Goal: Feedback & Contribution: Leave review/rating

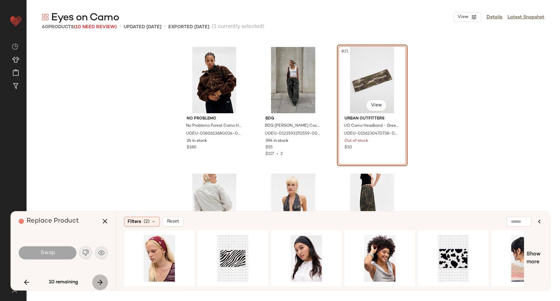
click at [102, 285] on icon "button" at bounding box center [100, 282] width 8 height 8
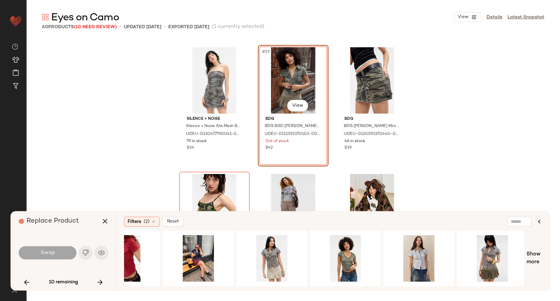
scroll to position [0, 332]
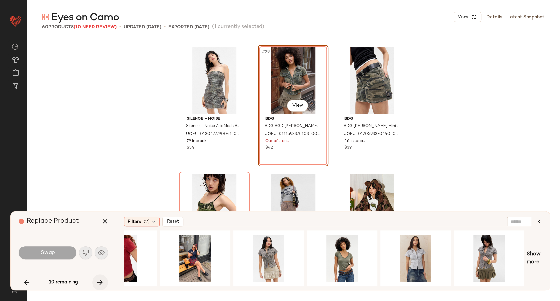
click at [99, 283] on icon "button" at bounding box center [100, 282] width 8 height 8
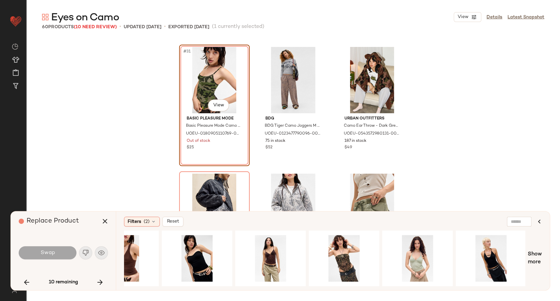
scroll to position [0, 257]
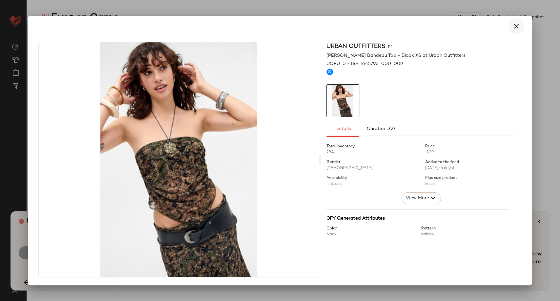
click at [517, 26] on icon "button" at bounding box center [516, 26] width 8 height 8
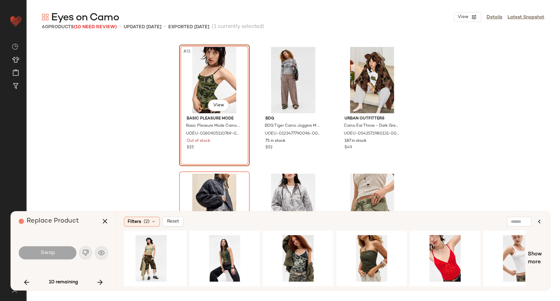
scroll to position [0, 697]
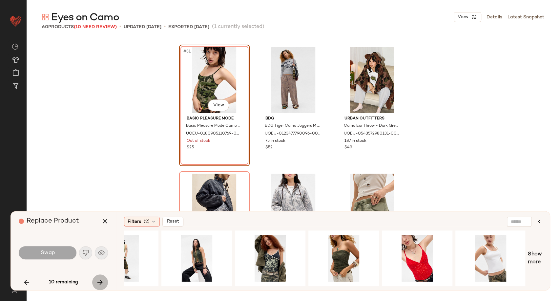
click at [94, 283] on button "button" at bounding box center [100, 282] width 16 height 16
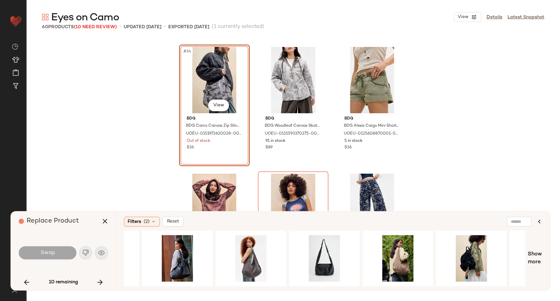
scroll to position [0, 352]
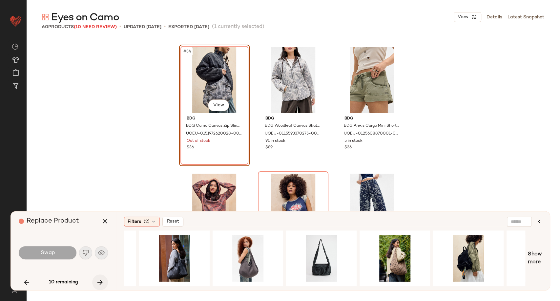
click at [96, 284] on icon "button" at bounding box center [100, 282] width 8 height 8
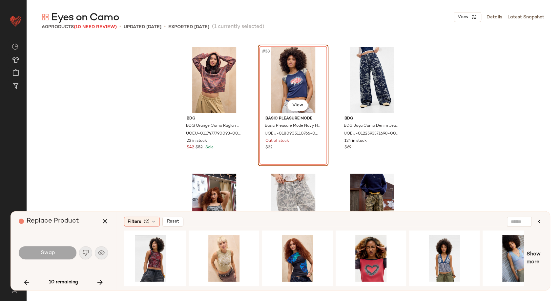
scroll to position [0, 332]
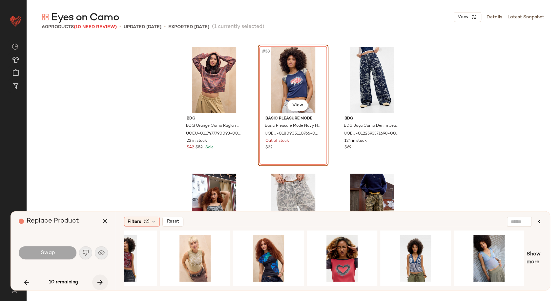
click at [101, 283] on icon "button" at bounding box center [100, 282] width 8 height 8
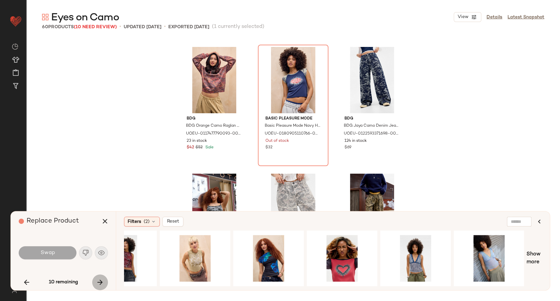
scroll to position [1899, 0]
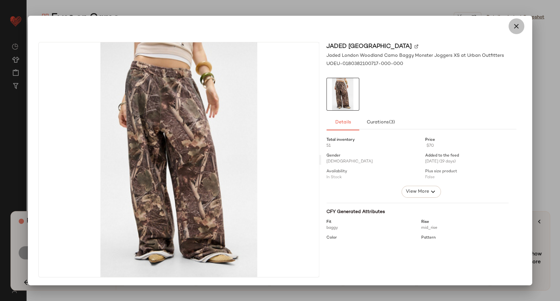
click at [516, 25] on icon "button" at bounding box center [516, 26] width 8 height 8
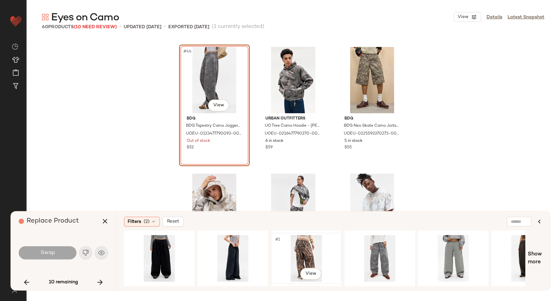
click at [312, 253] on div "#1 View" at bounding box center [306, 258] width 66 height 47
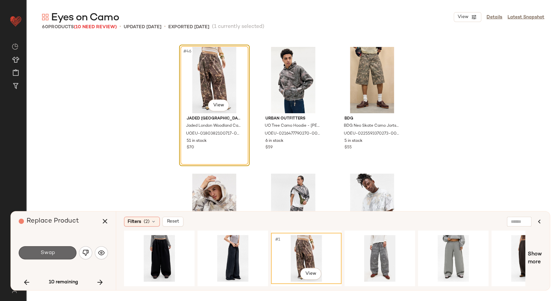
click at [50, 254] on span "Swap" at bounding box center [47, 253] width 15 height 6
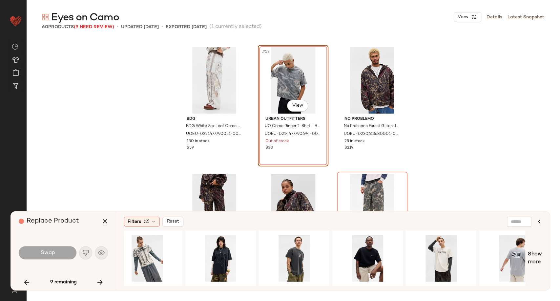
scroll to position [0, 815]
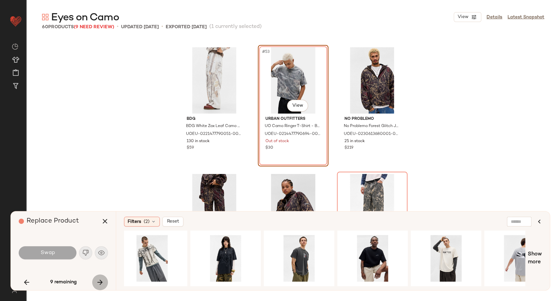
click at [101, 280] on icon "button" at bounding box center [100, 282] width 8 height 8
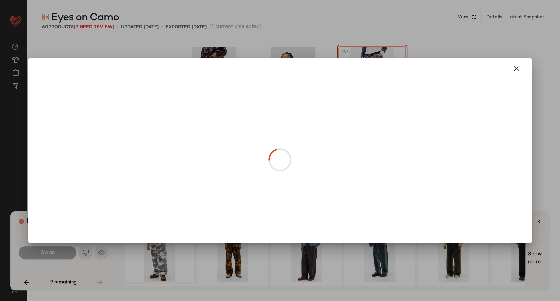
drag, startPoint x: 164, startPoint y: 268, endPoint x: 165, endPoint y: 272, distance: 4.5
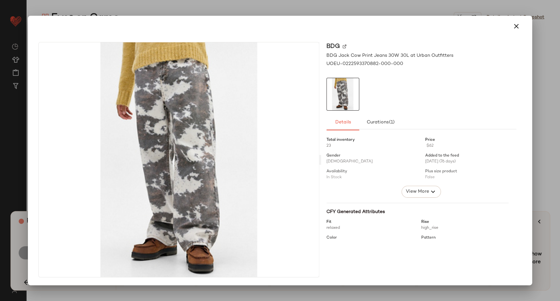
click at [522, 26] on button "button" at bounding box center [516, 26] width 16 height 16
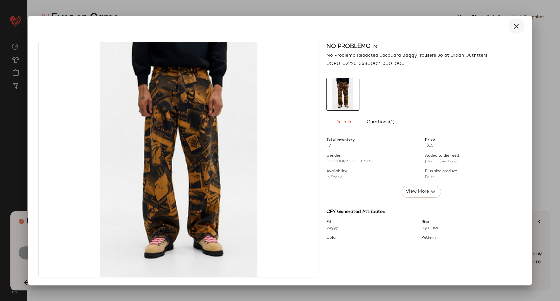
click at [512, 26] on button "button" at bounding box center [516, 26] width 16 height 16
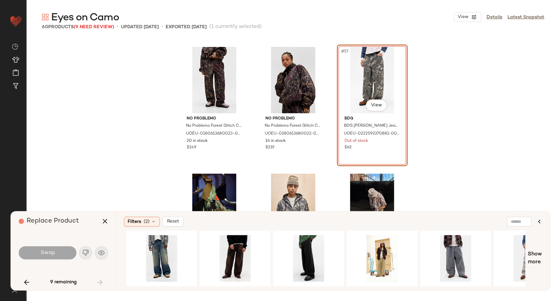
scroll to position [0, 697]
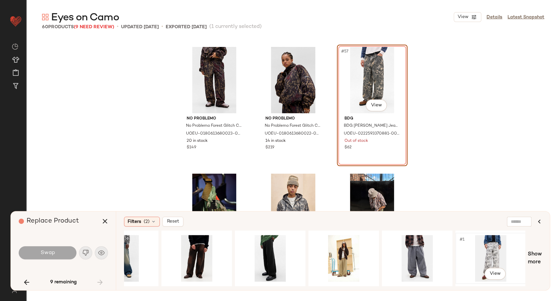
click at [492, 255] on div "#1 View" at bounding box center [491, 258] width 66 height 47
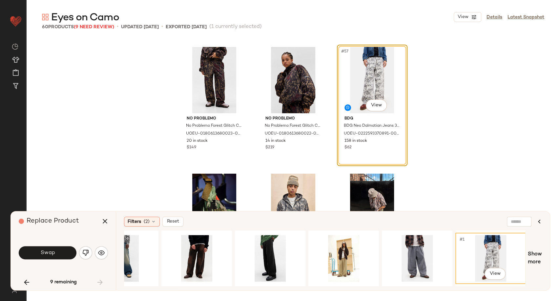
drag, startPoint x: 101, startPoint y: 218, endPoint x: 176, endPoint y: 197, distance: 78.1
click at [109, 217] on button "button" at bounding box center [105, 221] width 16 height 16
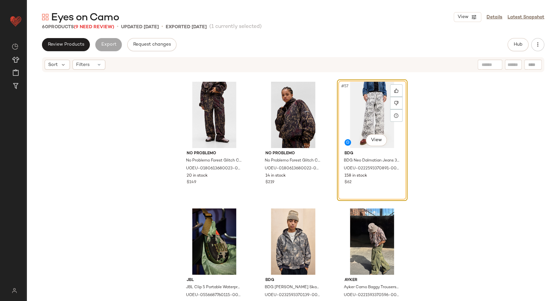
click at [430, 155] on div "No Problemo No Problemo Forest Glitch Camo Joggers - Khaki S at Urban Outfitter…" at bounding box center [293, 186] width 534 height 226
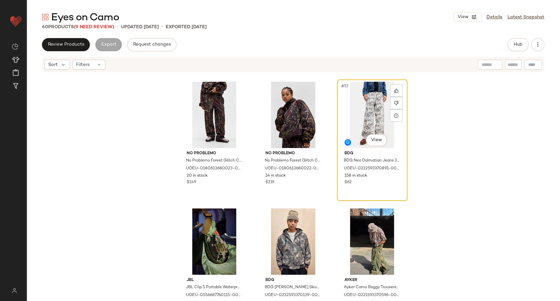
click at [365, 121] on div "#57 View" at bounding box center [372, 115] width 66 height 66
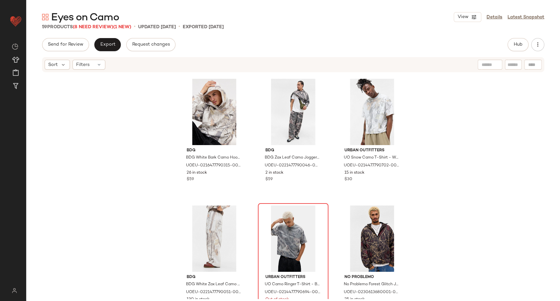
scroll to position [2024, 0]
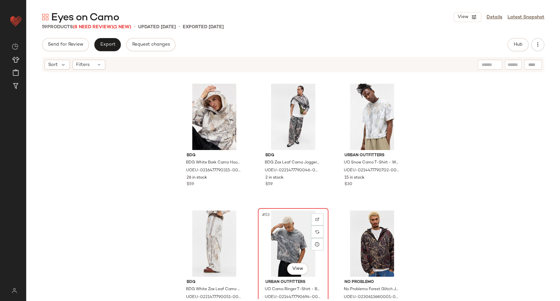
click at [285, 253] on div "#53 View" at bounding box center [293, 243] width 66 height 66
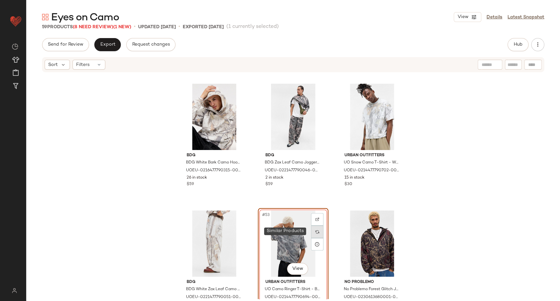
click at [317, 231] on img at bounding box center [317, 232] width 4 height 4
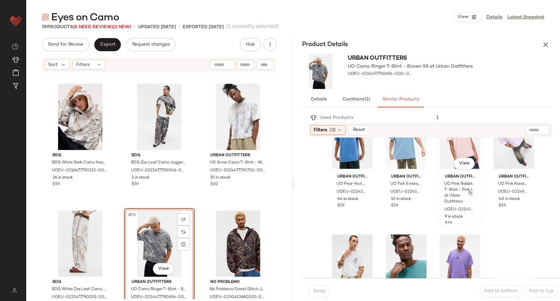
scroll to position [619, 0]
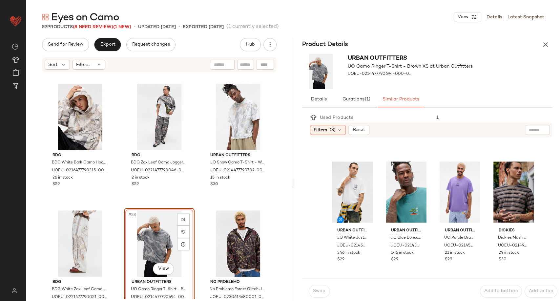
click at [140, 243] on div "#53 View" at bounding box center [159, 243] width 66 height 66
click at [541, 45] on icon "button" at bounding box center [545, 45] width 8 height 8
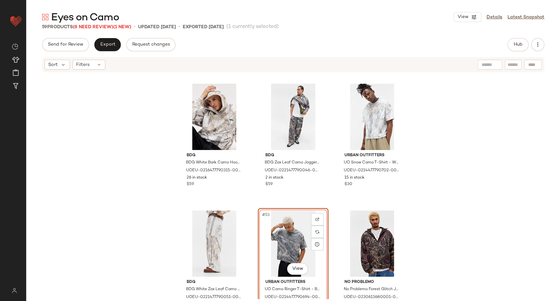
click at [273, 235] on div "#53 View" at bounding box center [293, 243] width 66 height 66
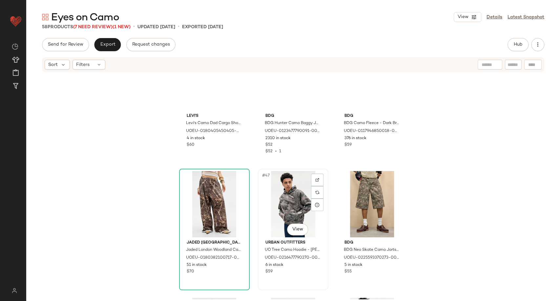
scroll to position [1805, 0]
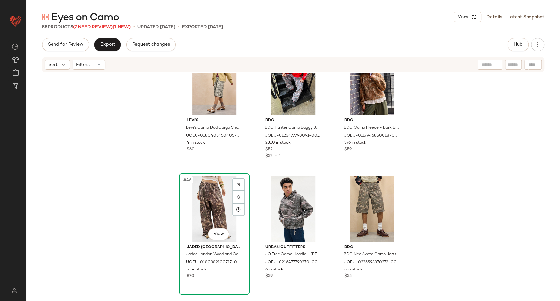
click at [220, 204] on div "#46 View" at bounding box center [214, 208] width 66 height 66
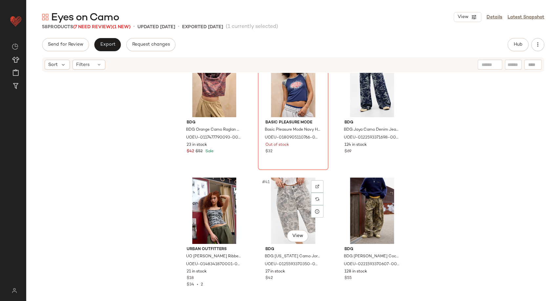
scroll to position [1477, 0]
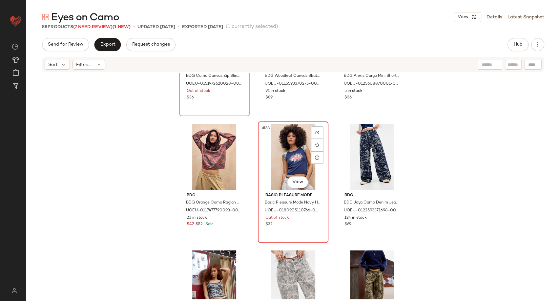
click at [278, 153] on div "#38 View" at bounding box center [293, 157] width 66 height 66
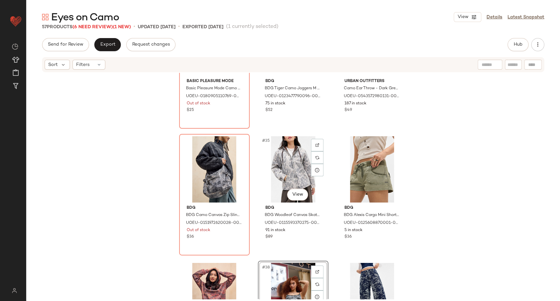
scroll to position [1331, 0]
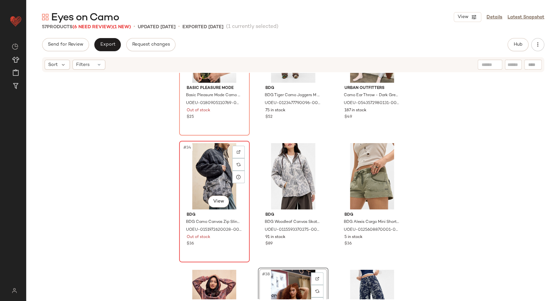
click at [213, 167] on div "#34 View" at bounding box center [214, 176] width 66 height 66
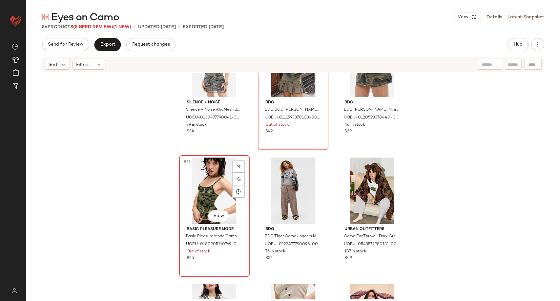
scroll to position [1186, 0]
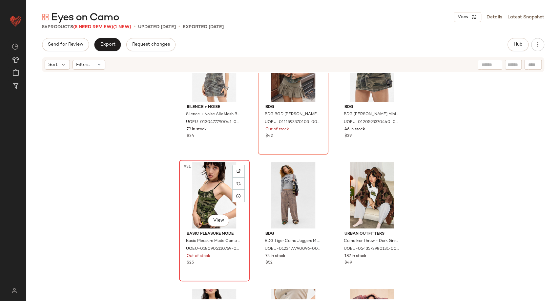
click at [210, 183] on div "#31 View" at bounding box center [214, 195] width 66 height 66
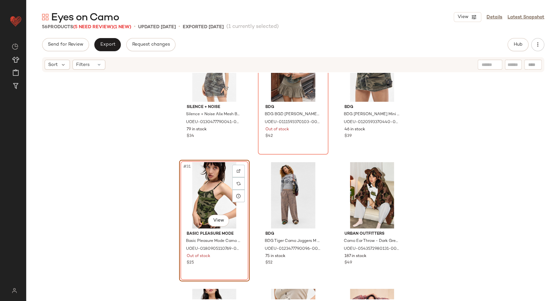
click at [219, 198] on div "#31 View" at bounding box center [214, 195] width 66 height 66
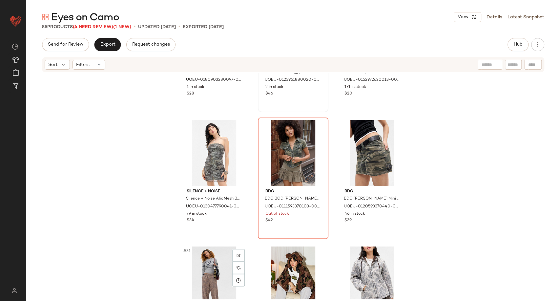
scroll to position [1003, 0]
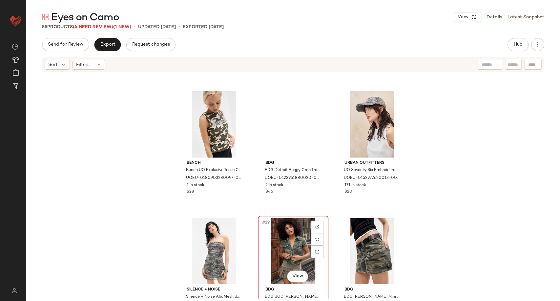
click at [304, 250] on div "#29 View" at bounding box center [293, 251] width 66 height 66
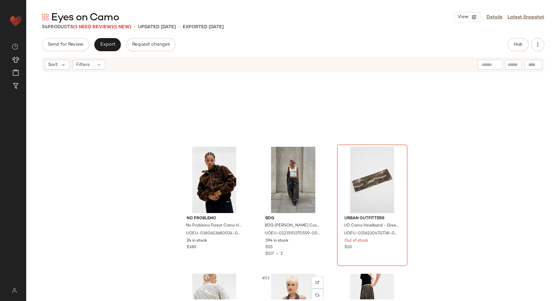
scroll to position [675, 0]
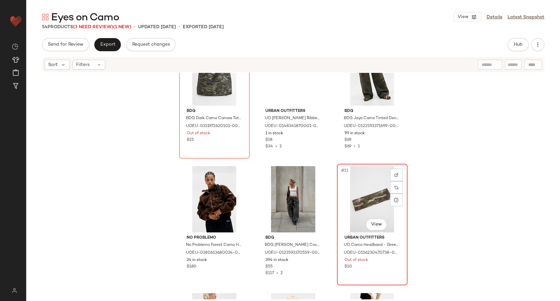
click at [372, 199] on div "#21 View" at bounding box center [372, 199] width 66 height 66
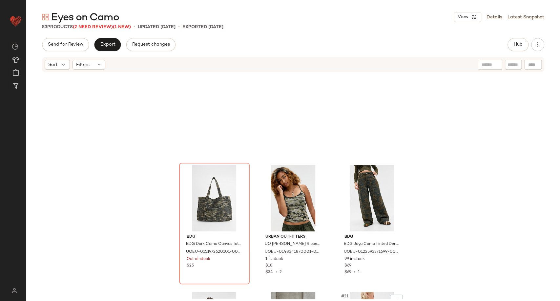
scroll to position [530, 0]
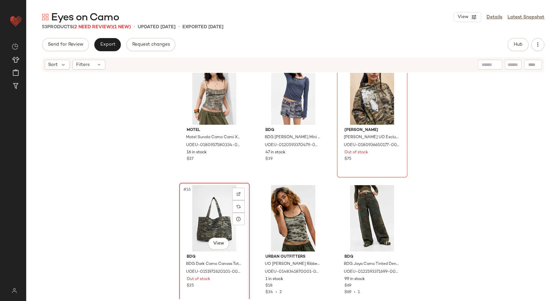
click at [212, 220] on div "#16 View" at bounding box center [214, 218] width 66 height 66
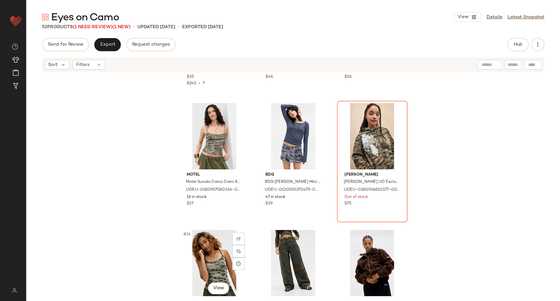
scroll to position [420, 0]
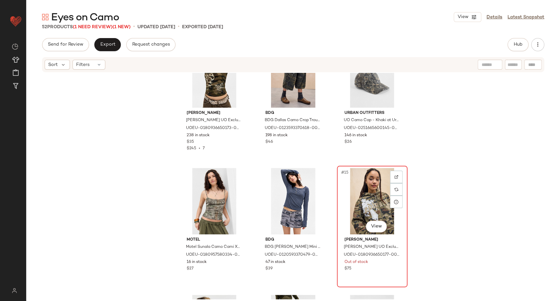
click at [358, 202] on div "#15 View" at bounding box center [372, 201] width 66 height 66
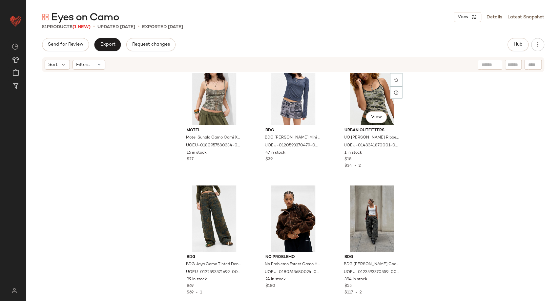
scroll to position [530, 0]
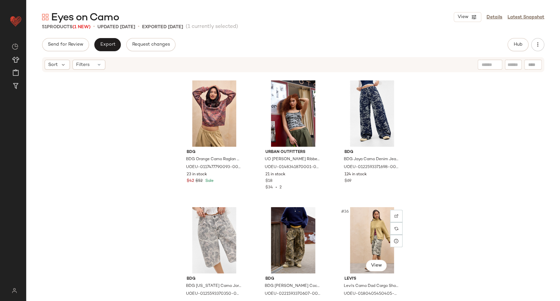
scroll to position [1331, 0]
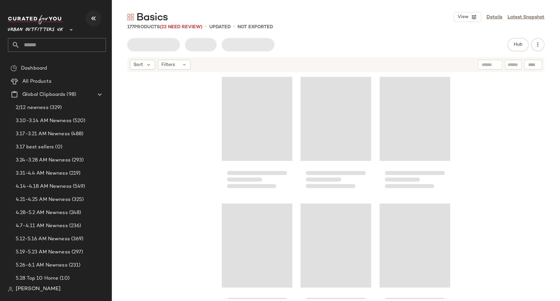
click at [93, 16] on icon "button" at bounding box center [94, 18] width 8 height 8
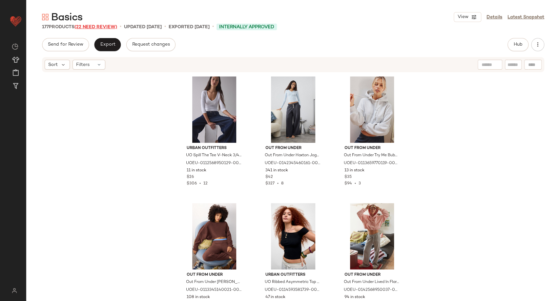
click at [82, 27] on span "(22 Need Review)" at bounding box center [95, 27] width 43 height 5
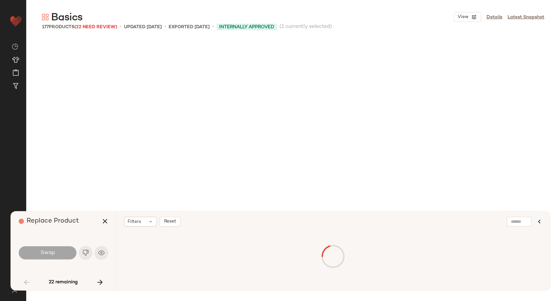
scroll to position [258, 0]
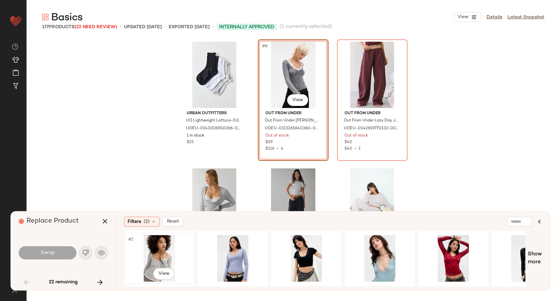
click at [153, 246] on div "#1 View" at bounding box center [159, 258] width 66 height 47
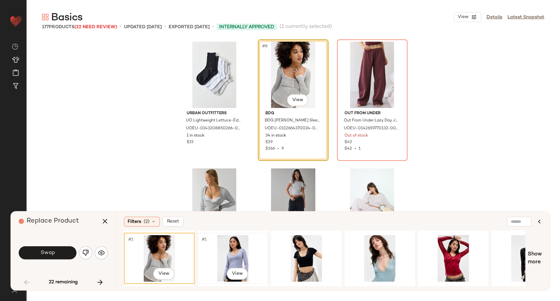
click at [223, 249] on div "#1 View" at bounding box center [233, 258] width 66 height 47
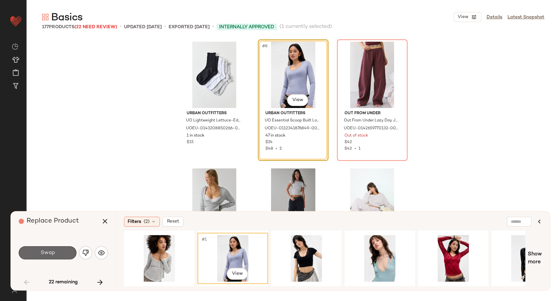
click at [38, 254] on button "Swap" at bounding box center [48, 252] width 58 height 13
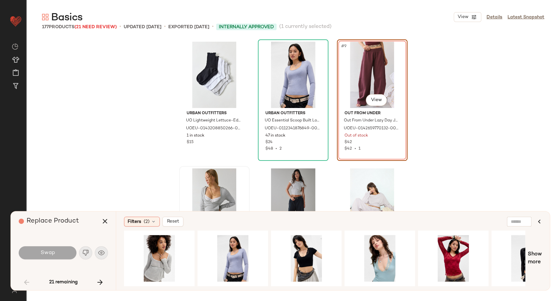
scroll to position [253, 0]
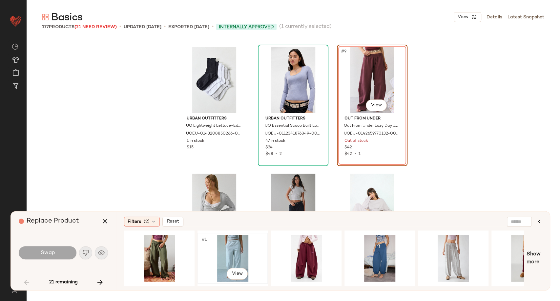
click at [231, 251] on div "#1 View" at bounding box center [233, 258] width 66 height 47
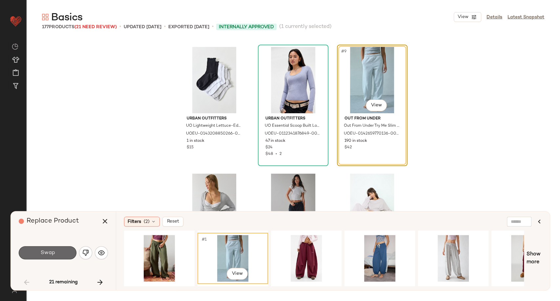
click at [46, 252] on span "Swap" at bounding box center [47, 253] width 15 height 6
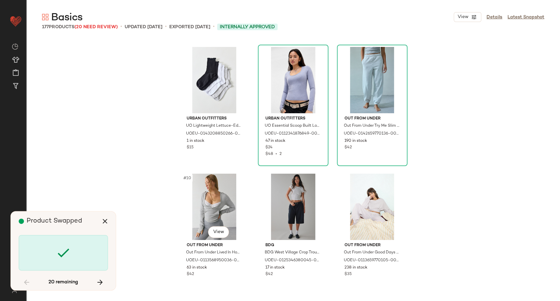
scroll to position [633, 0]
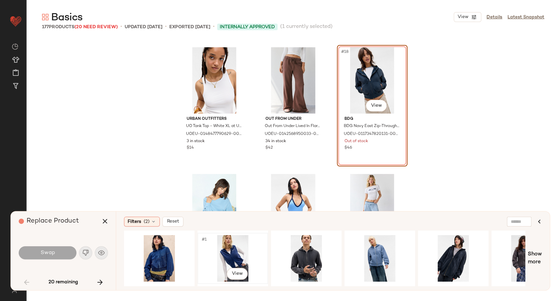
click at [225, 260] on div "#1 View" at bounding box center [233, 258] width 66 height 47
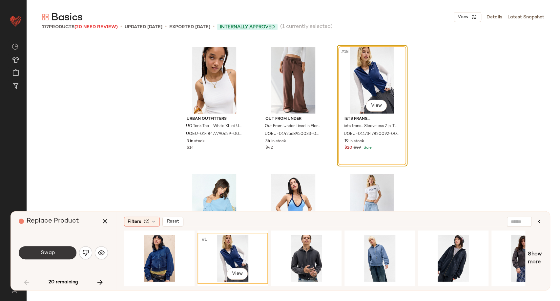
click at [52, 255] on span "Swap" at bounding box center [47, 253] width 15 height 6
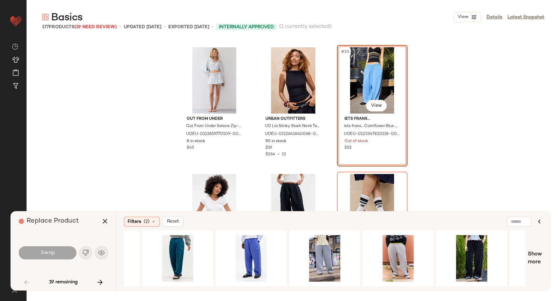
scroll to position [0, 217]
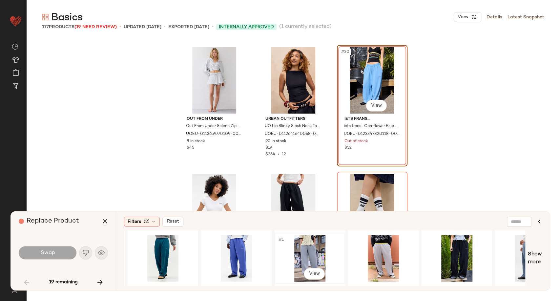
click at [311, 250] on div "#1 View" at bounding box center [310, 258] width 66 height 47
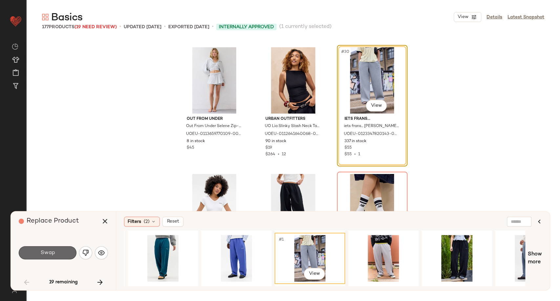
click at [58, 254] on button "Swap" at bounding box center [48, 252] width 58 height 13
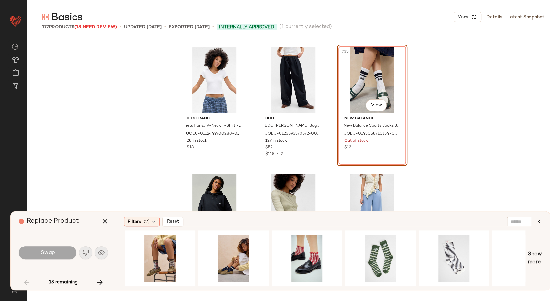
scroll to position [0, 531]
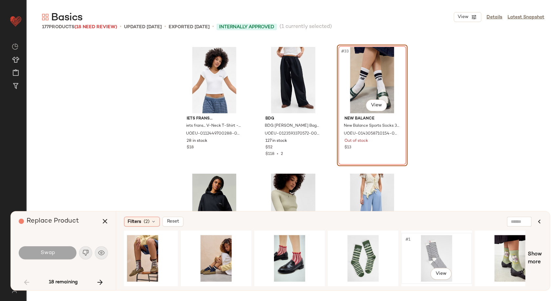
click at [433, 252] on div "#1 View" at bounding box center [436, 258] width 66 height 47
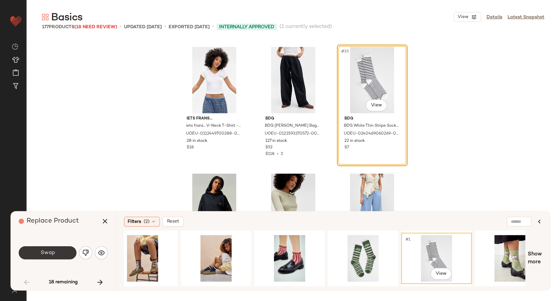
click at [54, 250] on span "Swap" at bounding box center [47, 253] width 15 height 6
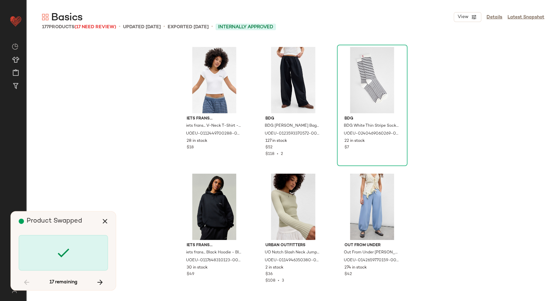
scroll to position [1519, 0]
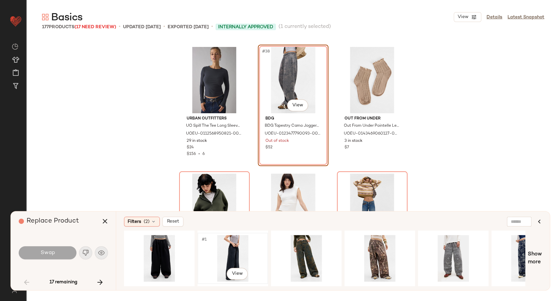
click at [233, 258] on div "#1 View" at bounding box center [233, 258] width 66 height 47
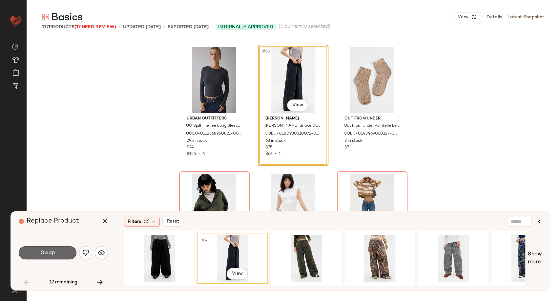
click at [62, 251] on button "Swap" at bounding box center [48, 252] width 58 height 13
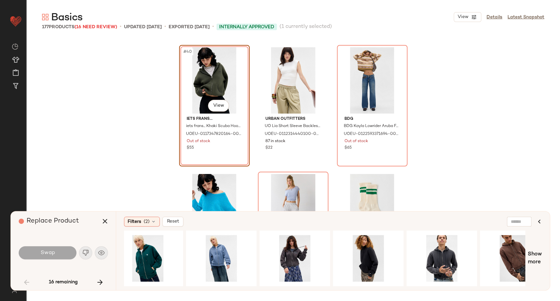
scroll to position [0, 454]
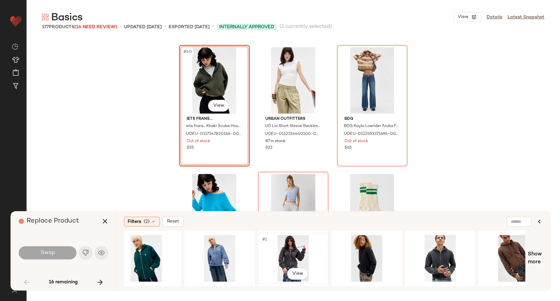
click at [293, 254] on div "#1 View" at bounding box center [293, 258] width 66 height 47
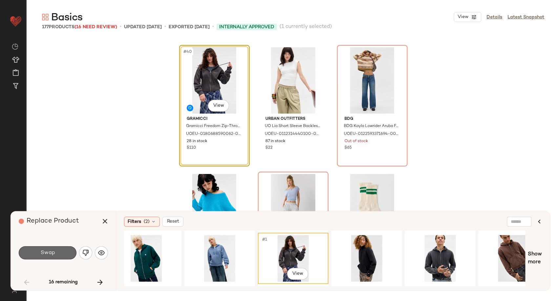
click at [54, 252] on span "Swap" at bounding box center [47, 253] width 15 height 6
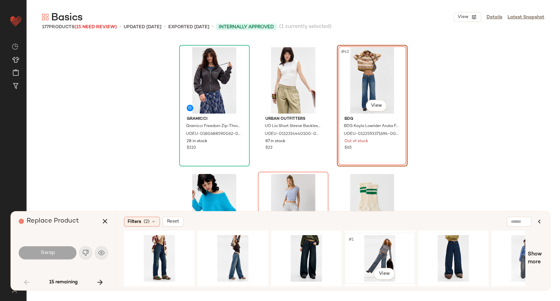
click at [368, 250] on div "#1 View" at bounding box center [380, 258] width 66 height 47
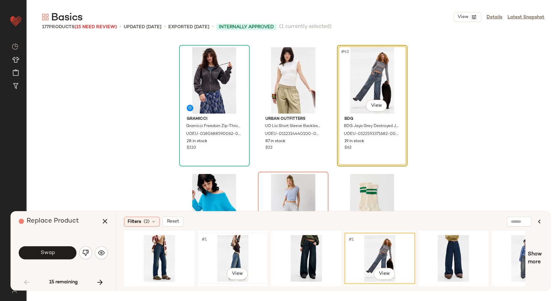
click at [241, 257] on div "#1 View" at bounding box center [233, 258] width 66 height 47
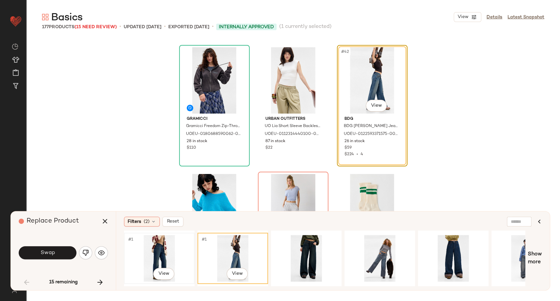
click at [144, 248] on div "#1 View" at bounding box center [159, 258] width 66 height 47
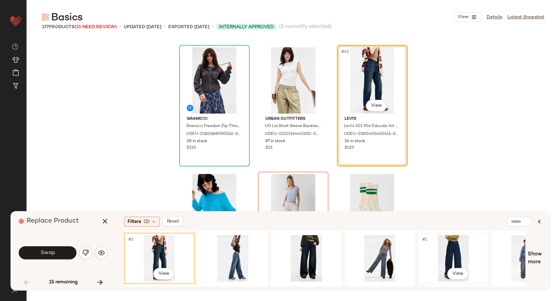
click at [450, 251] on div "#1 View" at bounding box center [453, 258] width 66 height 47
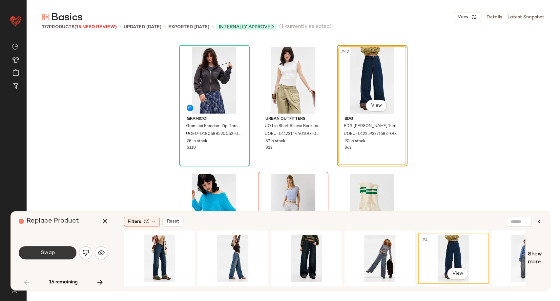
click at [45, 252] on span "Swap" at bounding box center [47, 253] width 15 height 6
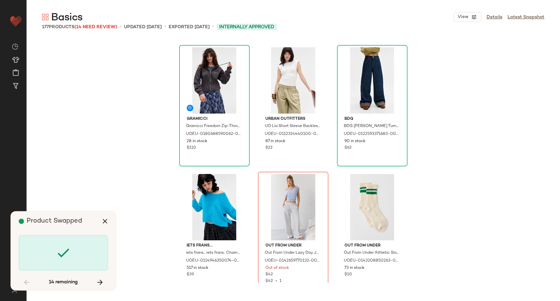
scroll to position [1772, 0]
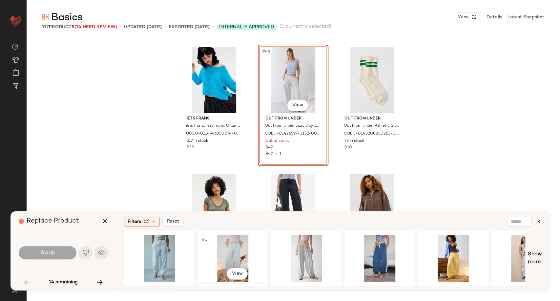
click at [239, 251] on div "#1 View" at bounding box center [233, 258] width 66 height 47
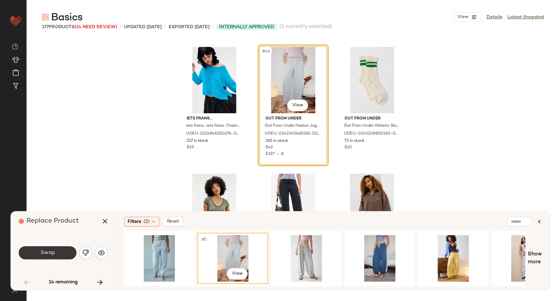
click at [63, 251] on button "Swap" at bounding box center [48, 252] width 58 height 13
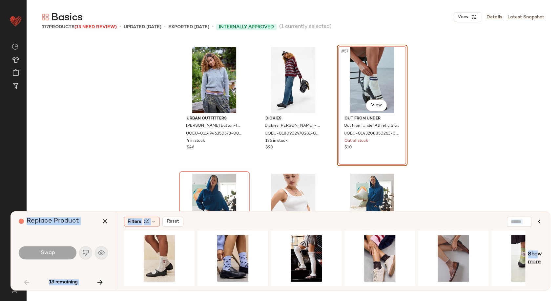
drag, startPoint x: 550, startPoint y: 260, endPoint x: 534, endPoint y: 258, distance: 16.6
click at [534, 258] on div "Basics View Details Latest Snapshot 177 Products (13 Need Review) • updated Aug…" at bounding box center [293, 155] width 534 height 290
click at [534, 258] on span "Show more" at bounding box center [535, 258] width 14 height 16
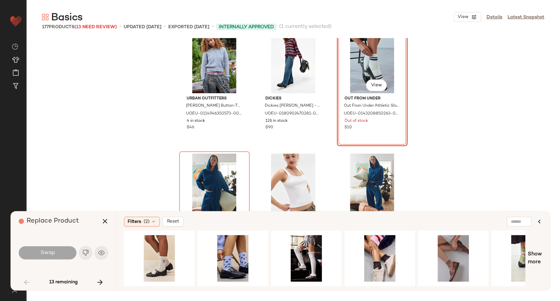
scroll to position [2206, 0]
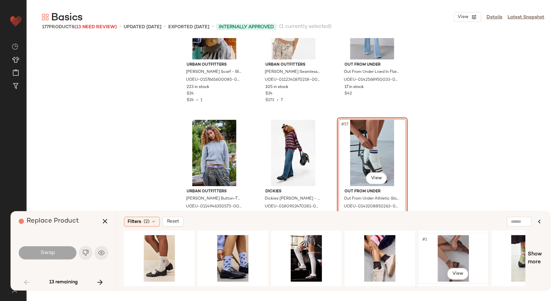
click at [449, 249] on div "#1 View" at bounding box center [453, 258] width 66 height 47
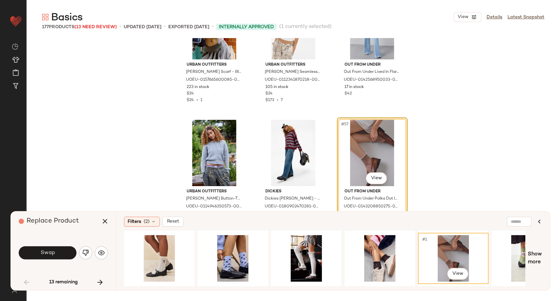
click at [542, 254] on div "Filters (2) Reset #1 View Show more" at bounding box center [333, 250] width 434 height 79
click at [538, 254] on span "Show more" at bounding box center [535, 258] width 14 height 16
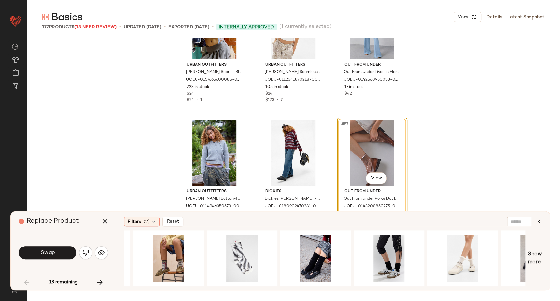
scroll to position [0, 1660]
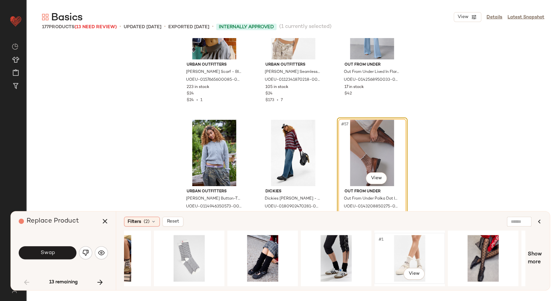
click at [409, 251] on div "#1 View" at bounding box center [410, 258] width 66 height 47
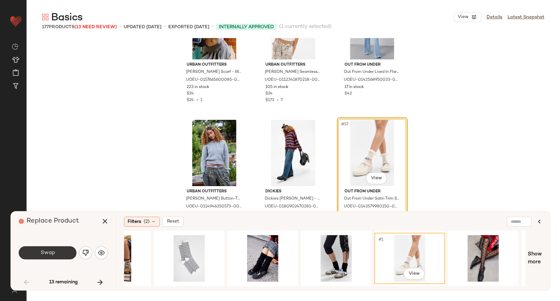
click at [55, 248] on button "Swap" at bounding box center [48, 252] width 58 height 13
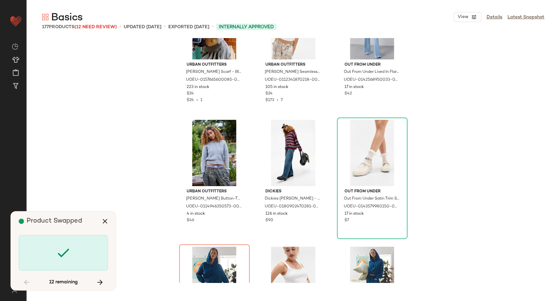
scroll to position [2405, 0]
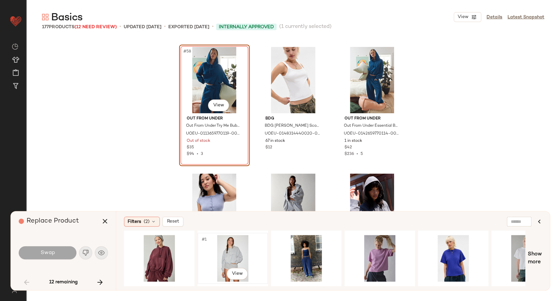
click at [233, 254] on div "#1 View" at bounding box center [233, 258] width 66 height 47
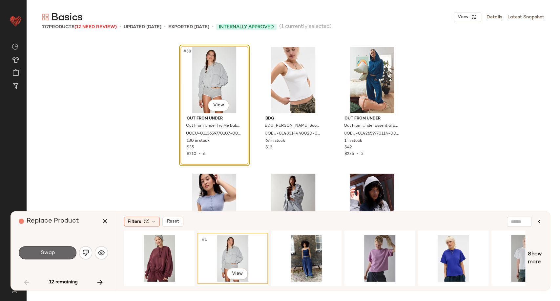
click at [41, 258] on button "Swap" at bounding box center [48, 252] width 58 height 13
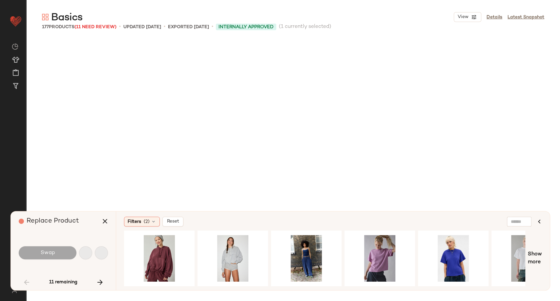
scroll to position [2785, 0]
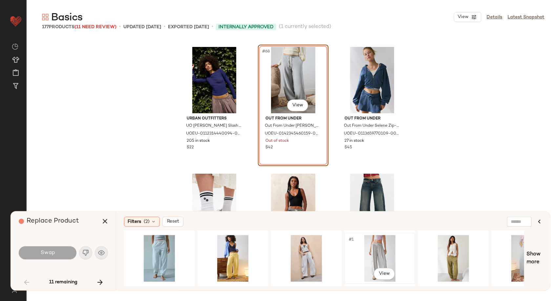
click at [377, 255] on div "#1 View" at bounding box center [380, 258] width 66 height 47
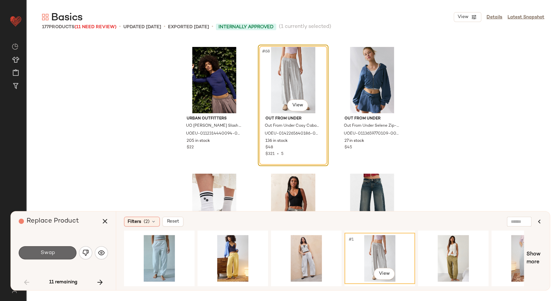
click at [53, 254] on span "Swap" at bounding box center [47, 253] width 15 height 6
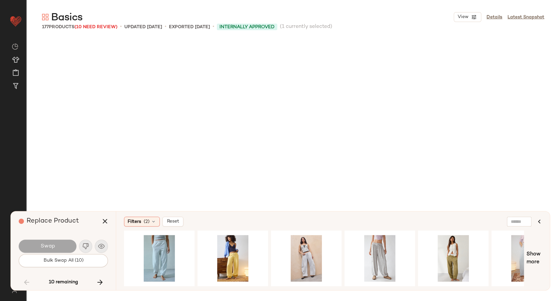
scroll to position [3165, 0]
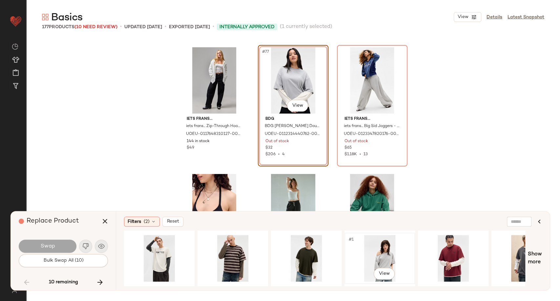
click at [375, 262] on div "#1 View" at bounding box center [380, 258] width 66 height 47
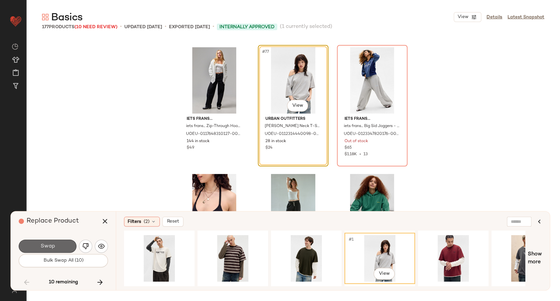
click at [49, 244] on span "Swap" at bounding box center [47, 246] width 15 height 6
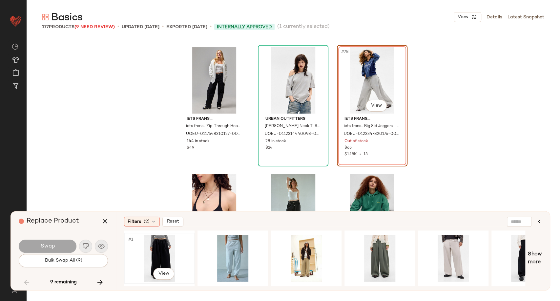
click at [163, 251] on div "#1 View" at bounding box center [159, 258] width 66 height 47
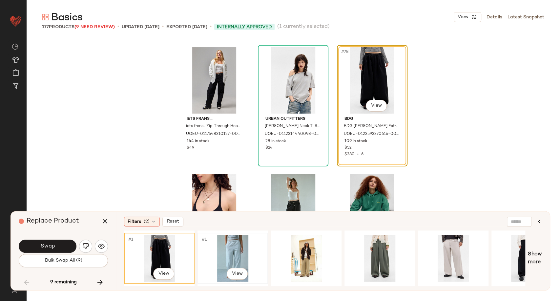
click at [228, 260] on div "#1 View" at bounding box center [233, 258] width 66 height 47
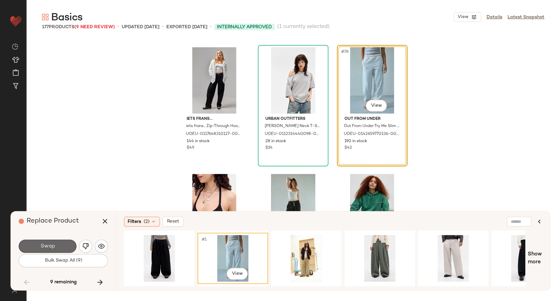
click at [49, 244] on span "Swap" at bounding box center [47, 246] width 15 height 6
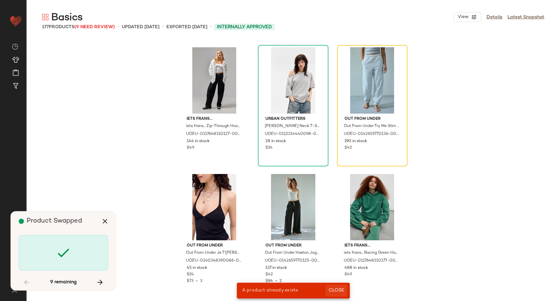
click at [331, 286] on button "Close" at bounding box center [335, 290] width 21 height 12
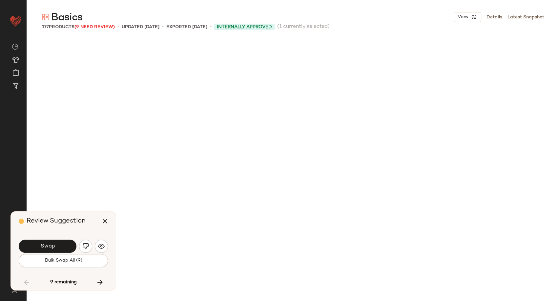
scroll to position [253, 0]
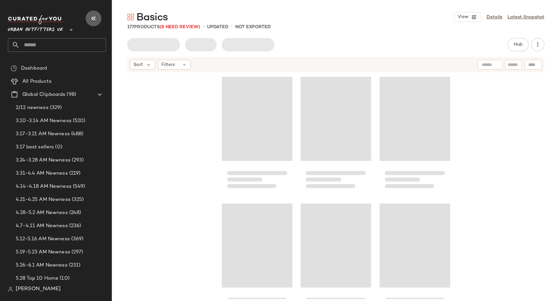
click at [96, 15] on icon "button" at bounding box center [94, 18] width 8 height 8
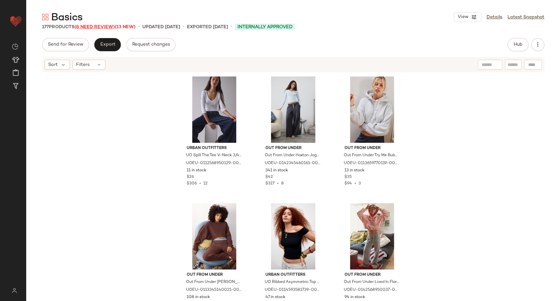
click at [103, 27] on span "(8 Need Review)" at bounding box center [94, 27] width 40 height 5
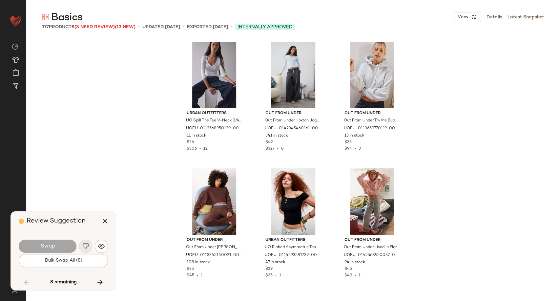
scroll to position [3545, 0]
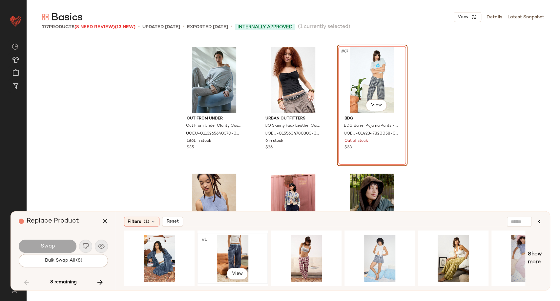
click at [236, 248] on div "#1 View" at bounding box center [233, 258] width 66 height 47
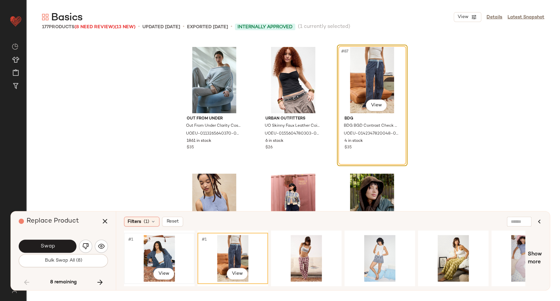
click at [157, 257] on div "#1 View" at bounding box center [159, 258] width 66 height 47
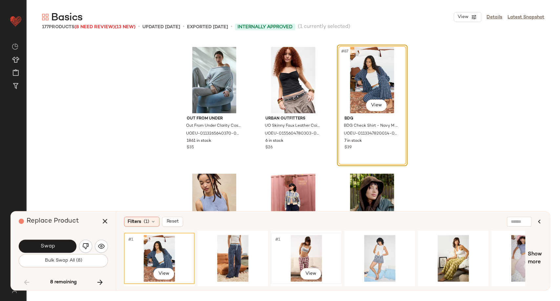
click at [299, 253] on div "#1 View" at bounding box center [306, 258] width 66 height 47
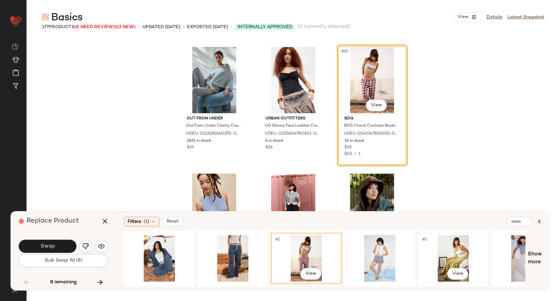
click at [456, 262] on div "#1 View" at bounding box center [453, 258] width 66 height 47
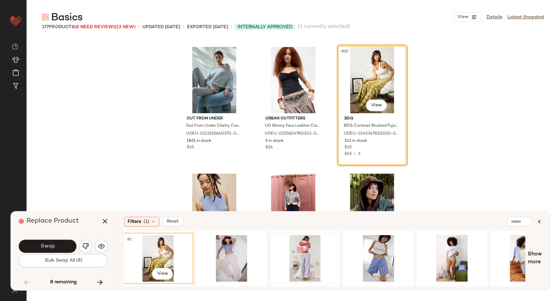
scroll to position [0, 297]
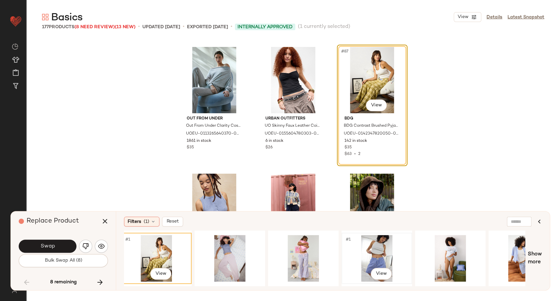
click at [377, 250] on div "#1 View" at bounding box center [377, 258] width 66 height 47
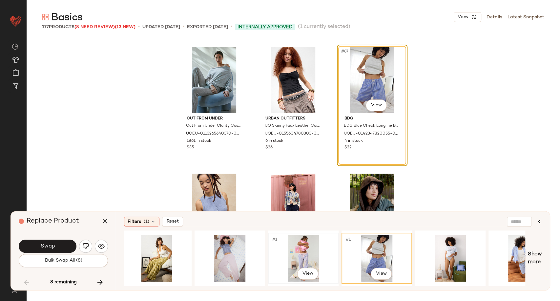
click at [291, 261] on div "#1 View" at bounding box center [303, 258] width 66 height 47
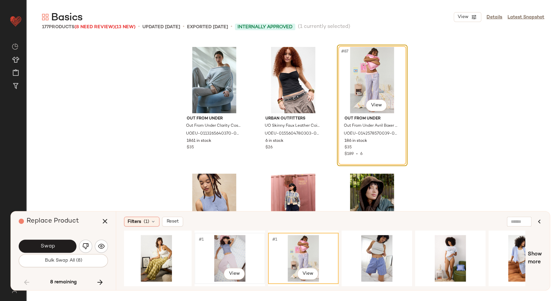
click at [202, 262] on div "#1 View" at bounding box center [230, 258] width 66 height 47
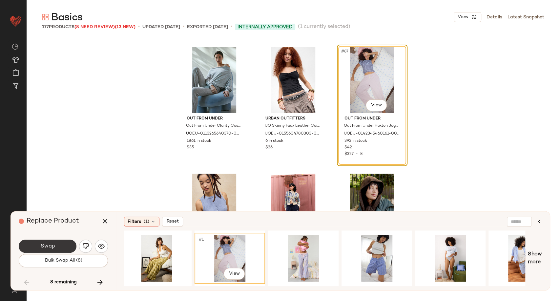
click at [59, 245] on button "Swap" at bounding box center [48, 245] width 58 height 13
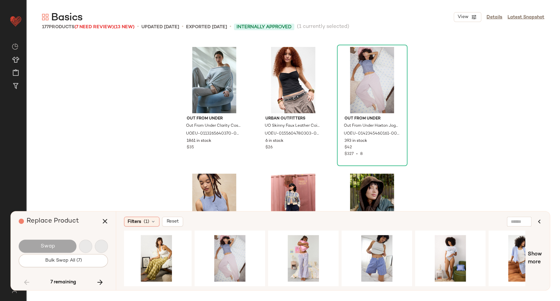
scroll to position [4177, 0]
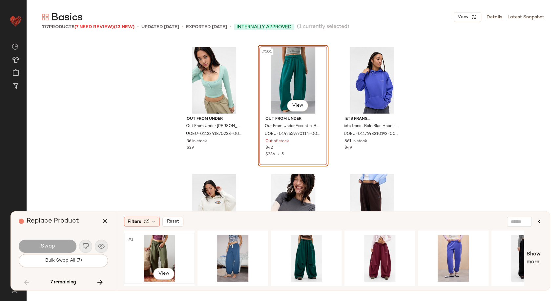
click at [166, 246] on div "#1 View" at bounding box center [159, 258] width 66 height 47
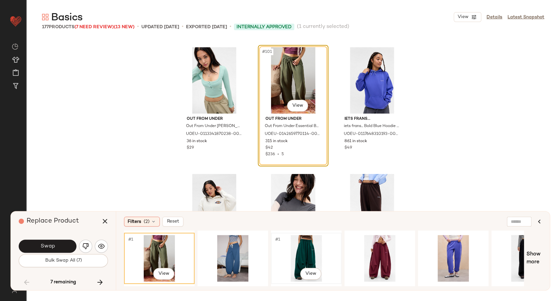
click at [307, 250] on div "#1 View" at bounding box center [306, 258] width 66 height 47
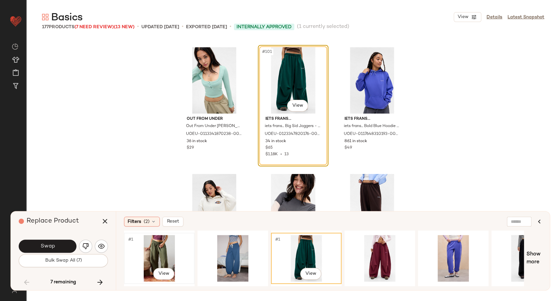
click at [157, 259] on div "#1 View" at bounding box center [159, 258] width 66 height 47
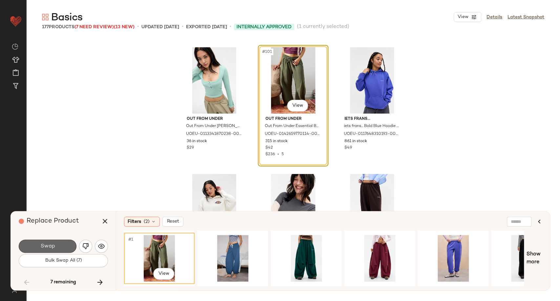
click at [64, 245] on button "Swap" at bounding box center [48, 245] width 58 height 13
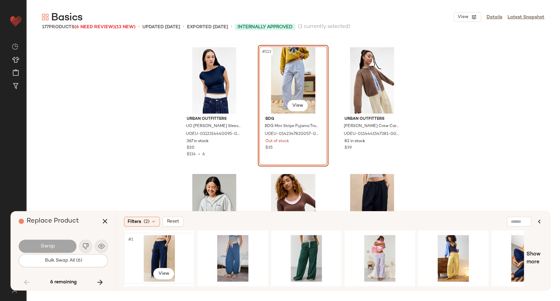
click at [170, 252] on div "#1 View" at bounding box center [159, 258] width 66 height 47
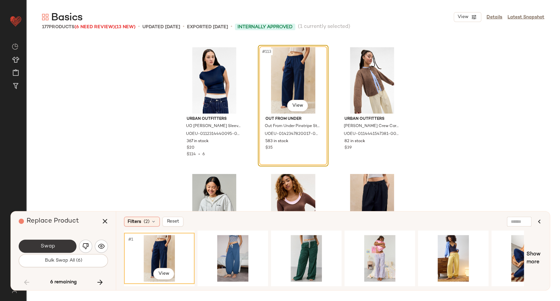
click at [50, 249] on span "Swap" at bounding box center [47, 246] width 15 height 6
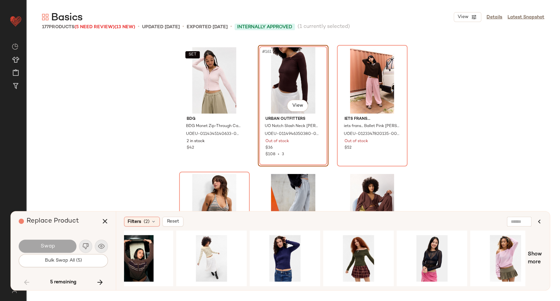
scroll to position [0, 771]
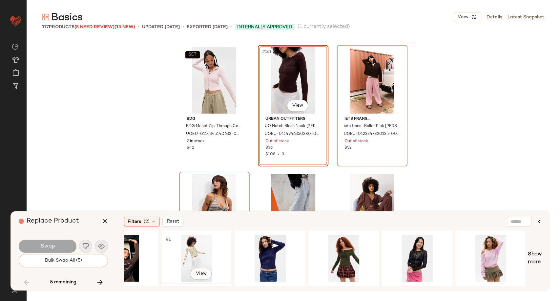
click at [193, 261] on div "#1 View" at bounding box center [197, 258] width 66 height 47
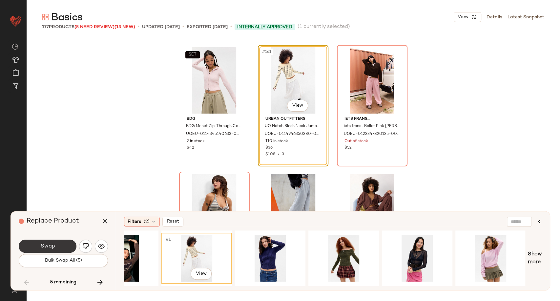
click at [59, 243] on button "Swap" at bounding box center [48, 245] width 58 height 13
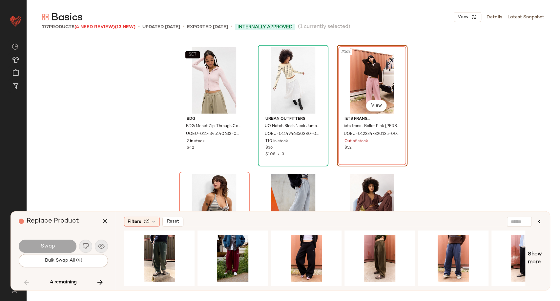
click at [272, 286] on div "Filters (2) Reset Show more" at bounding box center [333, 250] width 434 height 79
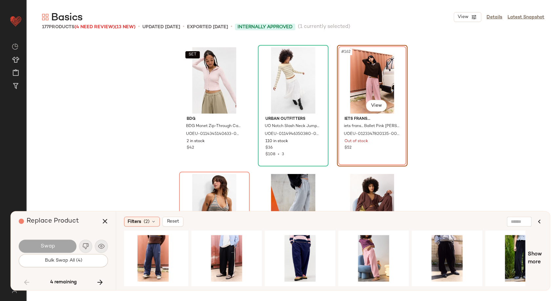
scroll to position [0, 309]
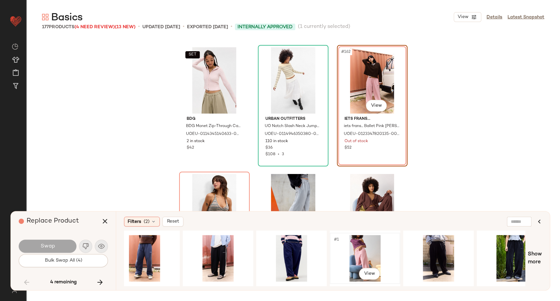
click at [365, 253] on div "#1 View" at bounding box center [365, 258] width 66 height 47
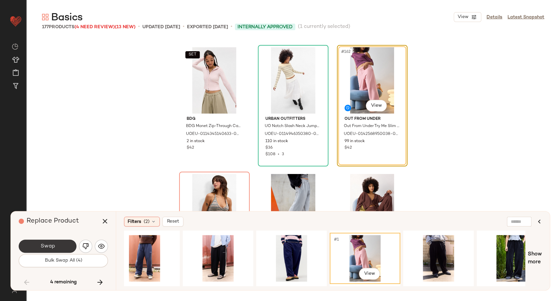
click at [50, 248] on span "Swap" at bounding box center [47, 246] width 15 height 6
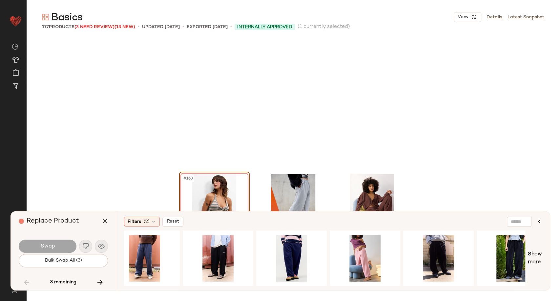
scroll to position [6836, 0]
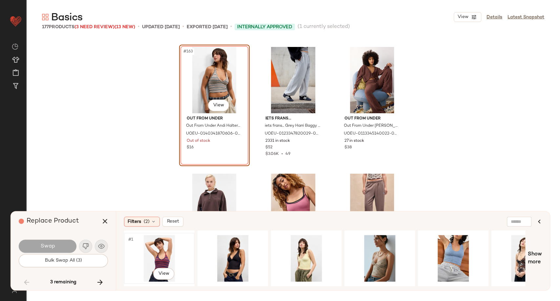
click at [163, 254] on div "#1 View" at bounding box center [159, 258] width 66 height 47
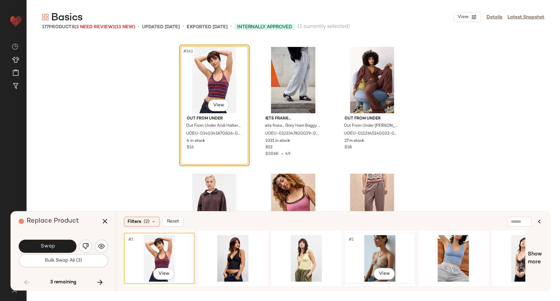
click at [382, 256] on div "#1 View" at bounding box center [380, 258] width 66 height 47
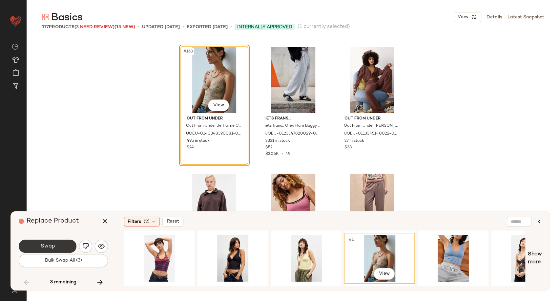
click at [53, 246] on span "Swap" at bounding box center [47, 246] width 15 height 6
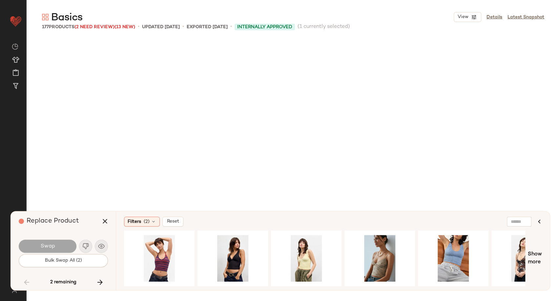
scroll to position [7089, 0]
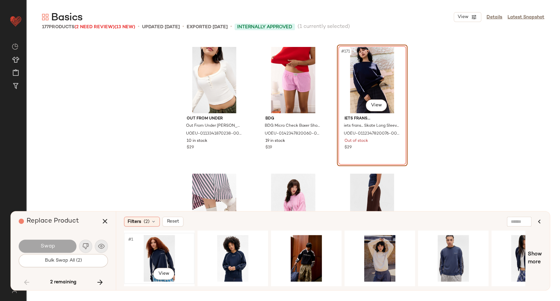
click at [171, 256] on div "#1 View" at bounding box center [159, 258] width 66 height 47
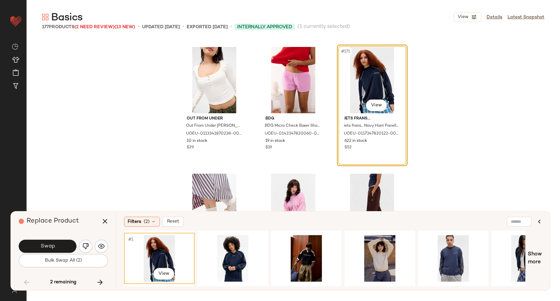
click at [34, 238] on div "Swap" at bounding box center [63, 246] width 89 height 16
click at [40, 244] on span "Swap" at bounding box center [47, 246] width 15 height 6
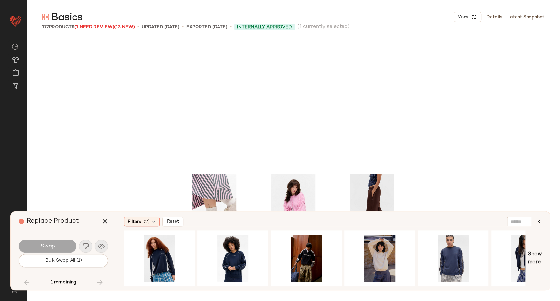
scroll to position [7226, 0]
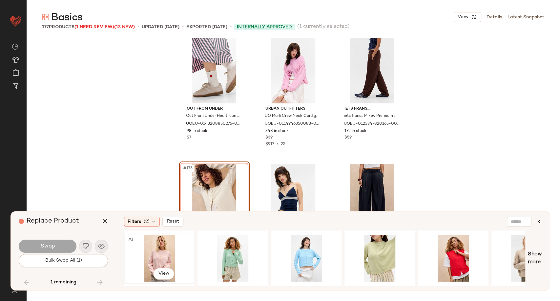
click at [153, 253] on div "#1 View" at bounding box center [159, 258] width 66 height 47
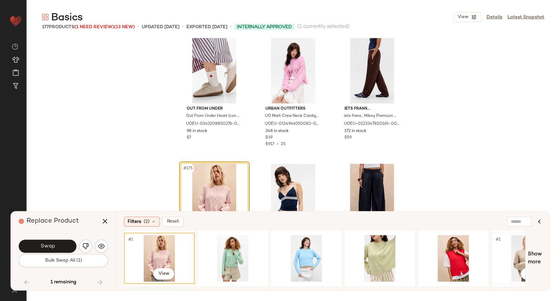
click at [519, 253] on div "#1 View" at bounding box center [527, 258] width 66 height 47
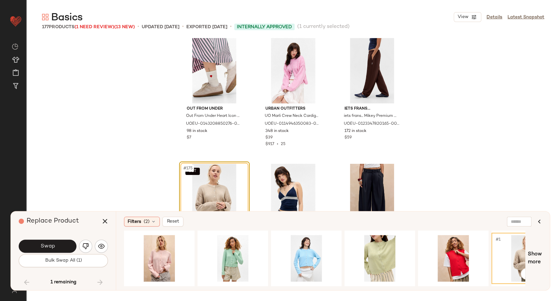
click at [236, 282] on div at bounding box center [232, 258] width 71 height 56
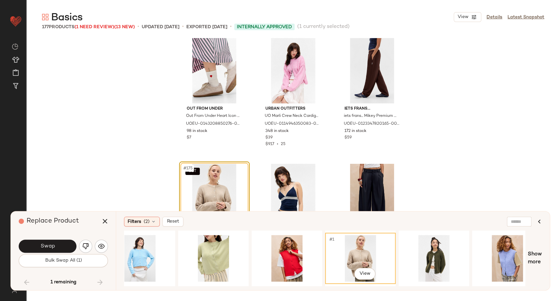
scroll to position [0, 192]
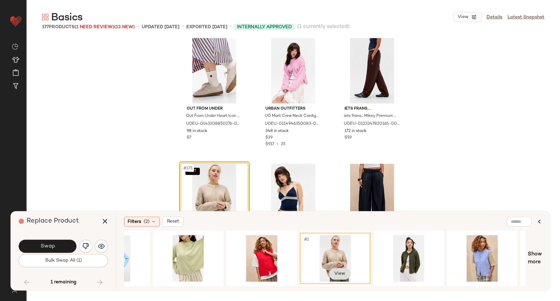
click at [347, 272] on body "Urban Outfitters UK ** Dashboard All Products Global Clipboards (98) Curations …" at bounding box center [280, 150] width 560 height 301
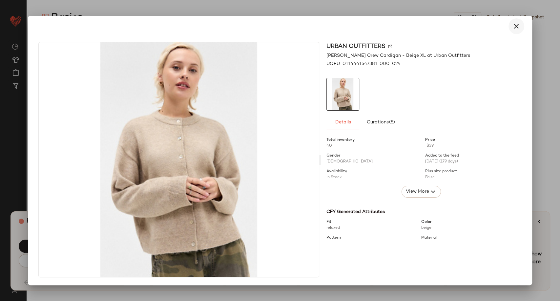
click at [516, 27] on icon "button" at bounding box center [516, 26] width 8 height 8
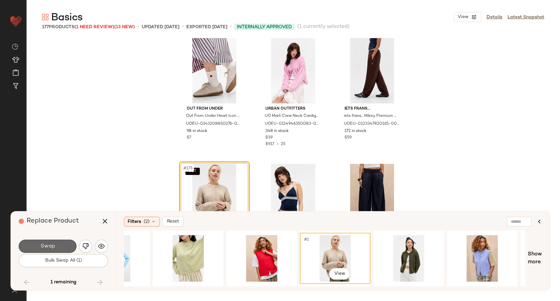
click at [54, 249] on span "Swap" at bounding box center [47, 246] width 15 height 6
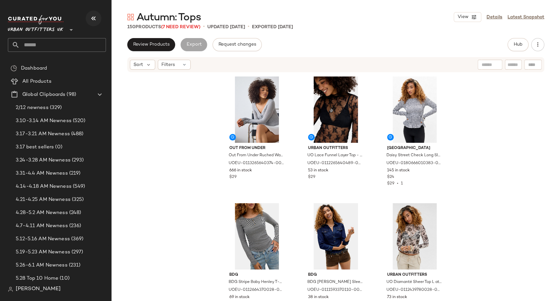
click at [93, 15] on icon "button" at bounding box center [94, 18] width 8 height 8
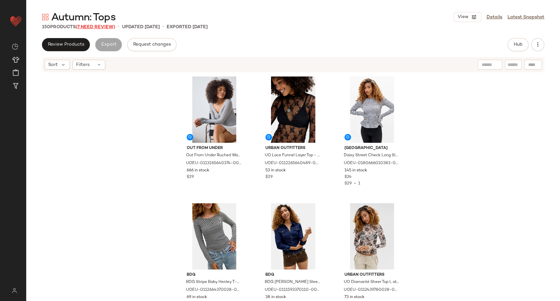
click at [109, 27] on span "(7 Need Review)" at bounding box center [95, 27] width 39 height 5
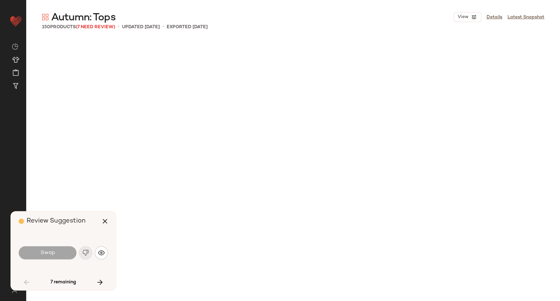
scroll to position [633, 0]
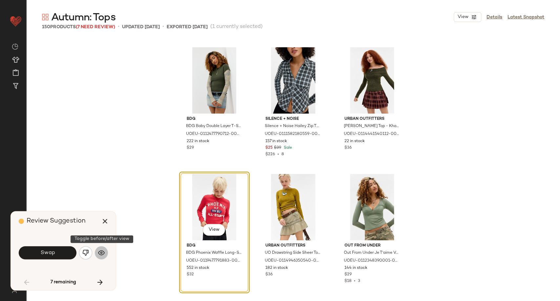
click at [97, 253] on button "button" at bounding box center [101, 252] width 13 height 13
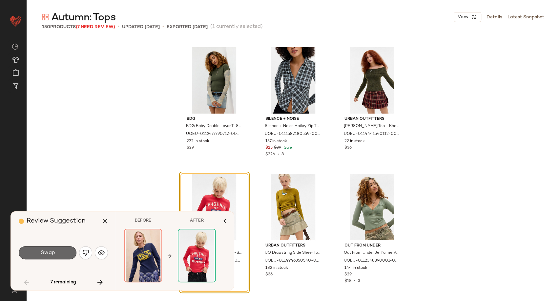
click at [60, 253] on button "Swap" at bounding box center [48, 252] width 58 height 13
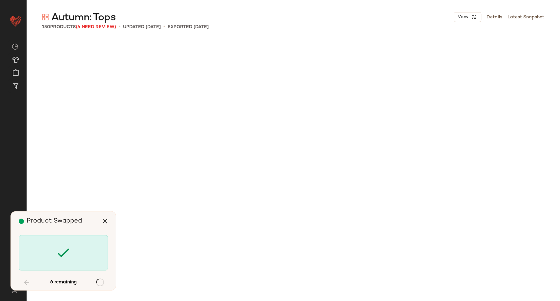
scroll to position [1393, 0]
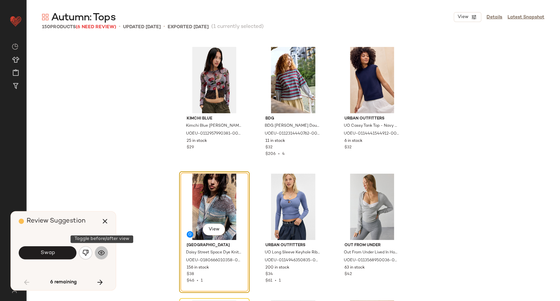
click at [103, 250] on img "button" at bounding box center [101, 252] width 7 height 7
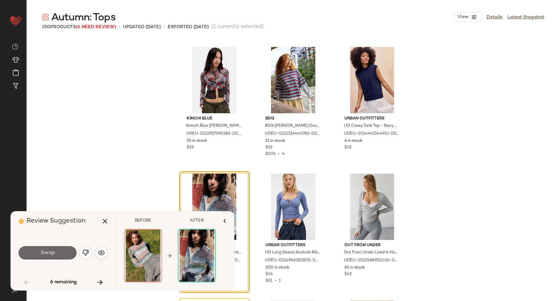
click at [62, 252] on button "Swap" at bounding box center [48, 252] width 58 height 13
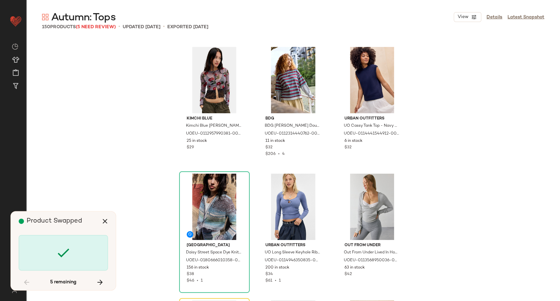
scroll to position [1519, 0]
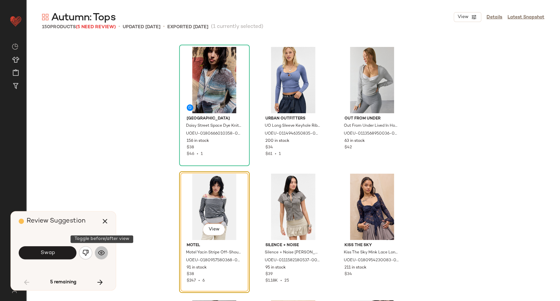
click at [97, 252] on button "button" at bounding box center [101, 252] width 13 height 13
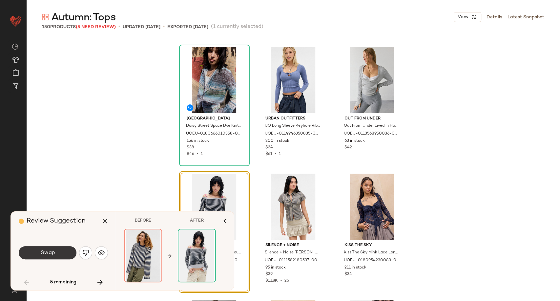
click at [65, 253] on button "Swap" at bounding box center [48, 252] width 58 height 13
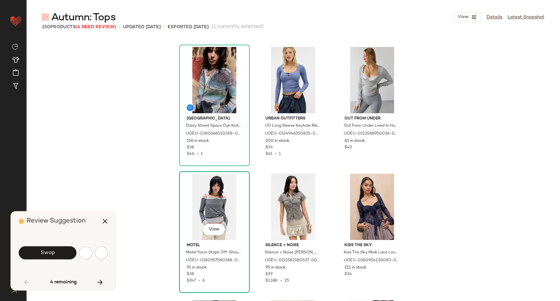
scroll to position [1772, 0]
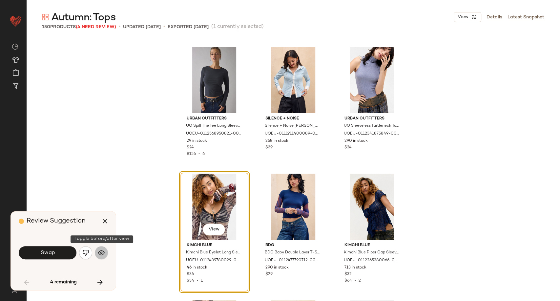
click at [104, 251] on img "button" at bounding box center [101, 252] width 7 height 7
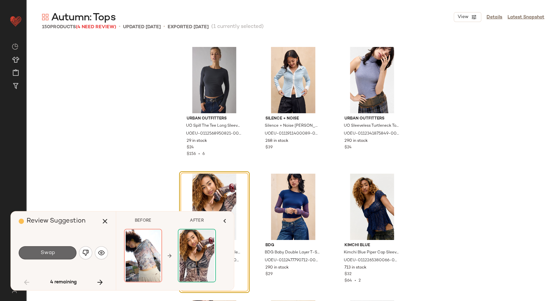
click at [53, 254] on span "Swap" at bounding box center [47, 253] width 15 height 6
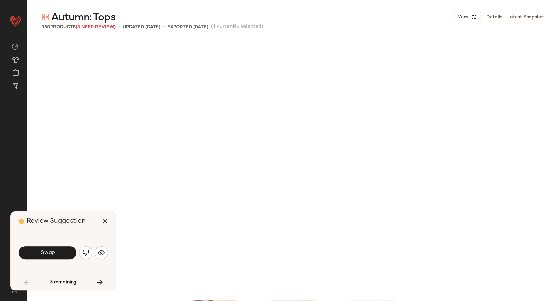
scroll to position [2026, 0]
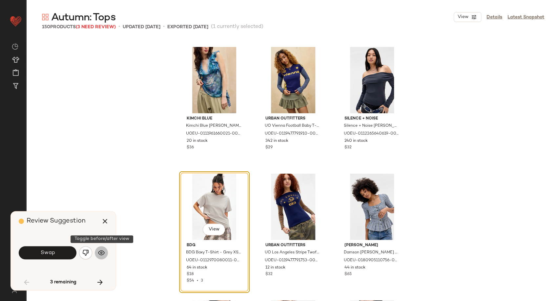
click at [101, 253] on img "button" at bounding box center [101, 252] width 7 height 7
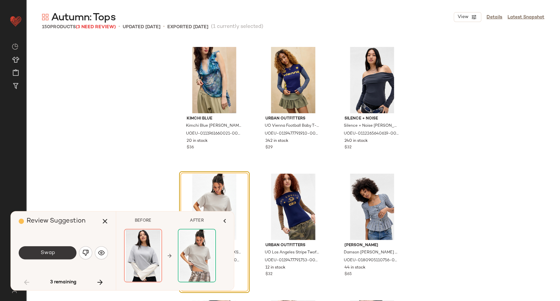
click at [58, 255] on button "Swap" at bounding box center [48, 252] width 58 height 13
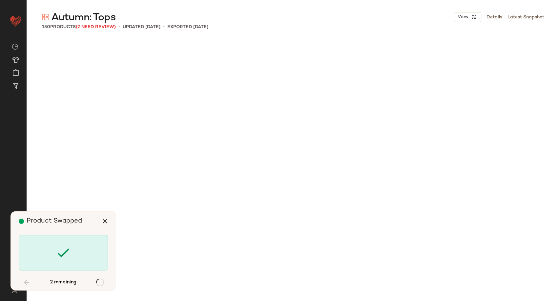
scroll to position [5190, 0]
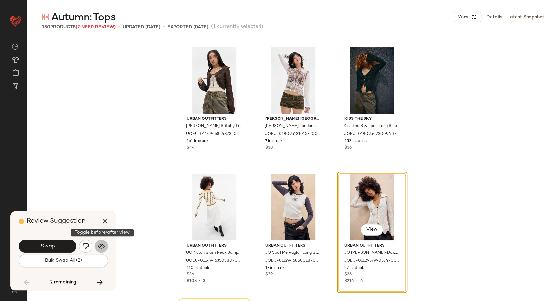
click at [99, 244] on img "button" at bounding box center [101, 246] width 7 height 7
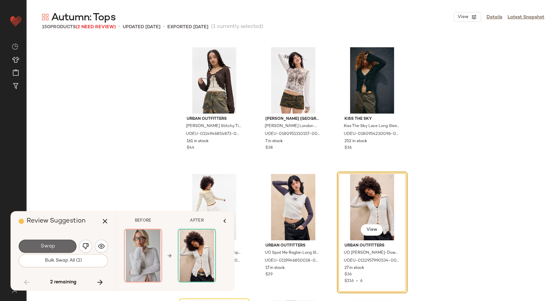
click at [68, 243] on button "Swap" at bounding box center [48, 245] width 58 height 13
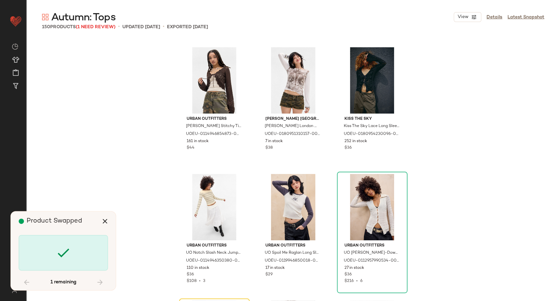
scroll to position [5317, 0]
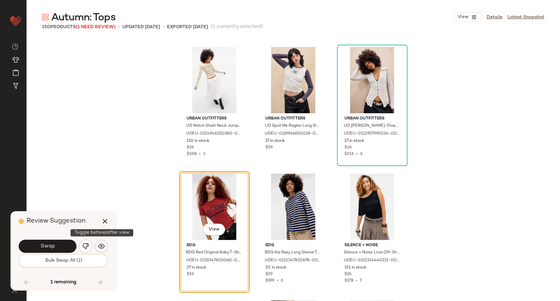
click at [102, 242] on button "button" at bounding box center [101, 245] width 13 height 13
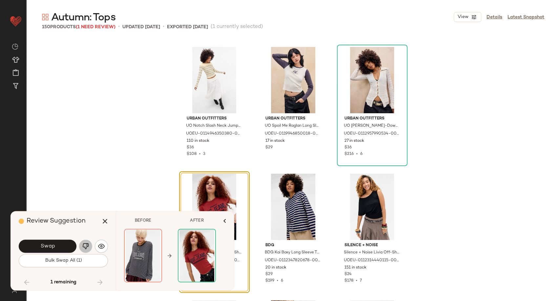
click at [88, 246] on img "button" at bounding box center [85, 246] width 7 height 7
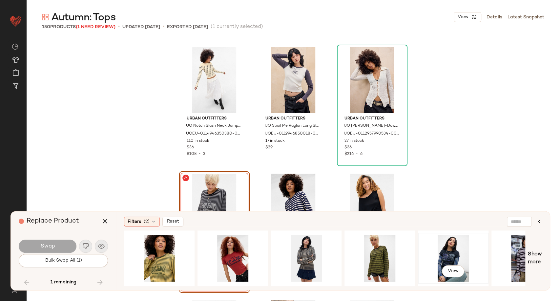
click at [460, 247] on div "View" at bounding box center [453, 258] width 66 height 47
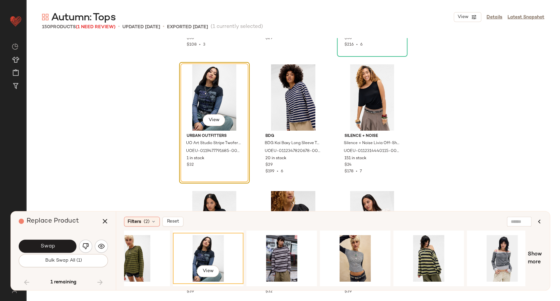
scroll to position [0, 263]
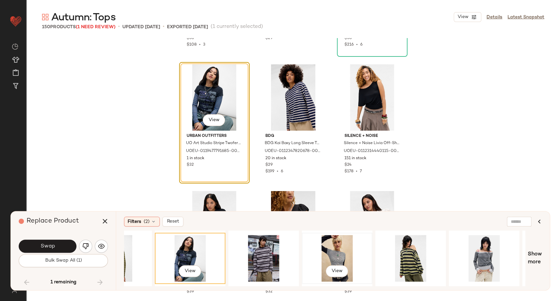
click at [337, 250] on div "View" at bounding box center [337, 258] width 66 height 47
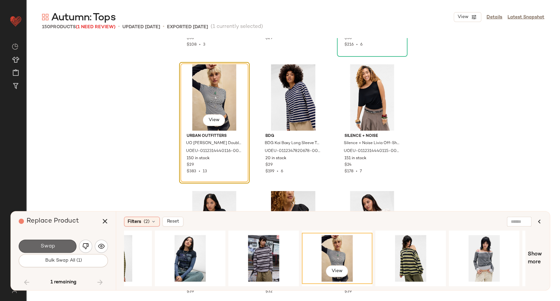
click at [54, 247] on span "Swap" at bounding box center [47, 246] width 15 height 6
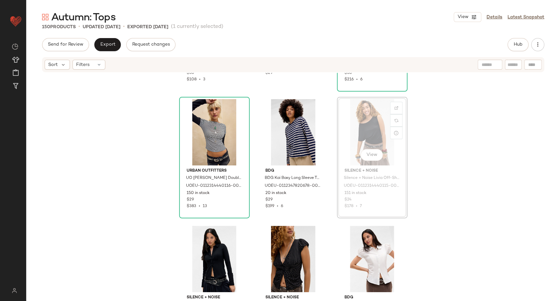
scroll to position [5424, 0]
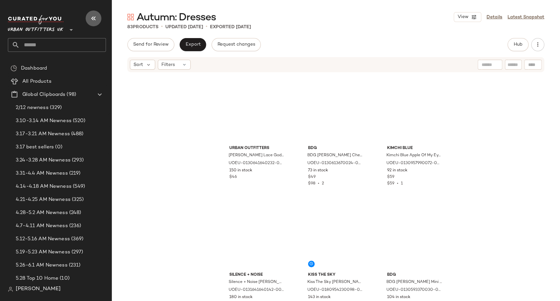
click at [88, 18] on button "button" at bounding box center [94, 18] width 16 height 16
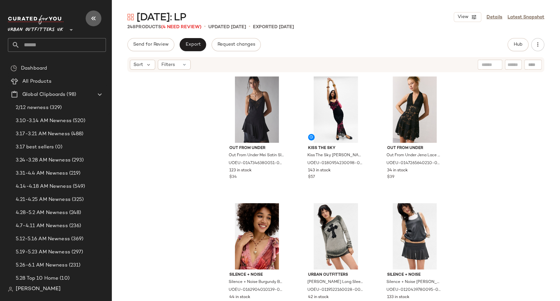
click at [92, 16] on icon "button" at bounding box center [94, 18] width 8 height 8
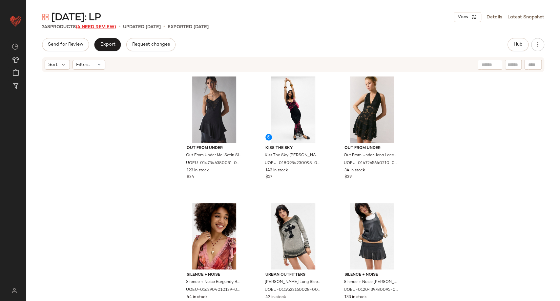
click at [95, 25] on span "(4 Need Review)" at bounding box center [96, 27] width 40 height 5
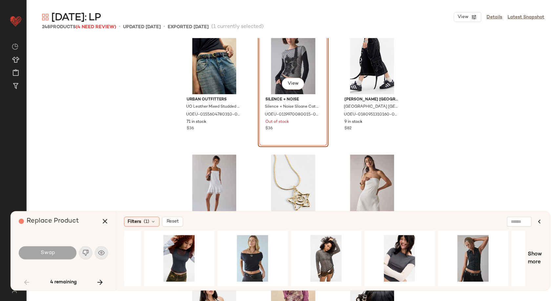
scroll to position [0, 569]
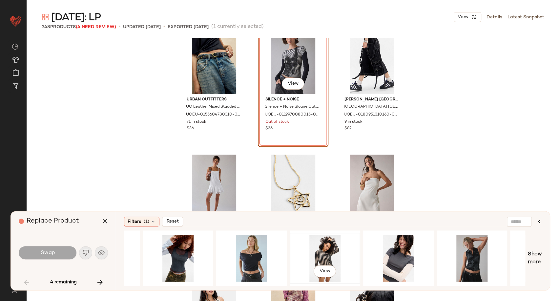
click at [317, 255] on div "View" at bounding box center [325, 258] width 66 height 47
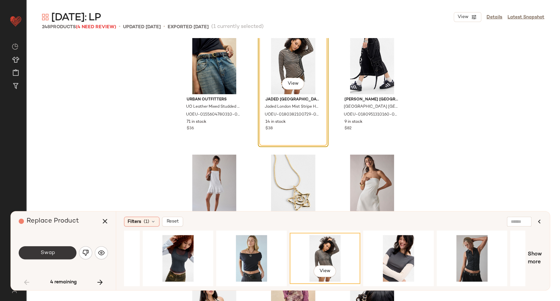
click at [44, 250] on span "Swap" at bounding box center [47, 253] width 15 height 6
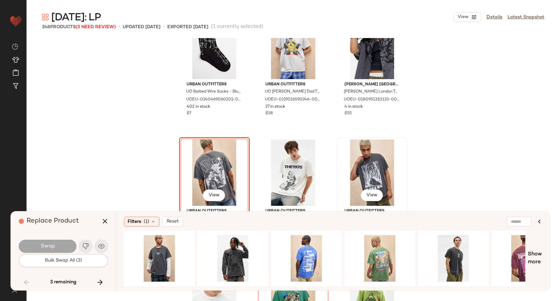
scroll to position [9730, 0]
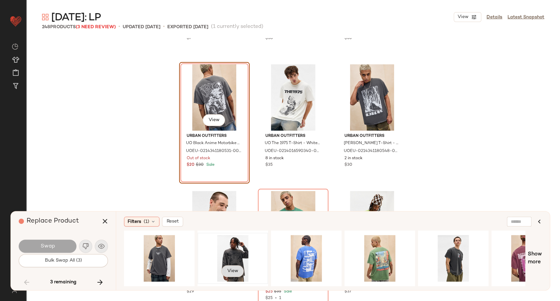
click at [233, 268] on span "View" at bounding box center [232, 270] width 11 height 5
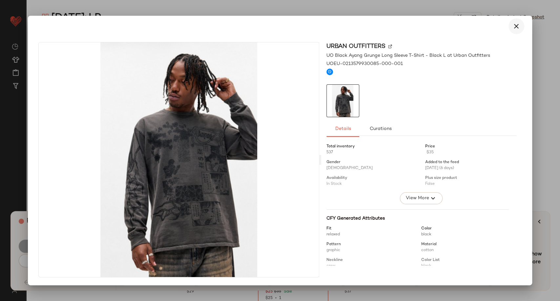
click at [512, 28] on icon "button" at bounding box center [516, 26] width 8 height 8
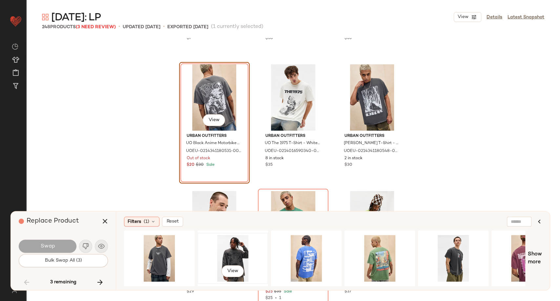
click at [240, 249] on div "View" at bounding box center [233, 258] width 66 height 47
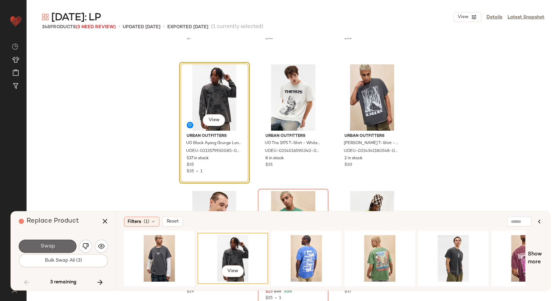
click at [40, 250] on button "Swap" at bounding box center [48, 245] width 58 height 13
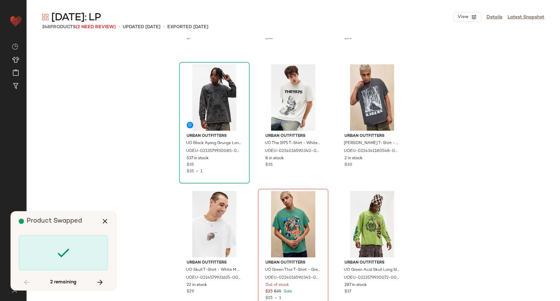
scroll to position [9747, 0]
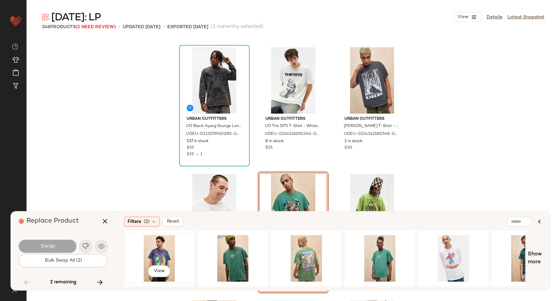
click at [160, 253] on div "View" at bounding box center [159, 258] width 66 height 47
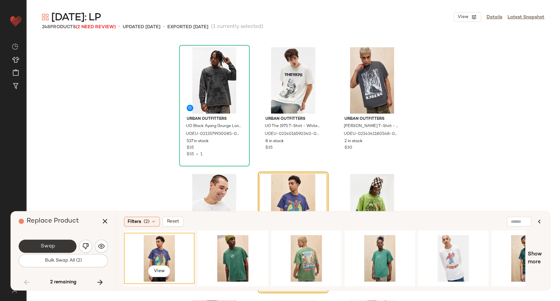
click at [55, 245] on button "Swap" at bounding box center [48, 245] width 58 height 13
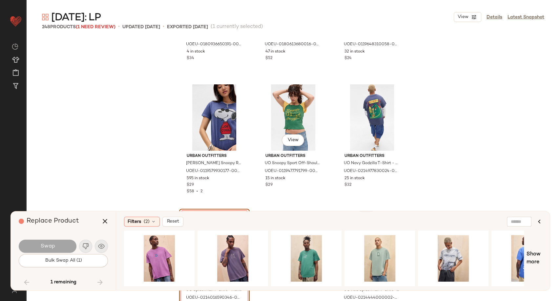
scroll to position [10218, 0]
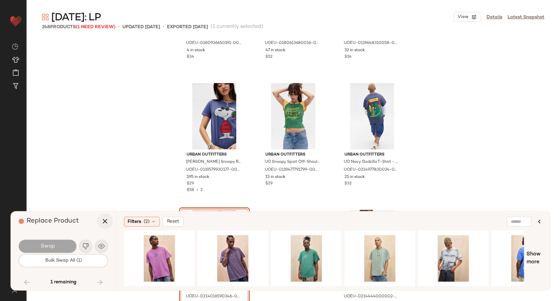
click at [107, 224] on icon "button" at bounding box center [105, 221] width 8 height 8
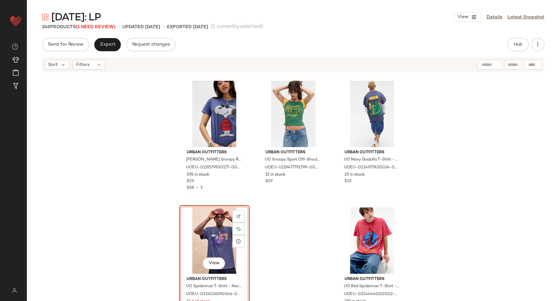
scroll to position [10261, 0]
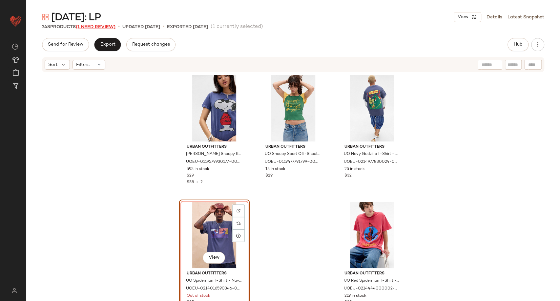
click at [100, 29] on span "(1 Need Review)" at bounding box center [96, 27] width 40 height 5
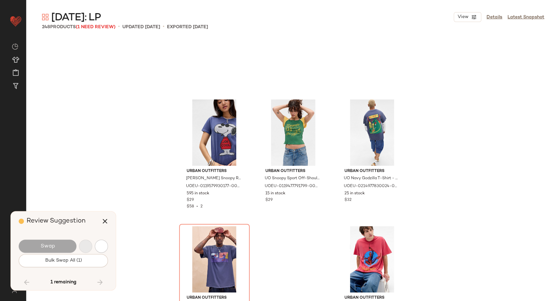
scroll to position [10218, 0]
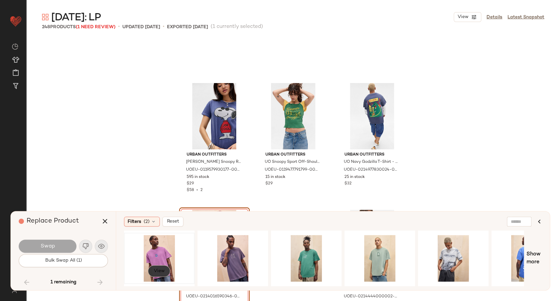
click at [156, 270] on span "View" at bounding box center [158, 270] width 11 height 5
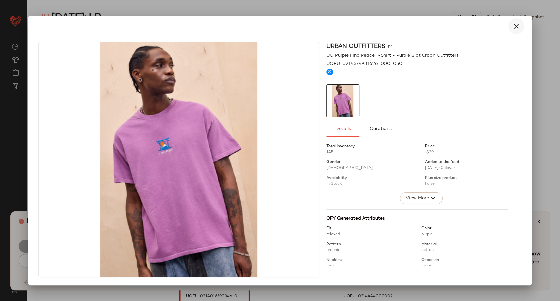
click at [513, 28] on icon "button" at bounding box center [516, 26] width 8 height 8
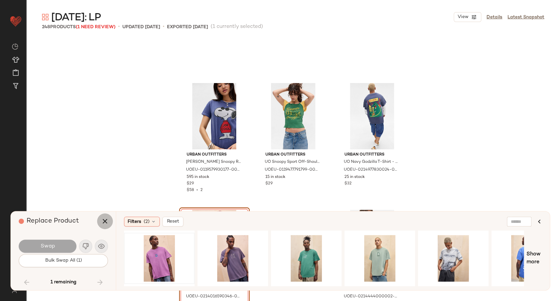
click at [105, 218] on icon "button" at bounding box center [105, 221] width 8 height 8
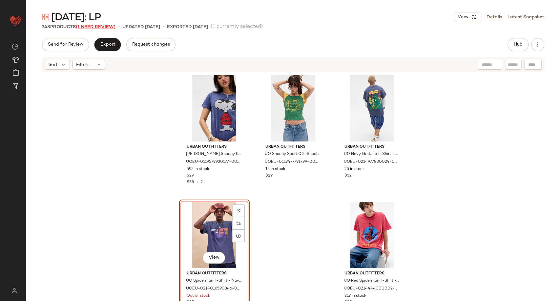
click at [103, 25] on span "(1 Need Review)" at bounding box center [96, 27] width 40 height 5
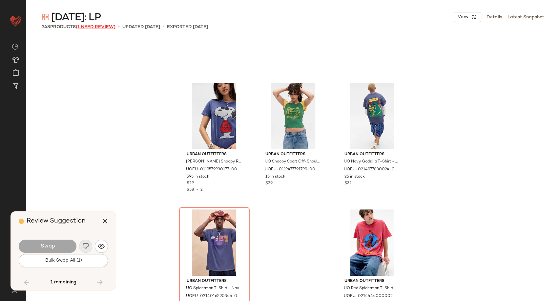
scroll to position [10218, 0]
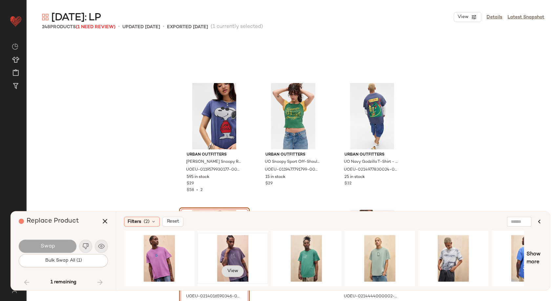
click at [224, 272] on button "View" at bounding box center [232, 271] width 22 height 12
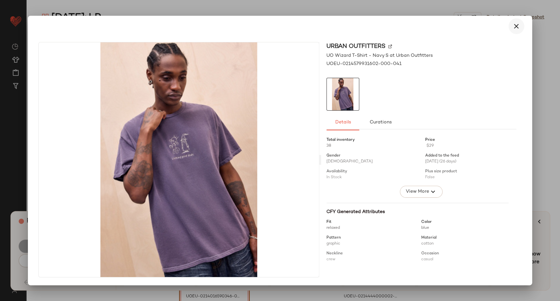
click at [516, 24] on icon "button" at bounding box center [516, 26] width 8 height 8
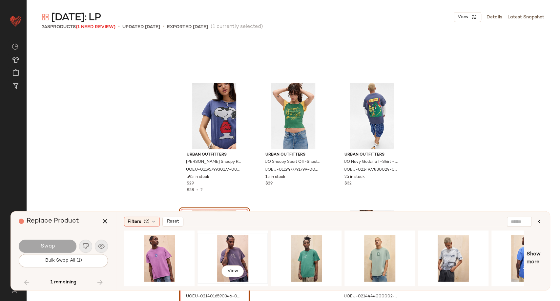
click at [235, 250] on div "View" at bounding box center [233, 258] width 66 height 47
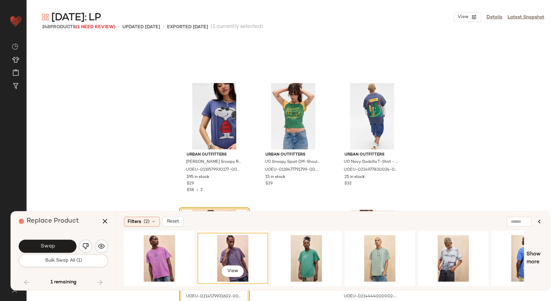
click at [66, 242] on button "Swap" at bounding box center [48, 245] width 58 height 13
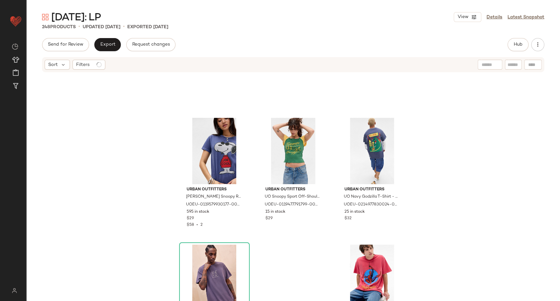
scroll to position [10261, 0]
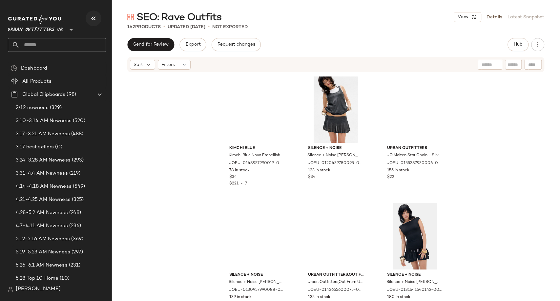
click at [92, 19] on icon "button" at bounding box center [94, 18] width 8 height 8
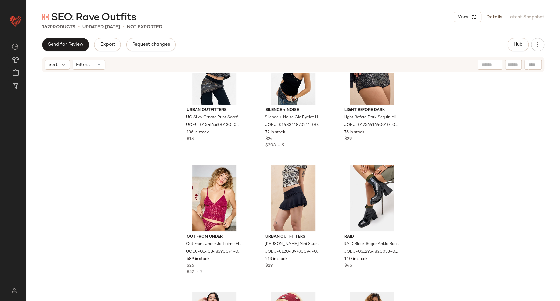
scroll to position [406, 0]
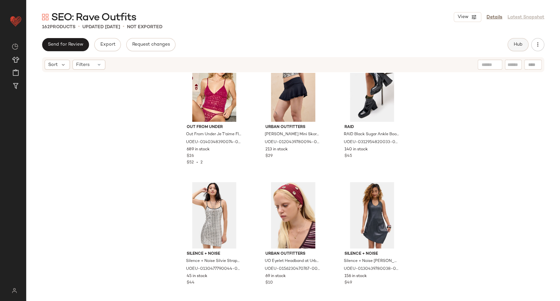
click at [510, 44] on button "Hub" at bounding box center [517, 44] width 21 height 13
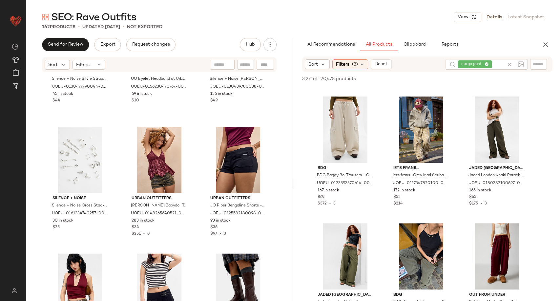
scroll to position [109, 0]
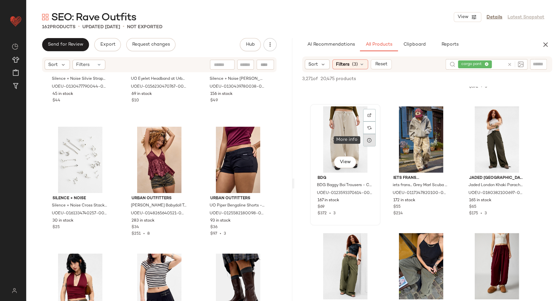
click at [367, 140] on icon at bounding box center [369, 139] width 5 height 5
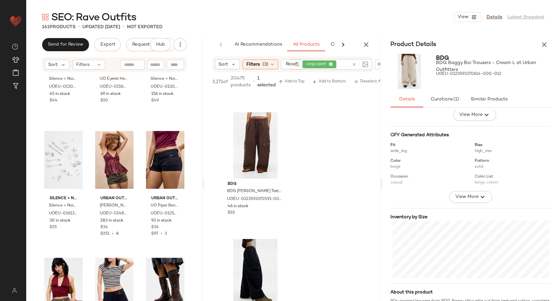
scroll to position [102, 0]
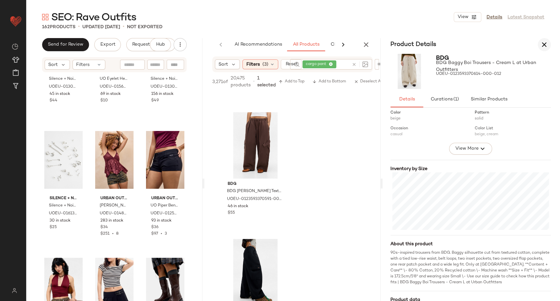
click at [545, 44] on icon "button" at bounding box center [544, 45] width 8 height 8
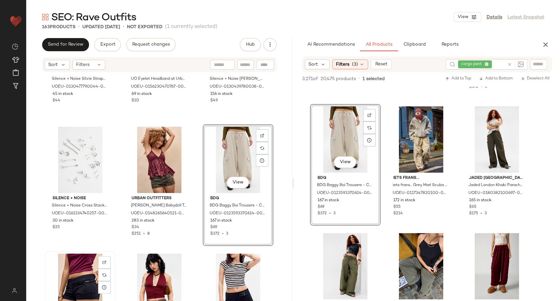
click at [80, 274] on div "View" at bounding box center [80, 286] width 66 height 66
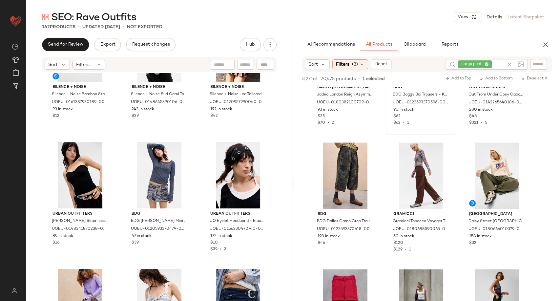
scroll to position [328, 0]
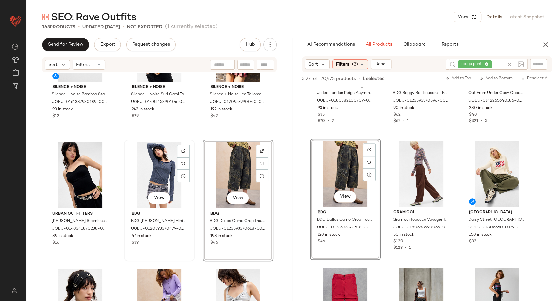
click at [149, 173] on div "View" at bounding box center [159, 175] width 66 height 66
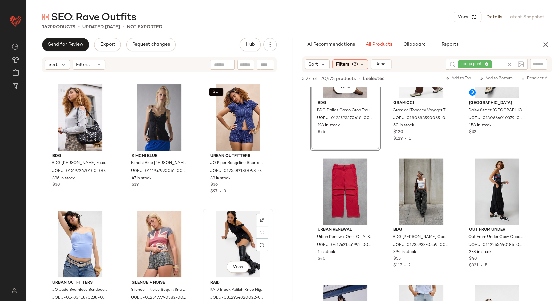
scroll to position [1317, 0]
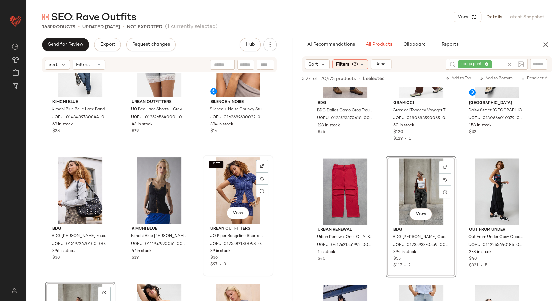
click at [231, 182] on div "SET View" at bounding box center [238, 190] width 66 height 66
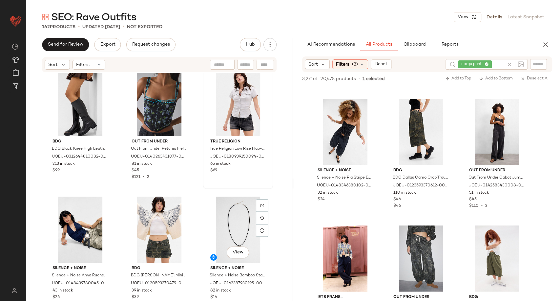
scroll to position [1936, 0]
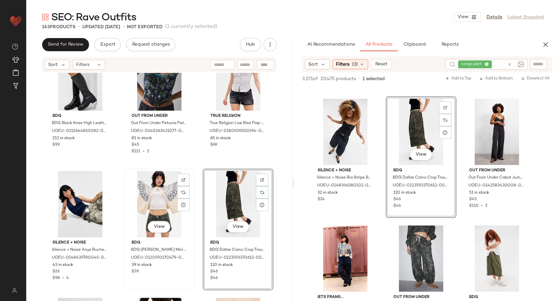
click at [156, 201] on div "View" at bounding box center [159, 204] width 66 height 66
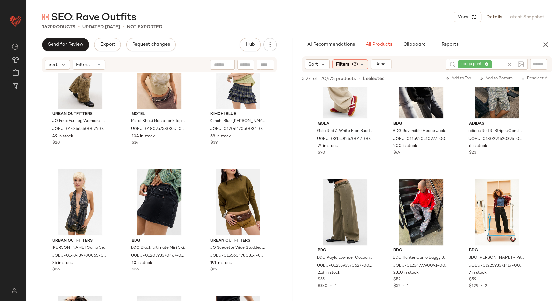
scroll to position [2223, 0]
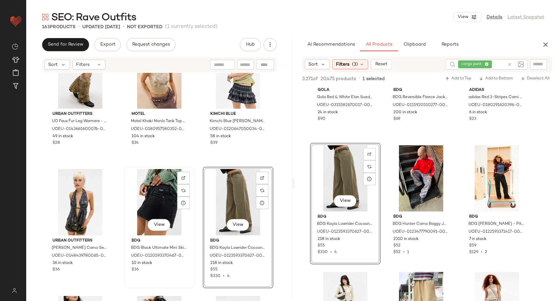
click at [155, 197] on div "View" at bounding box center [159, 202] width 66 height 66
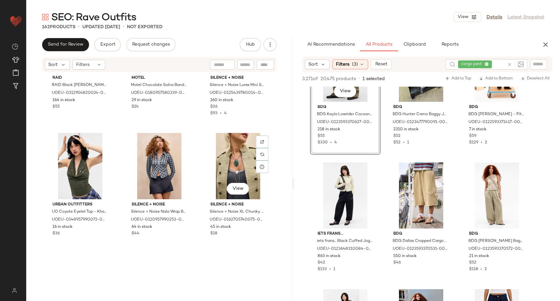
scroll to position [2738, 0]
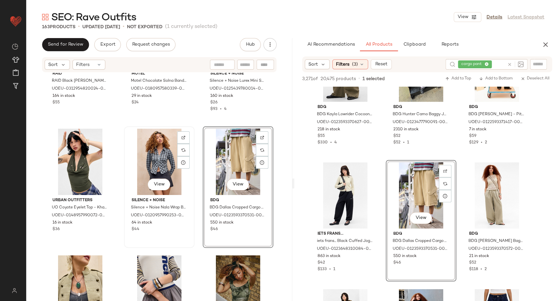
click at [160, 159] on div "View" at bounding box center [159, 162] width 66 height 66
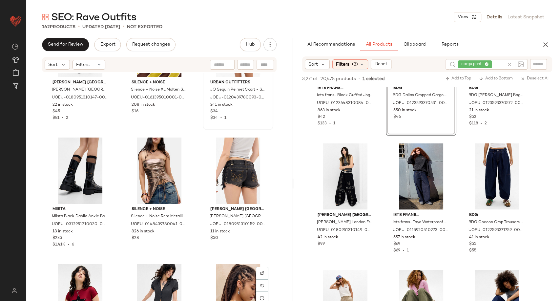
scroll to position [3103, 0]
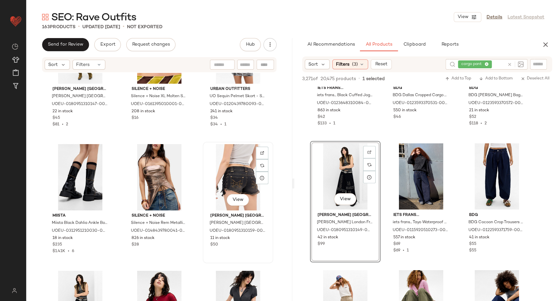
click at [234, 173] on div "View" at bounding box center [238, 177] width 66 height 66
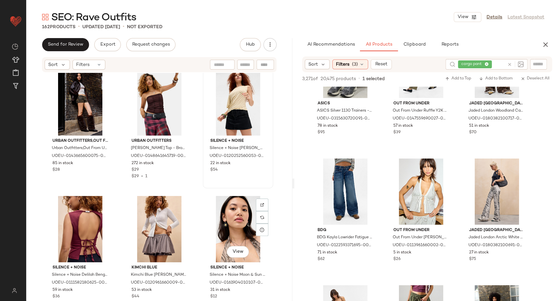
scroll to position [3467, 0]
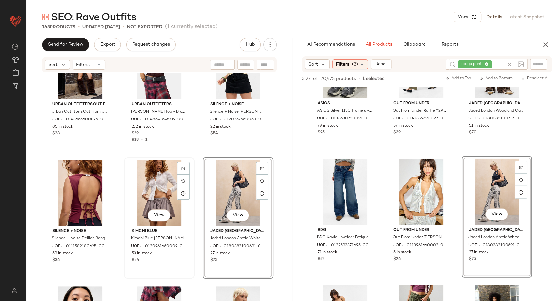
click at [155, 187] on div "View" at bounding box center [159, 192] width 66 height 66
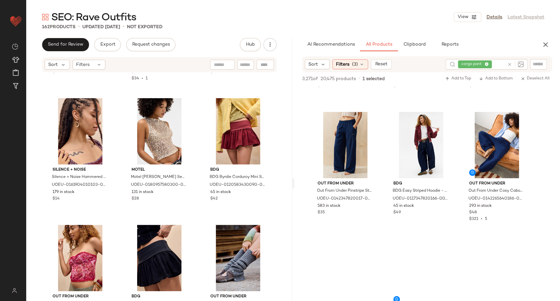
scroll to position [4846, 0]
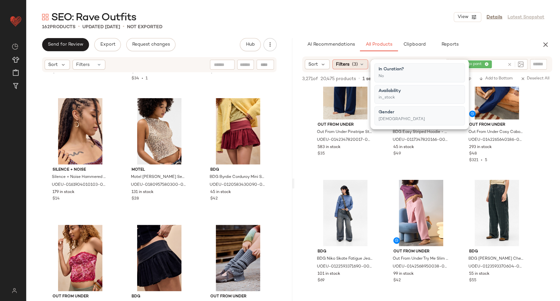
click at [362, 64] on icon at bounding box center [361, 64] width 5 height 5
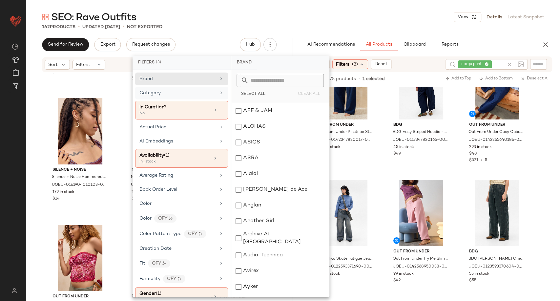
click at [192, 95] on div "Category" at bounding box center [177, 93] width 76 height 7
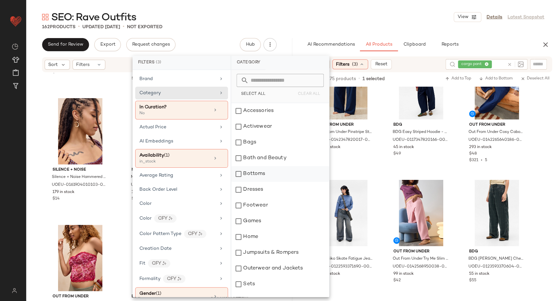
click at [252, 173] on div "Bottoms" at bounding box center [280, 174] width 98 height 16
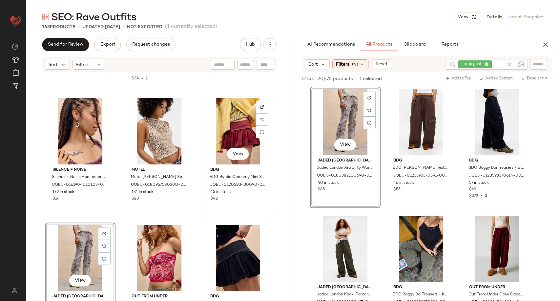
click at [239, 133] on div "View" at bounding box center [238, 131] width 66 height 66
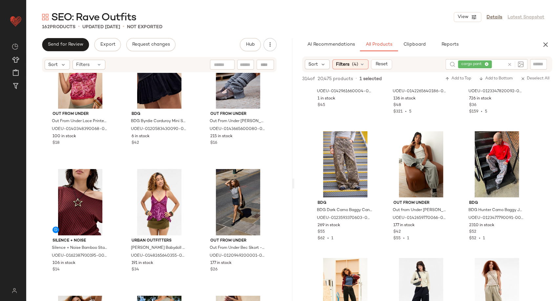
scroll to position [838, 0]
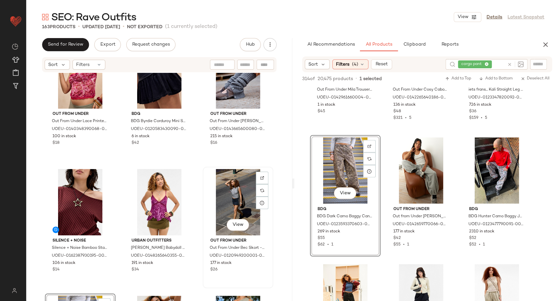
click at [243, 197] on div "View" at bounding box center [238, 202] width 66 height 66
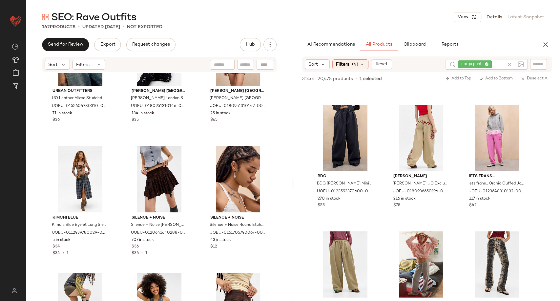
scroll to position [2842, 0]
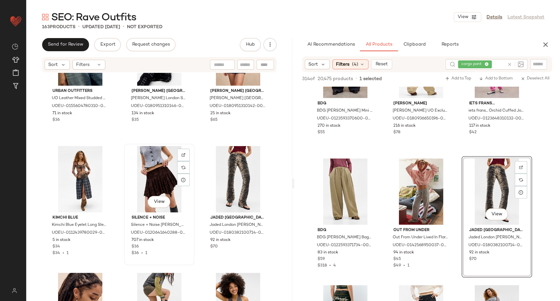
click at [156, 178] on div "View" at bounding box center [159, 179] width 66 height 66
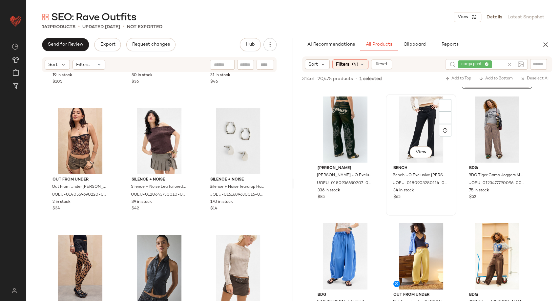
scroll to position [2988, 0]
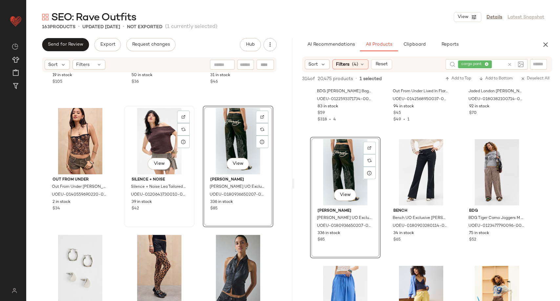
click at [155, 139] on div "View" at bounding box center [159, 141] width 66 height 66
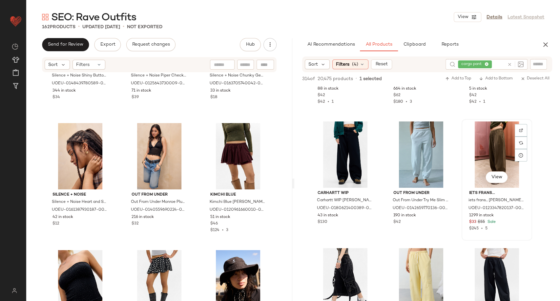
scroll to position [3462, 0]
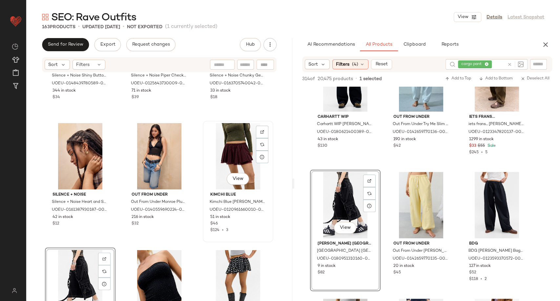
click at [230, 149] on div "View" at bounding box center [238, 156] width 66 height 66
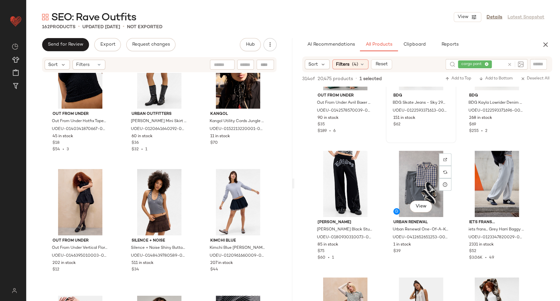
scroll to position [3753, 0]
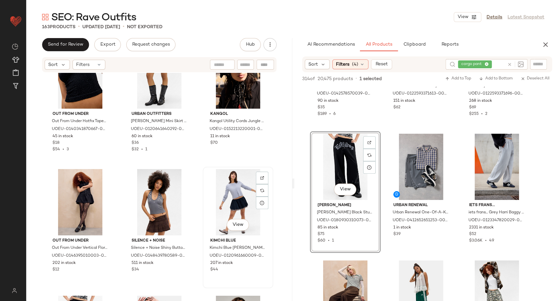
click at [235, 199] on div "View" at bounding box center [238, 202] width 66 height 66
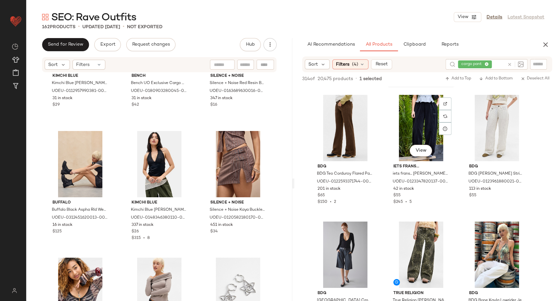
scroll to position [4992, 0]
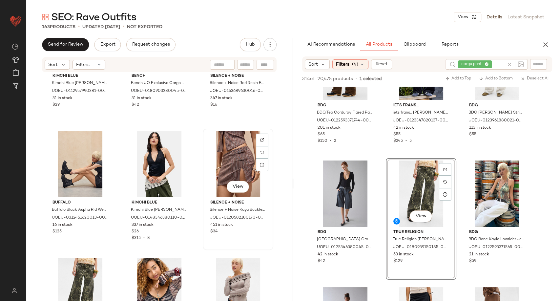
click at [229, 158] on div "View" at bounding box center [238, 164] width 66 height 66
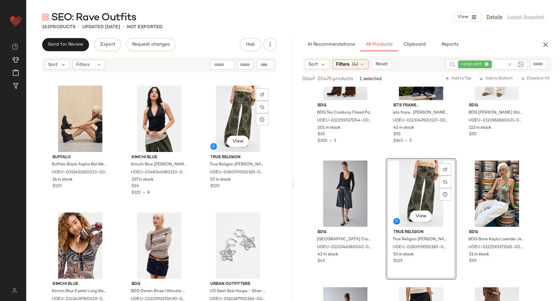
scroll to position [6589, 0]
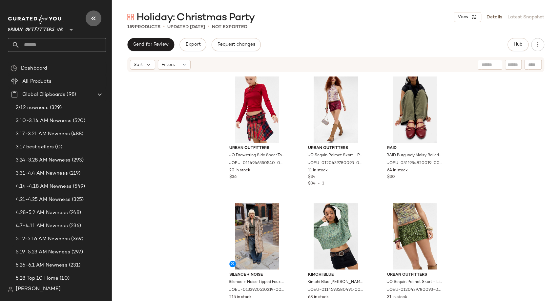
click at [94, 21] on icon "button" at bounding box center [94, 18] width 8 height 8
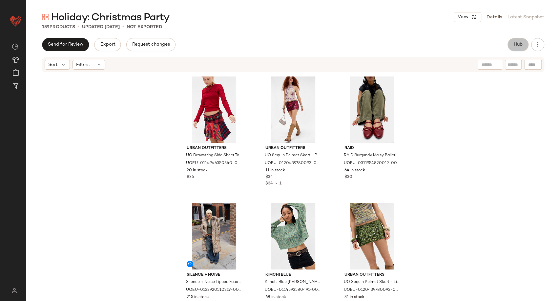
click at [519, 46] on span "Hub" at bounding box center [517, 44] width 9 height 5
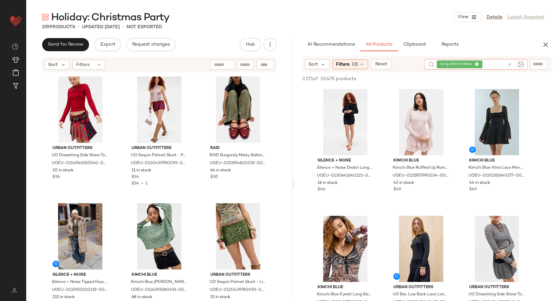
click at [509, 63] on icon at bounding box center [509, 64] width 5 height 5
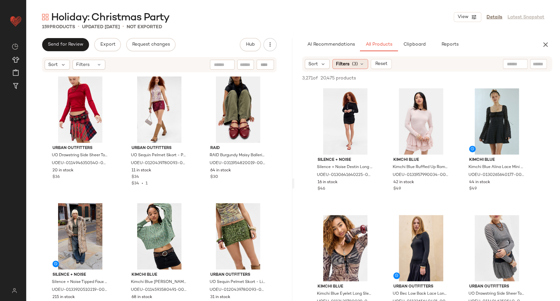
click at [364, 65] on div "Filters (3)" at bounding box center [350, 64] width 36 height 10
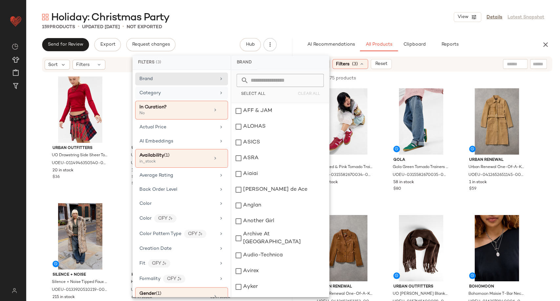
click at [169, 94] on div "Category" at bounding box center [177, 93] width 76 height 7
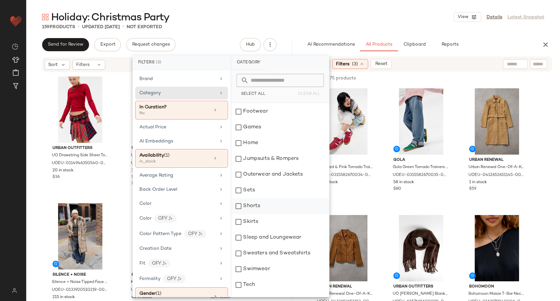
scroll to position [109, 0]
click at [255, 209] on div "Skirts" at bounding box center [280, 206] width 98 height 16
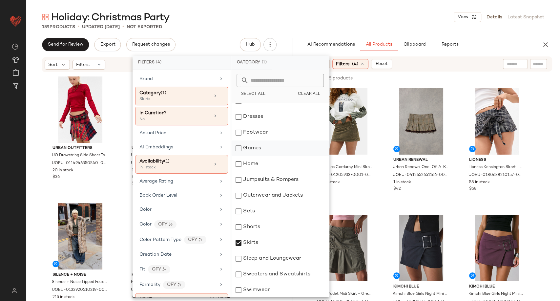
scroll to position [36, 0]
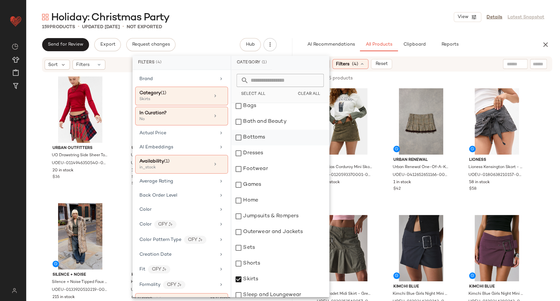
click at [254, 136] on div "Bottoms" at bounding box center [280, 138] width 98 height 16
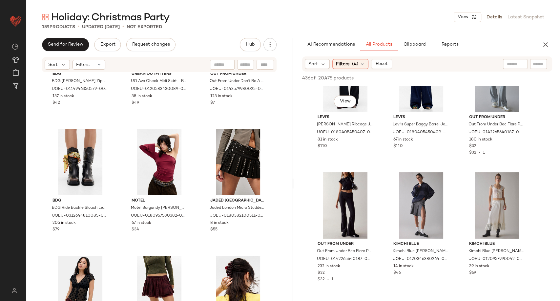
scroll to position [3352, 0]
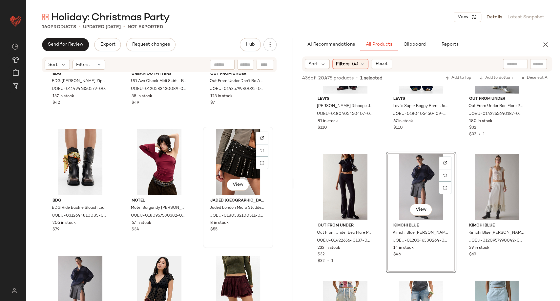
click at [241, 153] on div "View" at bounding box center [238, 162] width 66 height 66
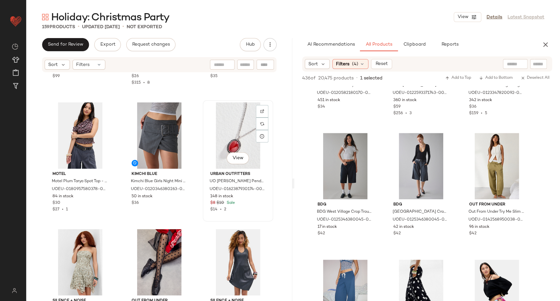
scroll to position [5617, 0]
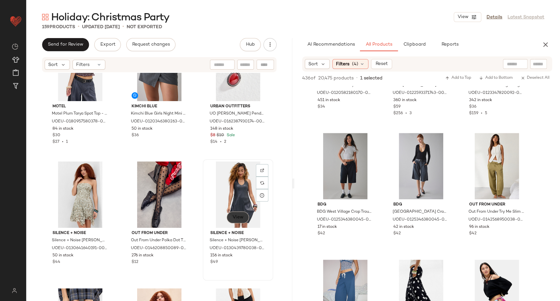
click at [238, 220] on button "View" at bounding box center [238, 217] width 22 height 12
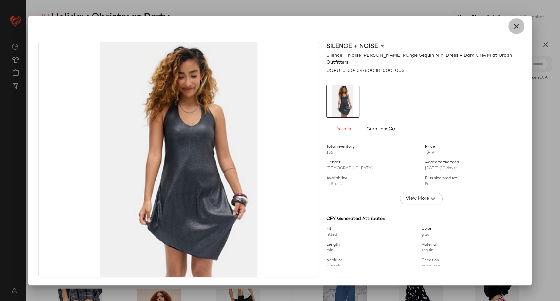
click at [512, 28] on icon "button" at bounding box center [516, 26] width 8 height 8
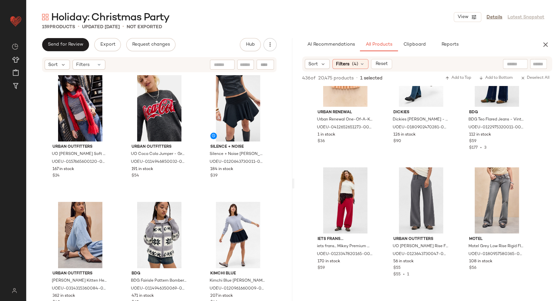
scroll to position [4227, 0]
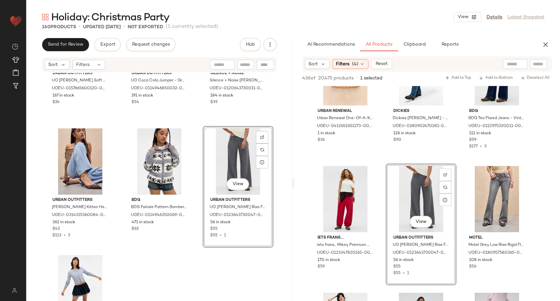
scroll to position [6572, 0]
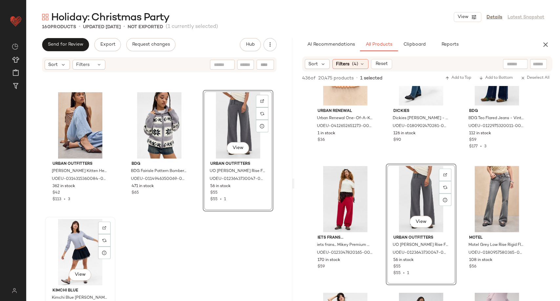
click at [75, 241] on div "View" at bounding box center [80, 252] width 66 height 66
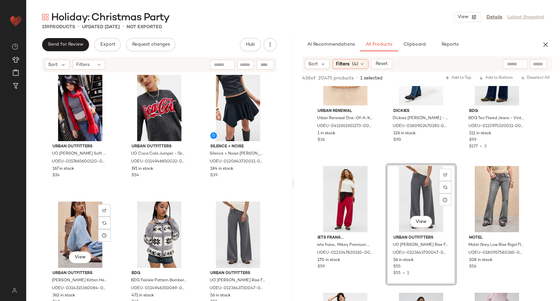
scroll to position [6463, 0]
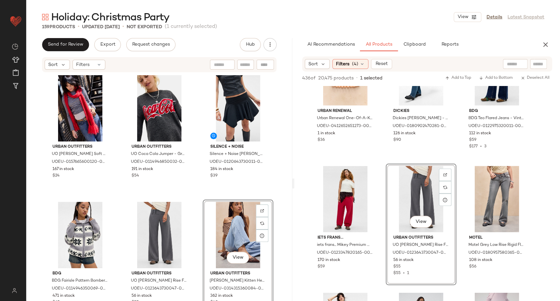
click at [199, 194] on div "Urban Outfitters UO Rory Soft Knit Scarf - Red at Urban Outfitters UOEU-0157665…" at bounding box center [159, 197] width 266 height 248
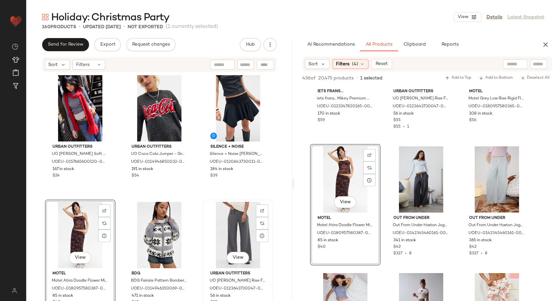
scroll to position [6390, 0]
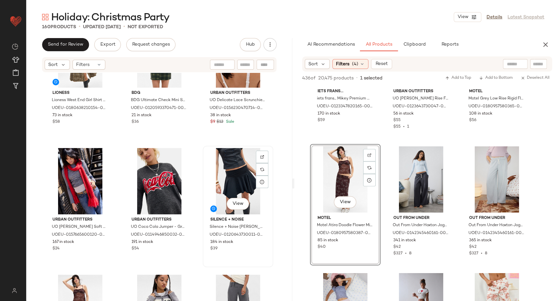
click at [231, 180] on div "View" at bounding box center [238, 181] width 66 height 66
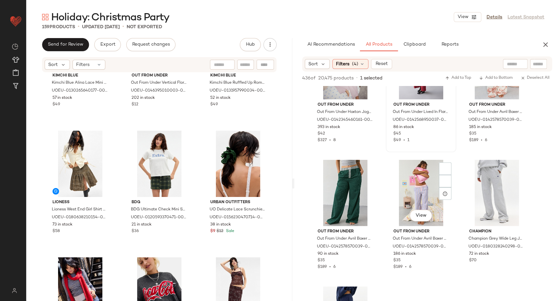
scroll to position [4628, 0]
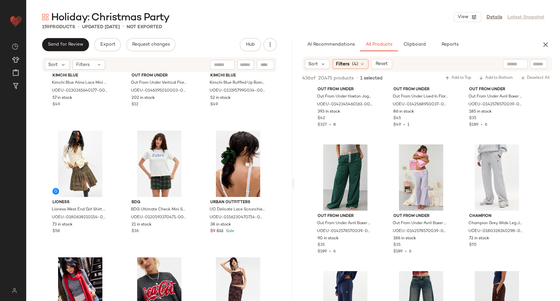
click at [512, 64] on input "text" at bounding box center [515, 64] width 17 height 7
type input "**********"
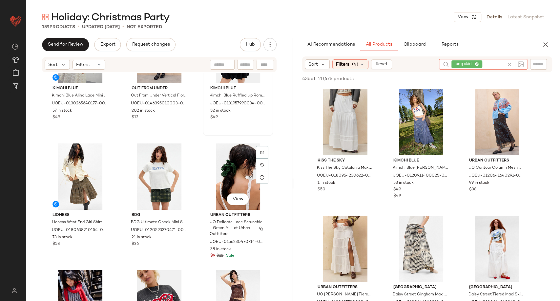
scroll to position [6281, 0]
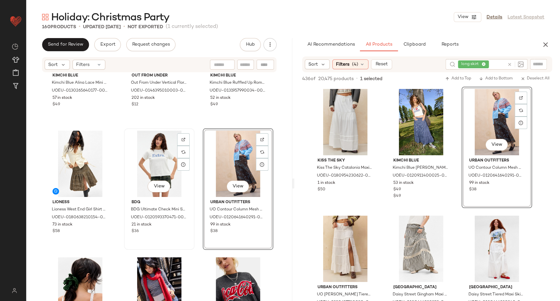
click at [150, 157] on div "View" at bounding box center [159, 164] width 66 height 66
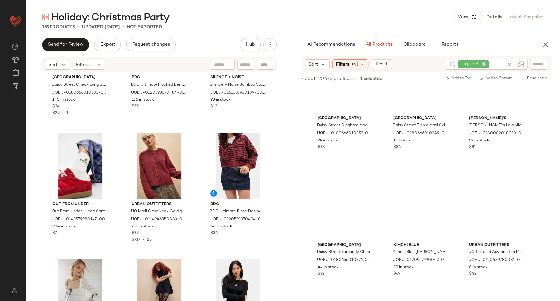
scroll to position [218, 0]
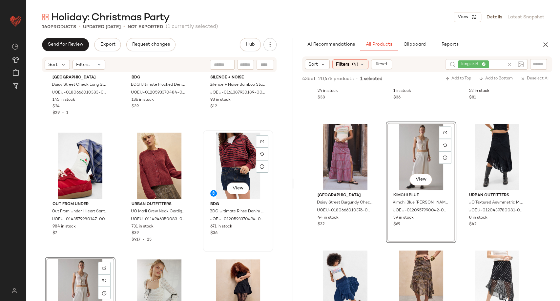
click at [234, 162] on div "View" at bounding box center [238, 165] width 66 height 66
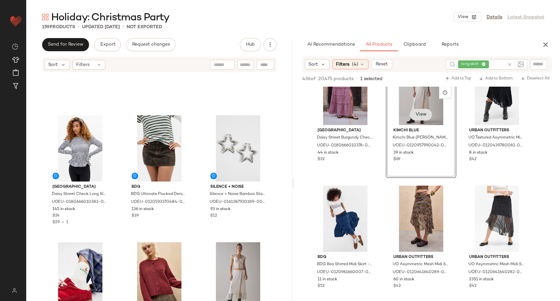
scroll to position [291, 0]
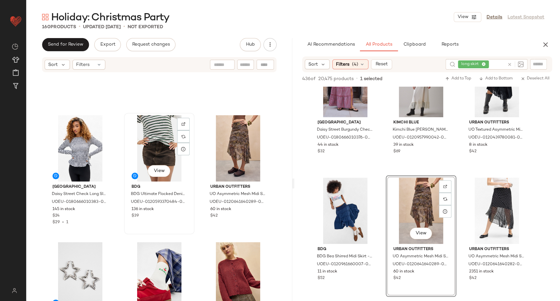
click at [165, 148] on div "View" at bounding box center [159, 148] width 66 height 66
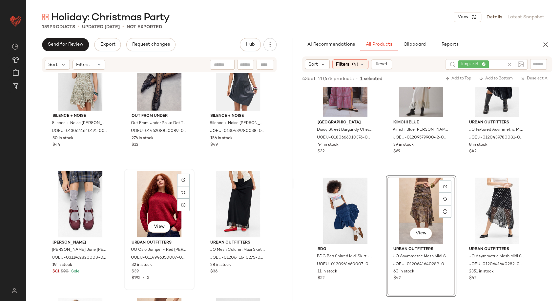
scroll to position [5625, 0]
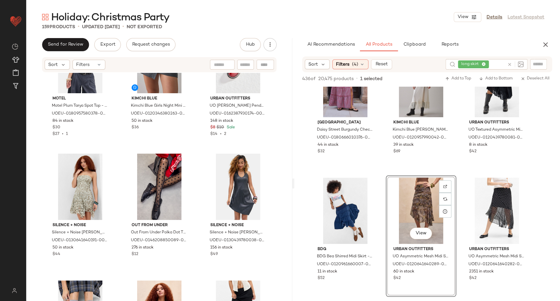
click at [508, 64] on icon at bounding box center [509, 64] width 5 height 5
click at [363, 63] on icon at bounding box center [361, 63] width 5 height 5
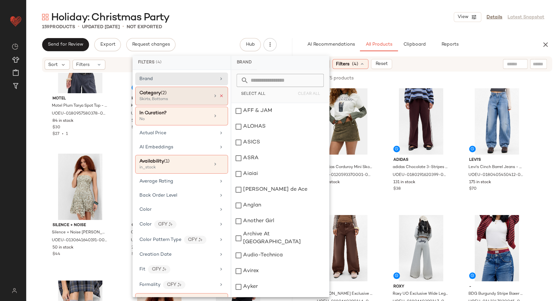
click at [220, 96] on icon at bounding box center [221, 95] width 5 height 5
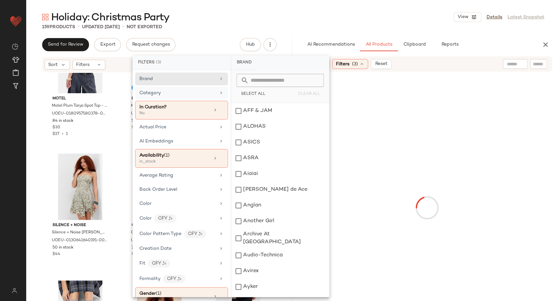
click at [213, 93] on div "Category" at bounding box center [177, 93] width 76 height 7
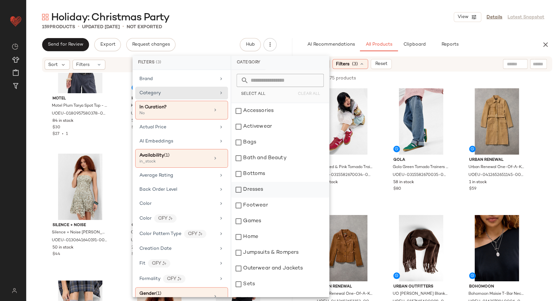
click at [259, 192] on div "Dresses" at bounding box center [280, 190] width 98 height 16
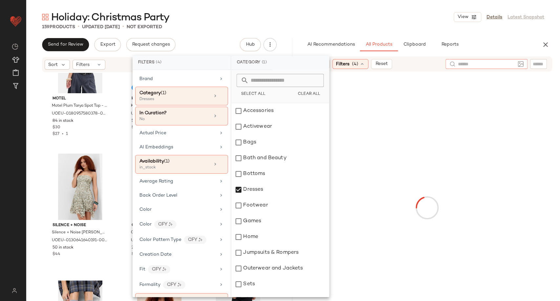
click at [508, 64] on input "text" at bounding box center [486, 64] width 57 height 7
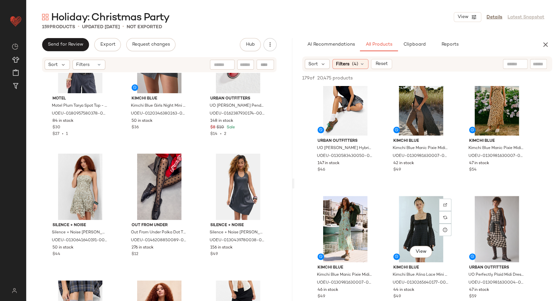
scroll to position [182, 0]
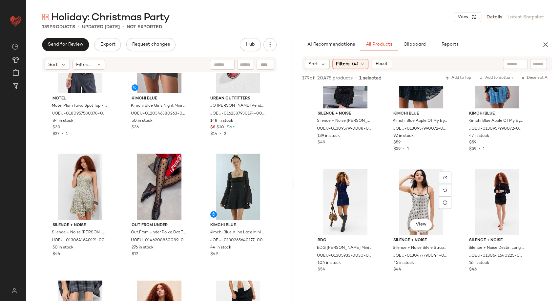
scroll to position [692, 0]
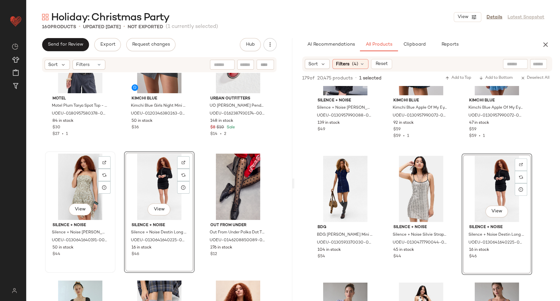
click at [75, 188] on div "View" at bounding box center [80, 186] width 66 height 66
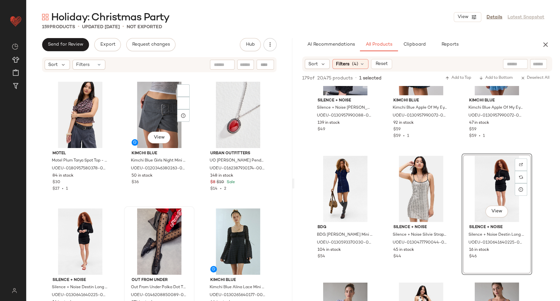
scroll to position [5479, 0]
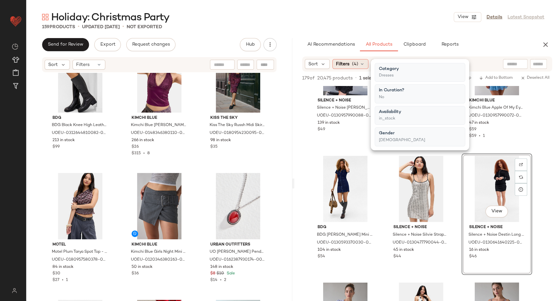
click at [362, 64] on icon at bounding box center [361, 63] width 5 height 5
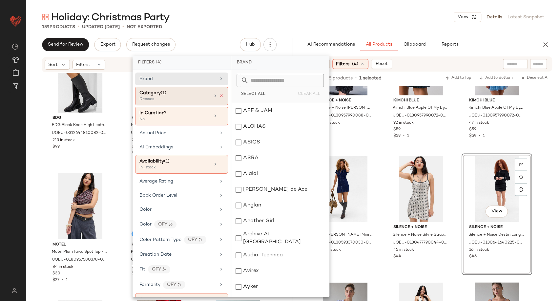
click at [220, 95] on icon at bounding box center [221, 95] width 5 height 5
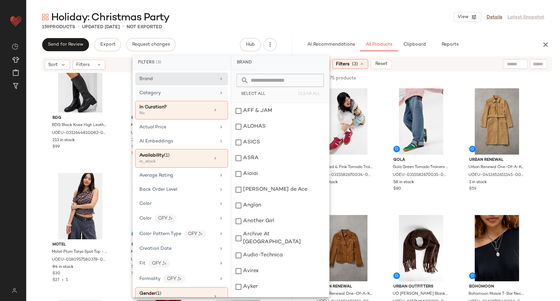
click at [215, 94] on div "Category" at bounding box center [181, 93] width 93 height 13
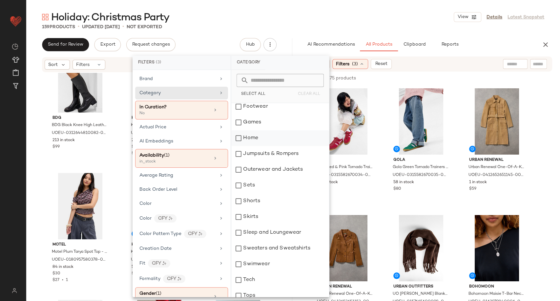
scroll to position [109, 0]
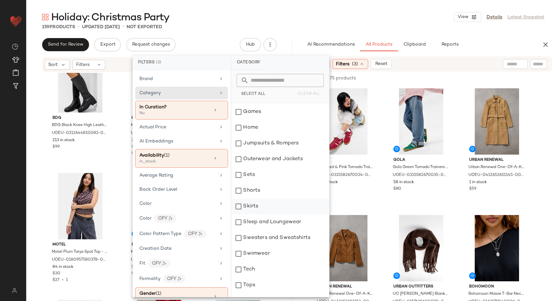
click at [254, 205] on div "Skirts" at bounding box center [280, 206] width 98 height 16
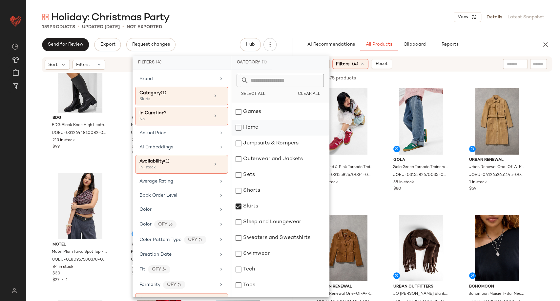
scroll to position [0, 0]
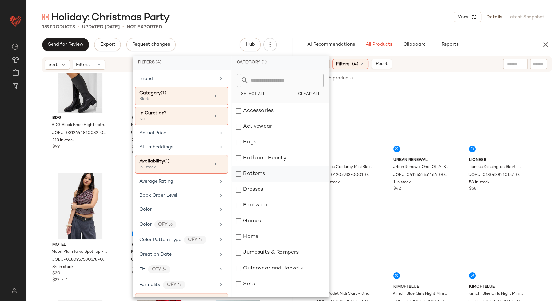
click at [258, 179] on div "Bottoms" at bounding box center [280, 174] width 98 height 16
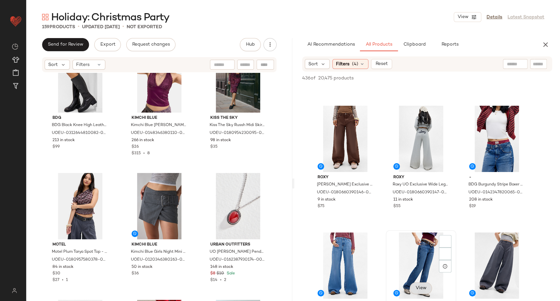
scroll to position [218, 0]
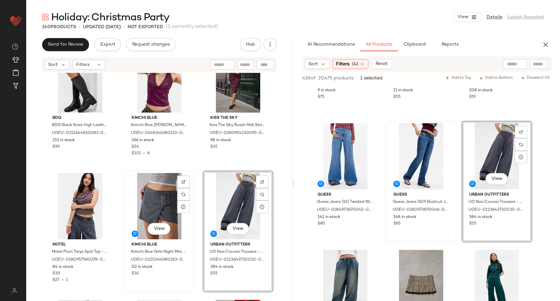
click at [147, 202] on div "View" at bounding box center [159, 206] width 66 height 66
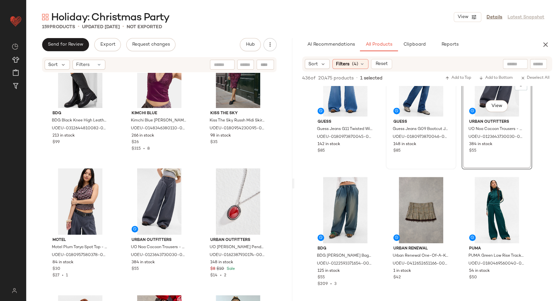
scroll to position [5479, 0]
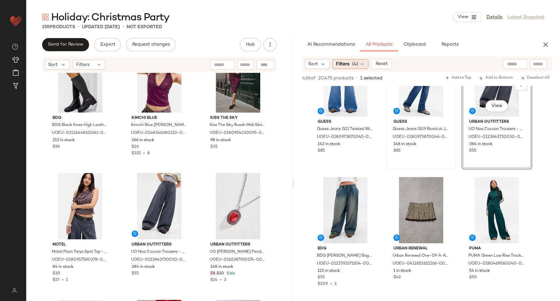
click at [362, 64] on icon at bounding box center [361, 63] width 5 height 5
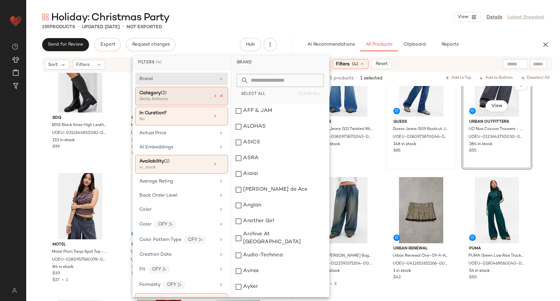
click at [220, 93] on icon at bounding box center [221, 95] width 5 height 5
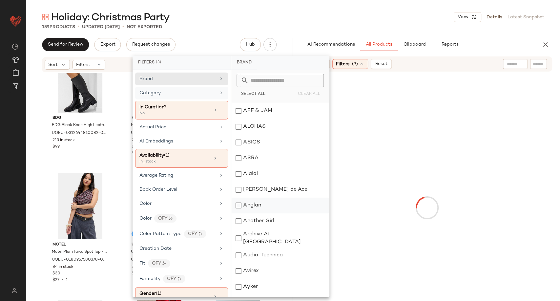
click at [196, 95] on div "Category" at bounding box center [177, 93] width 76 height 7
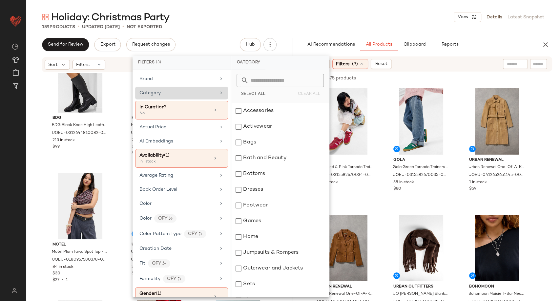
click at [201, 93] on div "Category" at bounding box center [177, 93] width 76 height 7
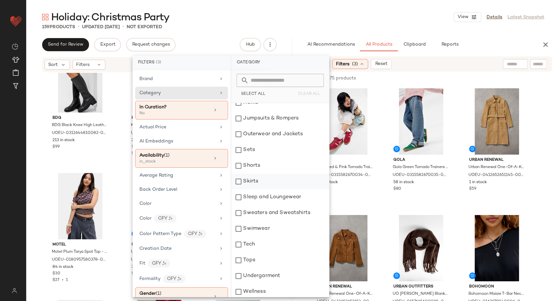
scroll to position [136, 0]
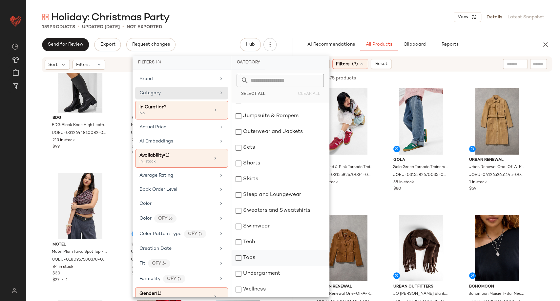
click at [249, 255] on div "Tops" at bounding box center [280, 258] width 98 height 16
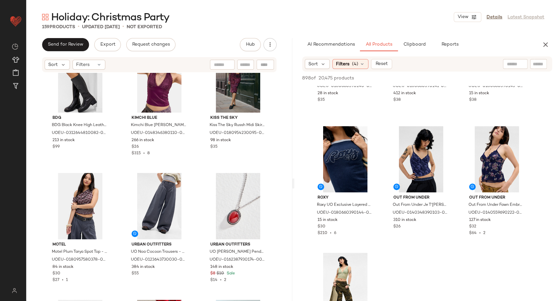
scroll to position [401, 0]
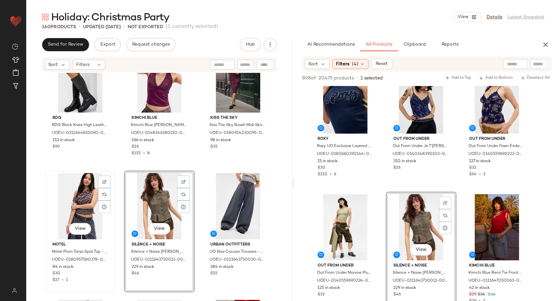
click at [76, 201] on div "View" at bounding box center [80, 206] width 66 height 66
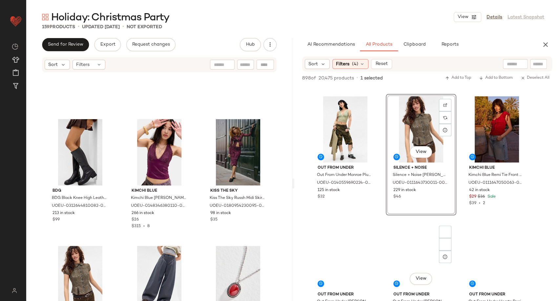
scroll to position [546, 0]
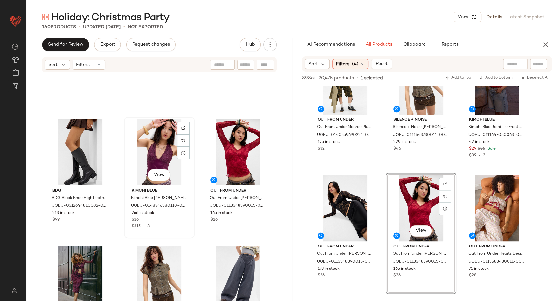
click at [153, 155] on div "View" at bounding box center [159, 152] width 66 height 66
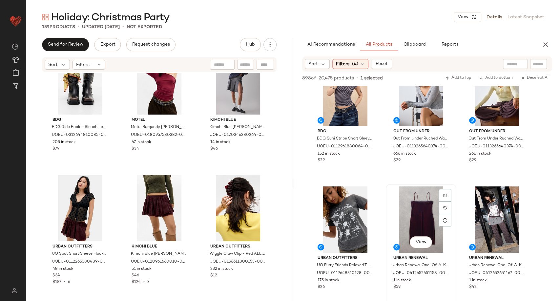
scroll to position [1567, 0]
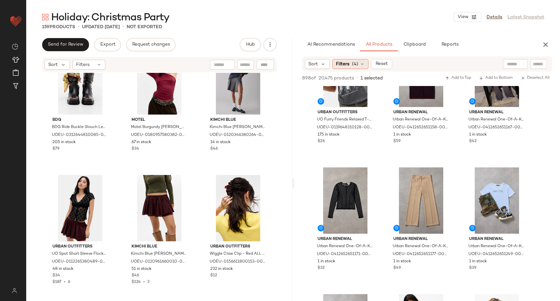
click at [362, 66] on icon at bounding box center [361, 63] width 5 height 5
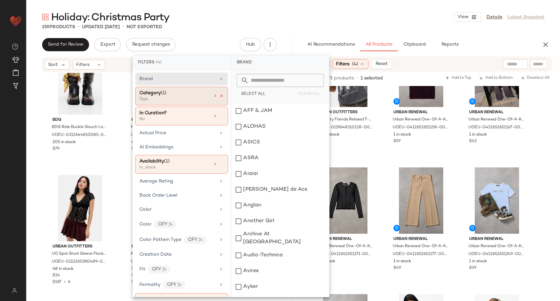
click at [219, 95] on icon at bounding box center [221, 95] width 5 height 5
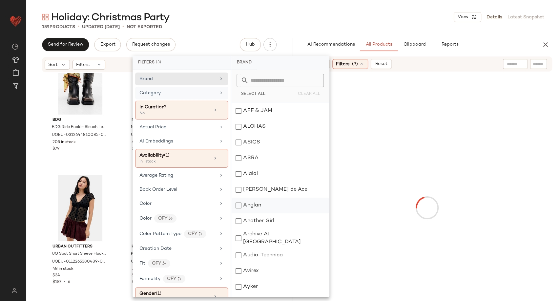
click at [198, 93] on div "Category" at bounding box center [177, 93] width 76 height 7
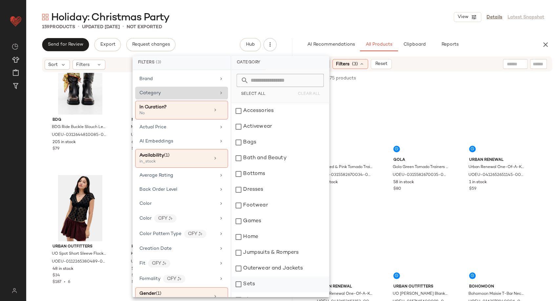
scroll to position [136, 0]
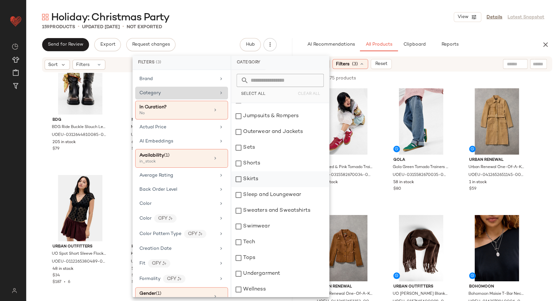
click at [252, 180] on div "Skirts" at bounding box center [280, 179] width 98 height 16
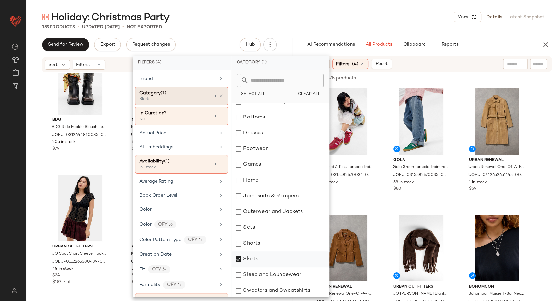
scroll to position [27, 0]
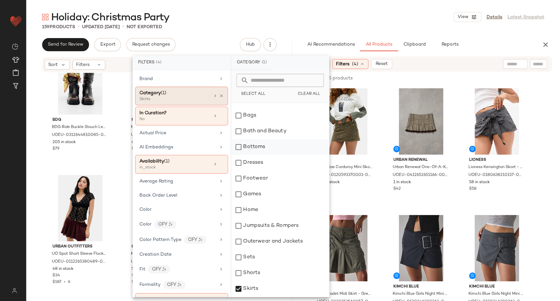
click at [258, 147] on div "Bottoms" at bounding box center [280, 147] width 98 height 16
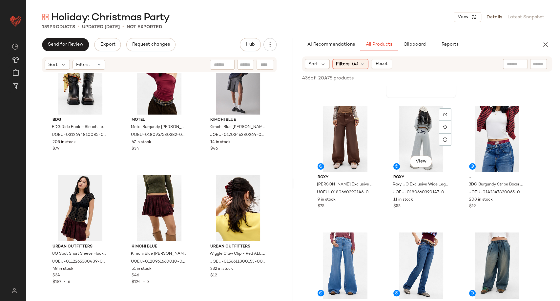
scroll to position [218, 0]
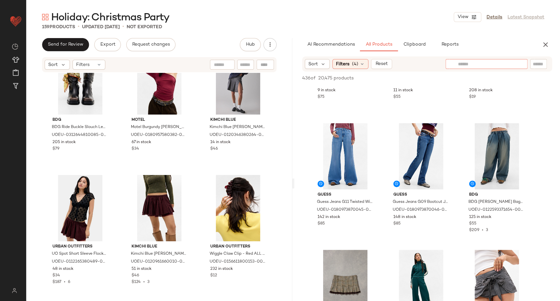
click at [518, 66] on div at bounding box center [486, 64] width 82 height 10
type input "**********"
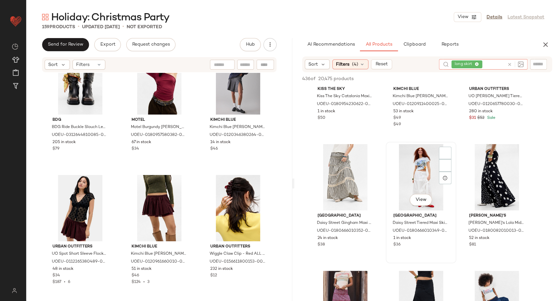
scroll to position [73, 0]
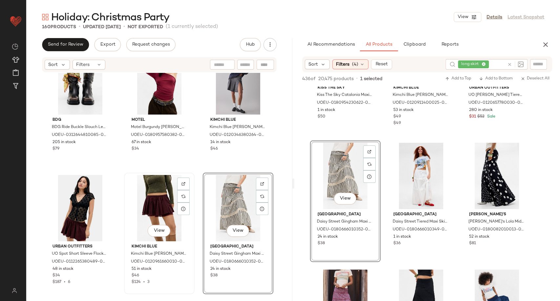
click at [157, 192] on div "View" at bounding box center [159, 208] width 66 height 66
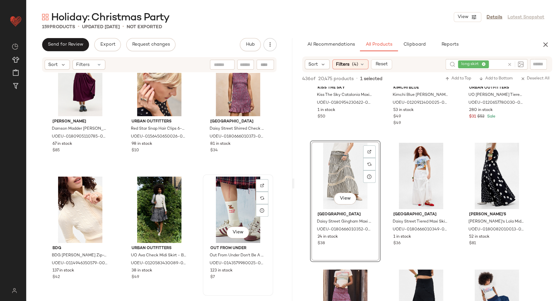
scroll to position [4859, 0]
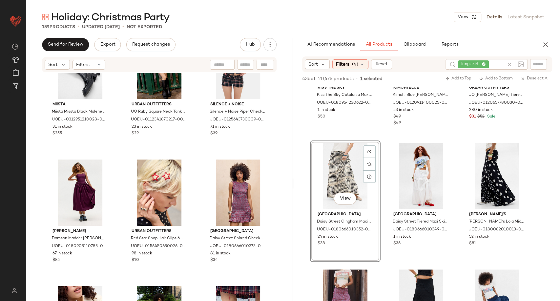
click at [511, 62] on icon at bounding box center [509, 64] width 5 height 5
click at [363, 65] on icon at bounding box center [361, 63] width 5 height 5
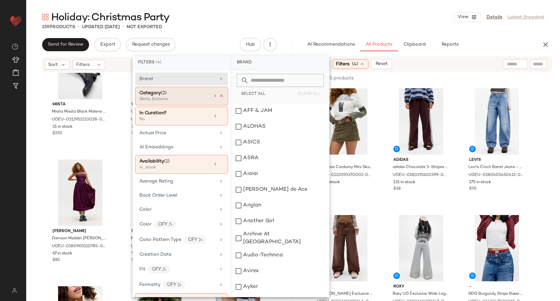
click at [219, 94] on icon at bounding box center [221, 95] width 5 height 5
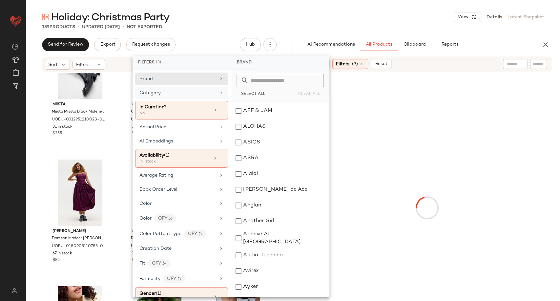
click at [218, 95] on icon at bounding box center [220, 92] width 5 height 5
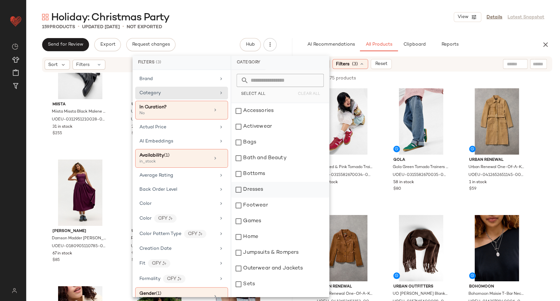
click at [270, 190] on div "Dresses" at bounding box center [280, 190] width 98 height 16
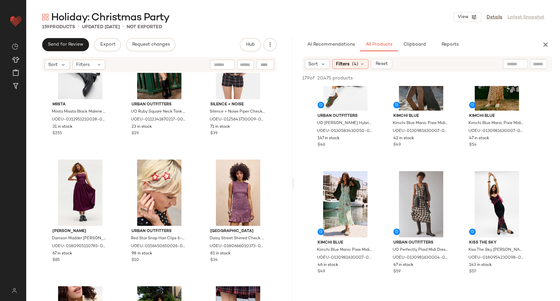
scroll to position [182, 0]
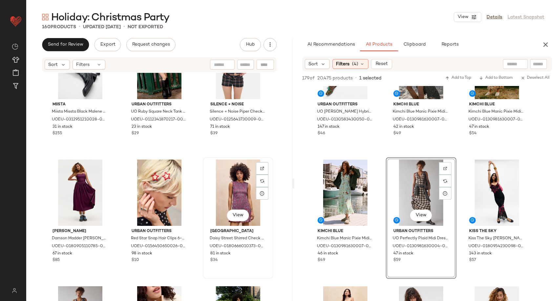
click at [235, 193] on div "View" at bounding box center [238, 192] width 66 height 66
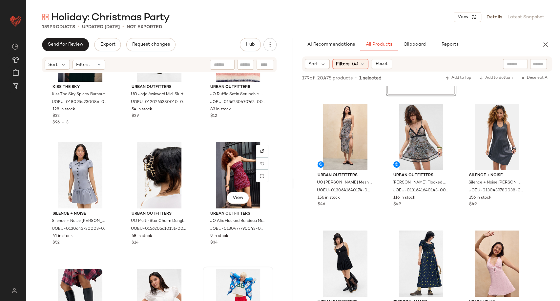
scroll to position [4495, 0]
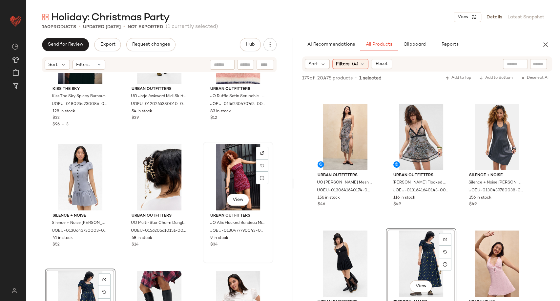
click at [237, 175] on div "View" at bounding box center [238, 177] width 66 height 66
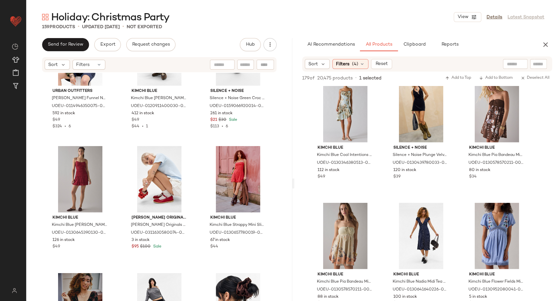
scroll to position [1202, 0]
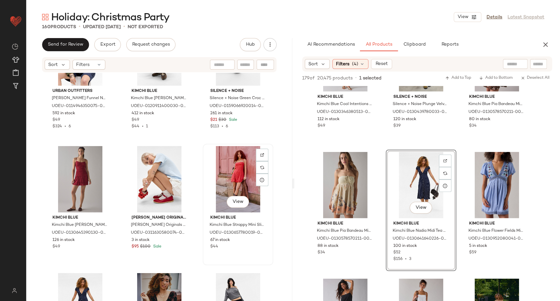
click at [236, 170] on div "View" at bounding box center [238, 179] width 66 height 66
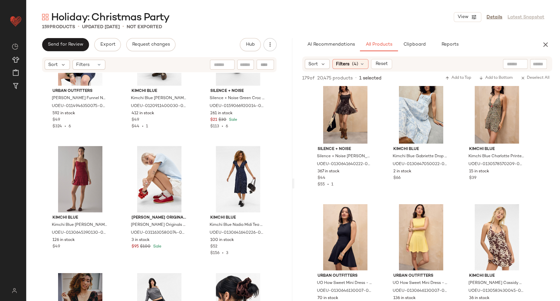
scroll to position [4482, 0]
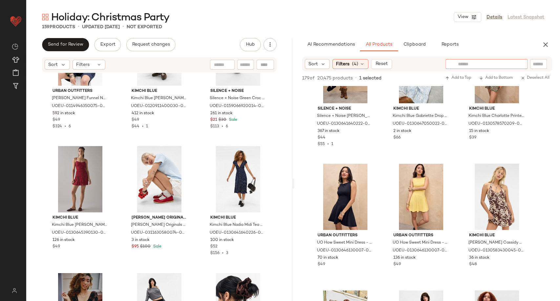
click at [514, 63] on input "text" at bounding box center [486, 64] width 57 height 7
type input "**********"
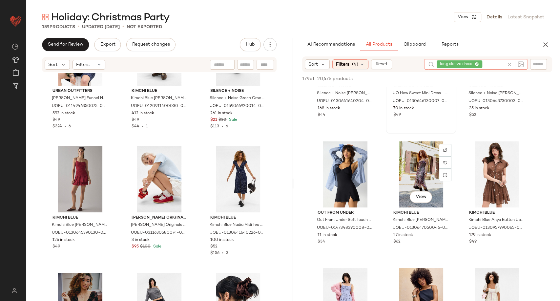
scroll to position [328, 0]
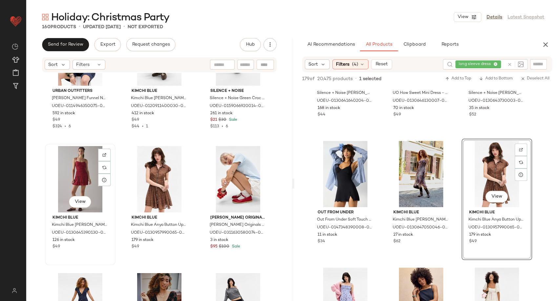
click at [82, 173] on div "View" at bounding box center [80, 179] width 66 height 66
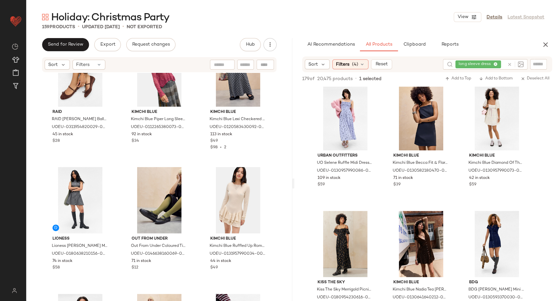
scroll to position [546, 0]
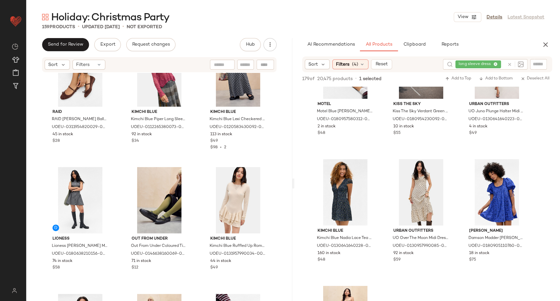
scroll to position [1603, 0]
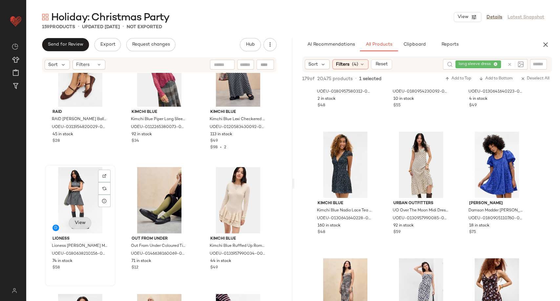
click at [76, 226] on button "View" at bounding box center [80, 223] width 22 height 12
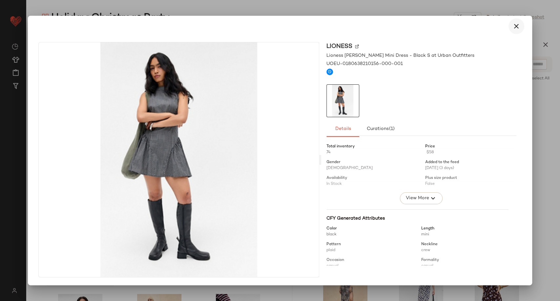
click at [516, 29] on icon "button" at bounding box center [516, 26] width 8 height 8
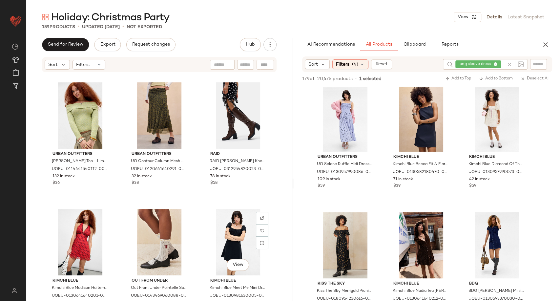
scroll to position [3110, 0]
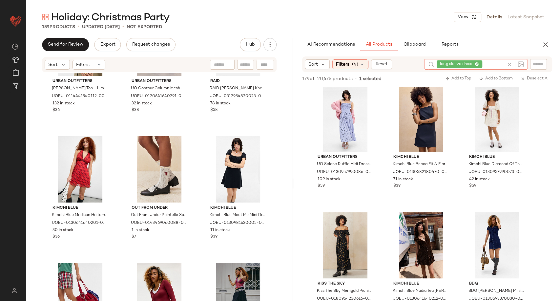
click at [509, 64] on icon at bounding box center [509, 64] width 5 height 5
click at [364, 64] on div "Filters (4)" at bounding box center [350, 64] width 36 height 10
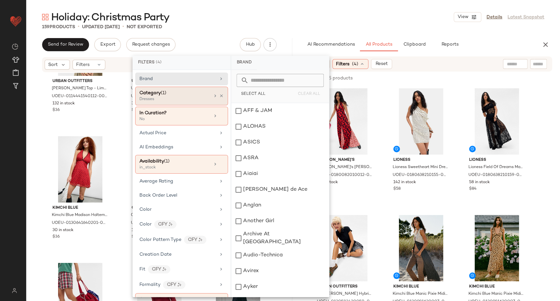
click at [219, 95] on icon at bounding box center [221, 95] width 5 height 5
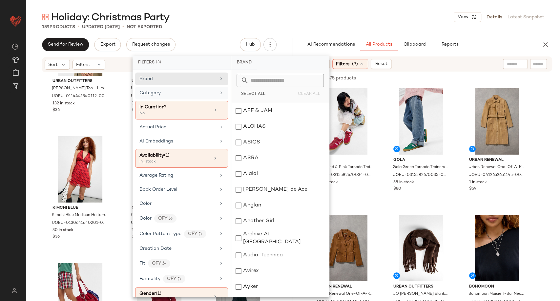
click at [181, 91] on div "Category" at bounding box center [177, 93] width 76 height 7
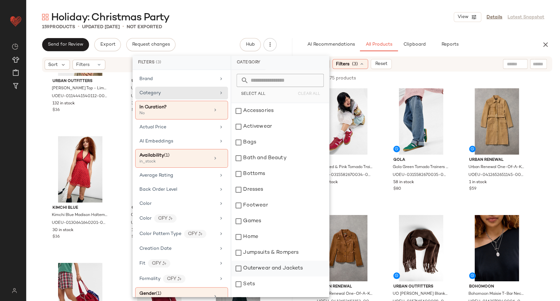
click at [266, 262] on div "Outerwear and Jackets" at bounding box center [280, 268] width 98 height 16
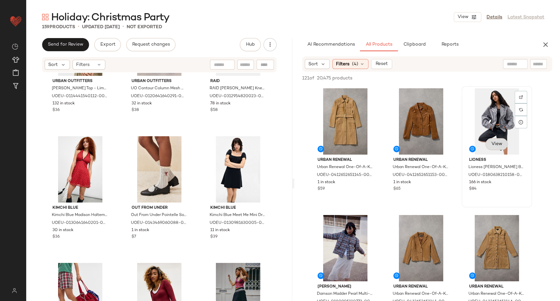
click at [501, 144] on span "View" at bounding box center [496, 143] width 11 height 5
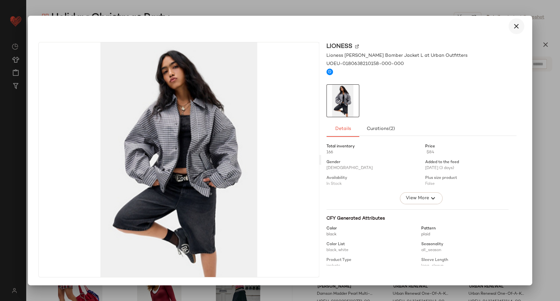
click at [518, 25] on icon "button" at bounding box center [516, 26] width 8 height 8
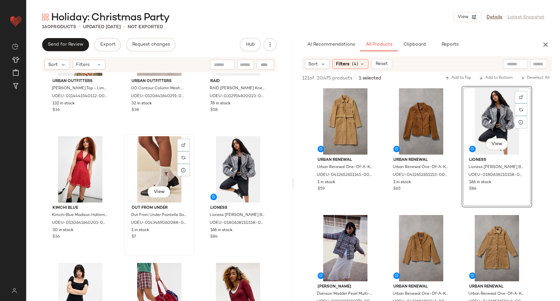
click at [153, 165] on div "View" at bounding box center [159, 169] width 66 height 66
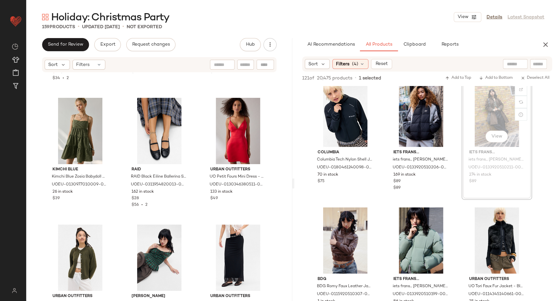
scroll to position [3400, 0]
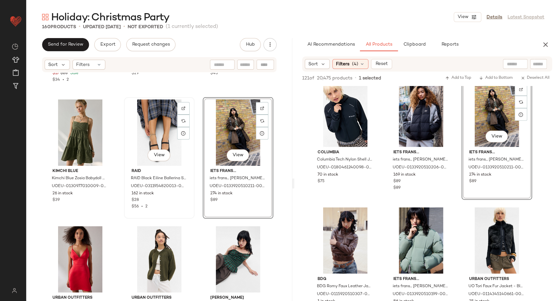
click at [161, 128] on div "View" at bounding box center [159, 132] width 66 height 66
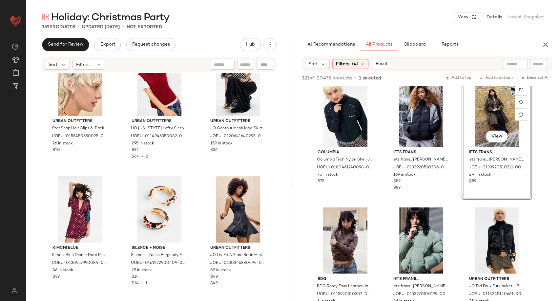
scroll to position [2854, 0]
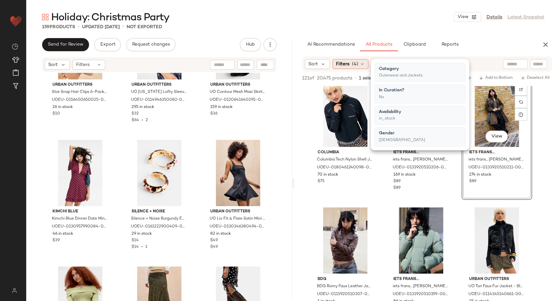
click at [362, 64] on icon at bounding box center [361, 63] width 5 height 5
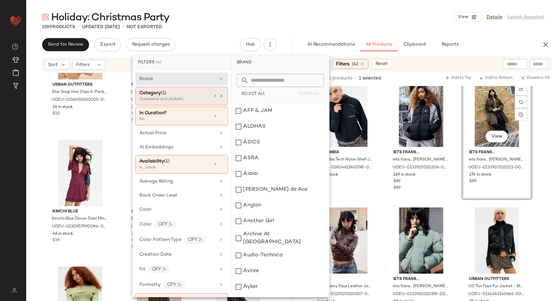
click at [220, 95] on icon at bounding box center [221, 95] width 5 height 5
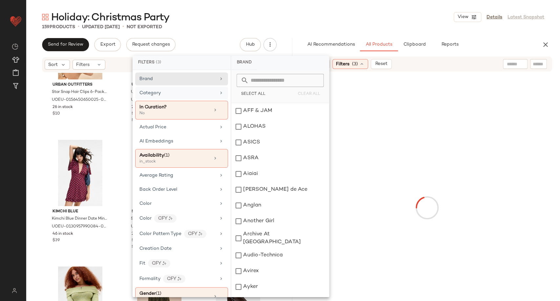
click at [199, 95] on div "Category" at bounding box center [177, 93] width 76 height 7
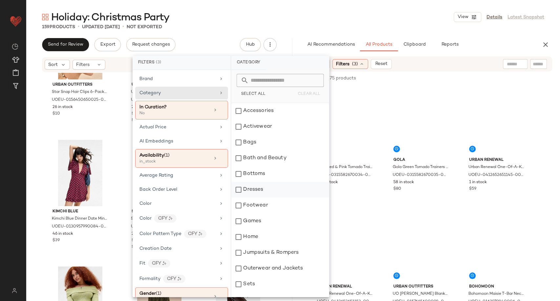
click at [252, 194] on div "Dresses" at bounding box center [280, 190] width 98 height 16
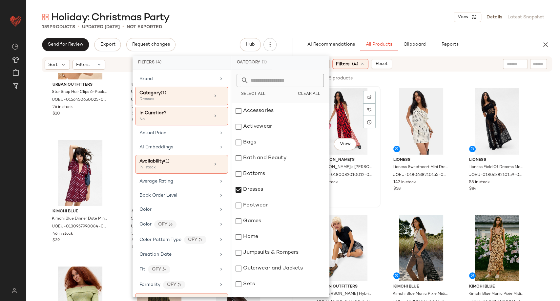
click at [378, 204] on div "View Susmie's Susmie's Maria Dress - Black M at Urban Outfitters UOEU-018008201…" at bounding box center [345, 147] width 69 height 120
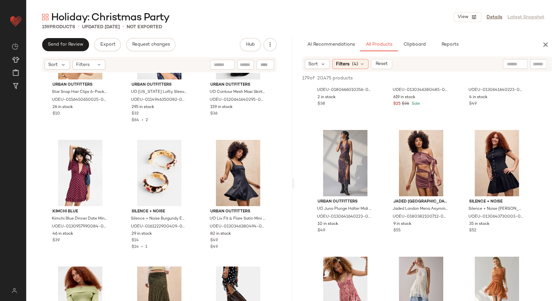
scroll to position [3280, 0]
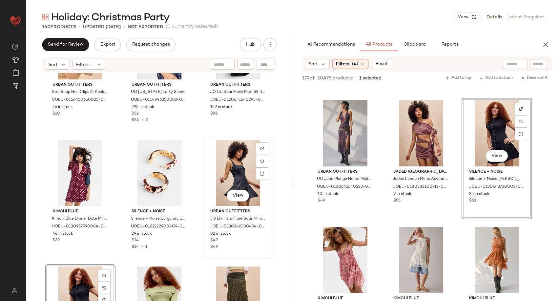
click at [236, 172] on div "View" at bounding box center [238, 173] width 66 height 66
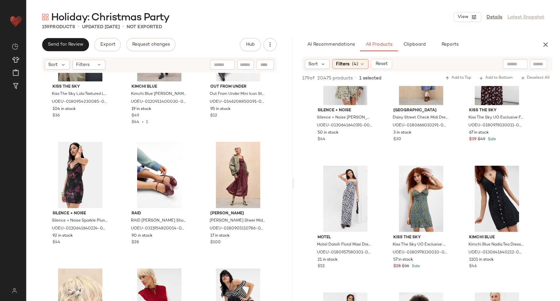
scroll to position [5741, 0]
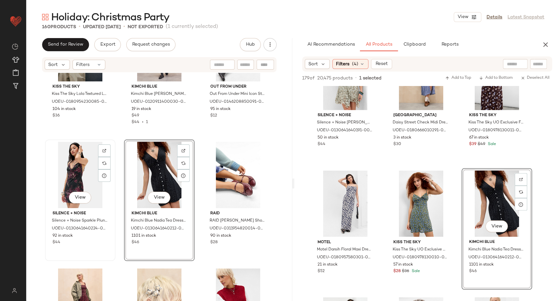
click at [82, 172] on div "View" at bounding box center [80, 175] width 66 height 66
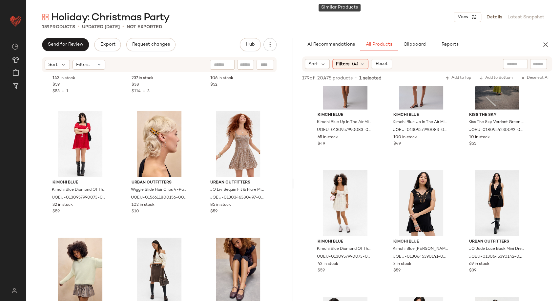
scroll to position [1312, 0]
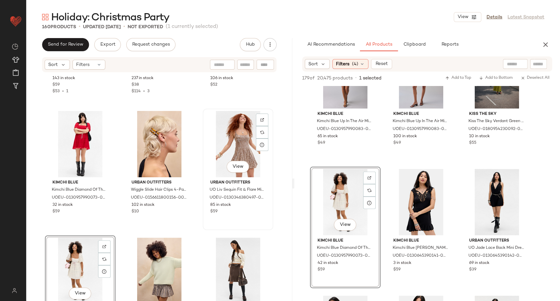
click at [231, 144] on div "View" at bounding box center [238, 144] width 66 height 66
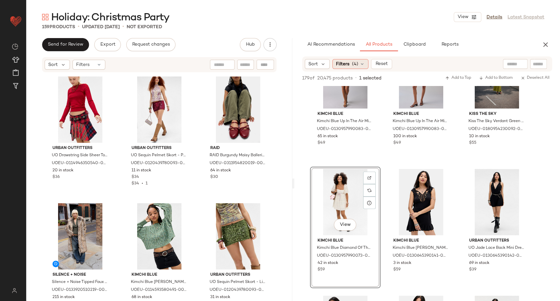
click at [362, 64] on icon at bounding box center [361, 63] width 5 height 5
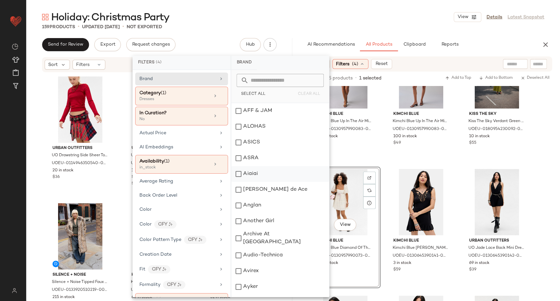
click at [280, 150] on div "ASICS" at bounding box center [280, 142] width 98 height 16
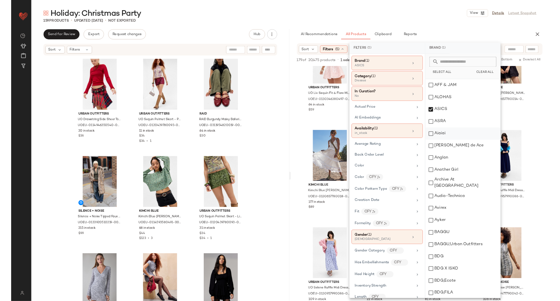
scroll to position [932, 0]
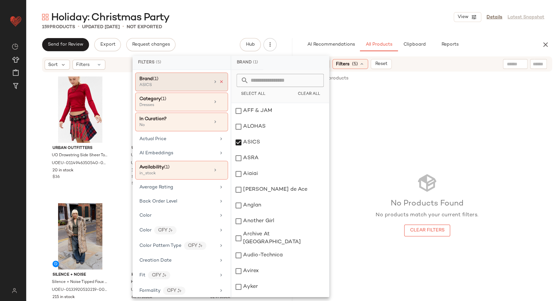
click at [220, 81] on icon at bounding box center [221, 81] width 5 height 5
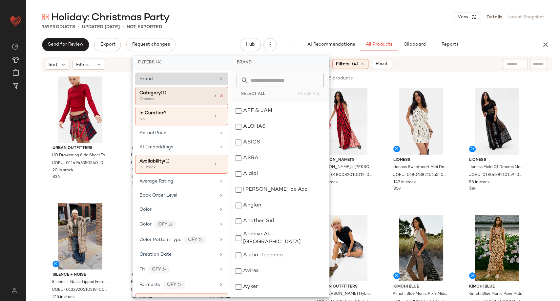
click at [220, 95] on icon at bounding box center [221, 95] width 5 height 5
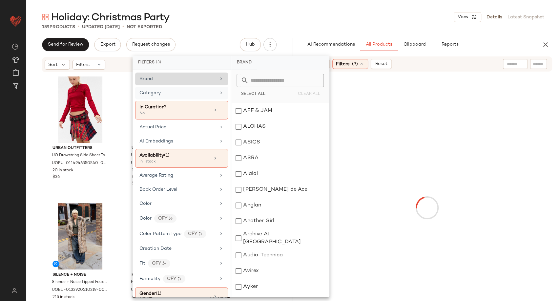
click at [215, 95] on div "Category" at bounding box center [181, 93] width 93 height 13
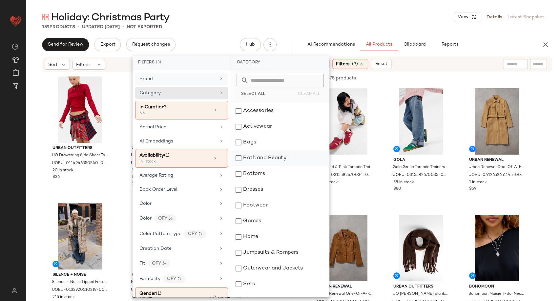
scroll to position [136, 0]
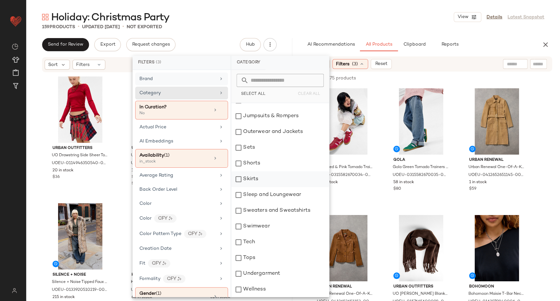
click at [249, 182] on div "Skirts" at bounding box center [280, 179] width 98 height 16
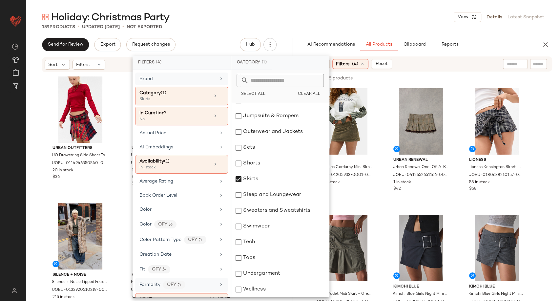
click at [203, 281] on div "Formality CFY" at bounding box center [177, 284] width 76 height 8
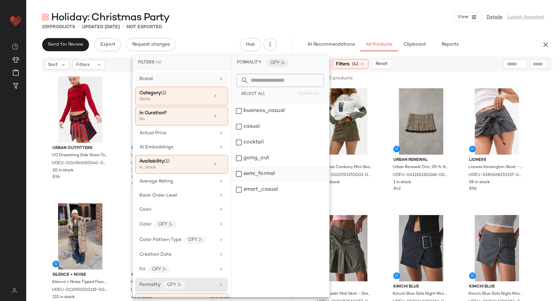
click at [236, 174] on div "semi_formal" at bounding box center [280, 174] width 98 height 16
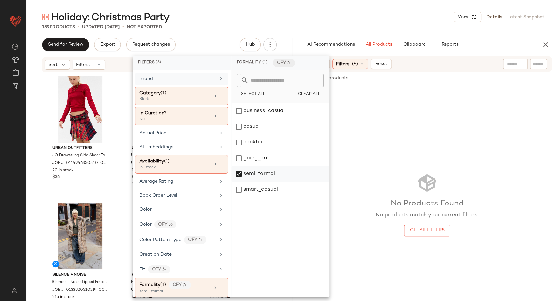
click at [236, 174] on div "semi_formal" at bounding box center [280, 174] width 98 height 16
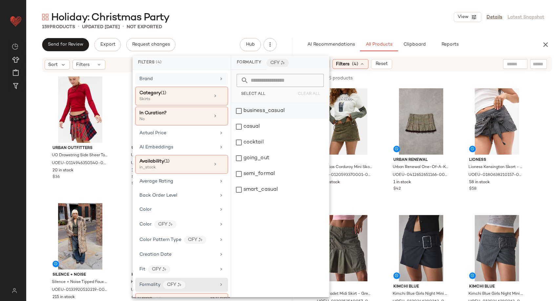
click at [239, 112] on div "business_casual" at bounding box center [280, 111] width 98 height 16
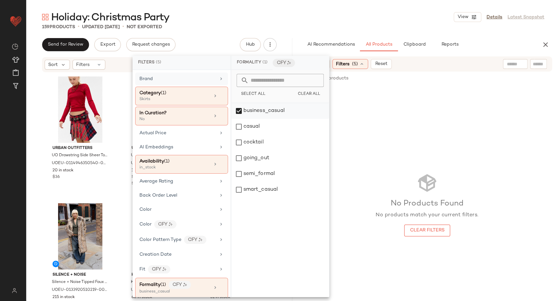
click at [239, 112] on div "business_casual" at bounding box center [280, 111] width 98 height 16
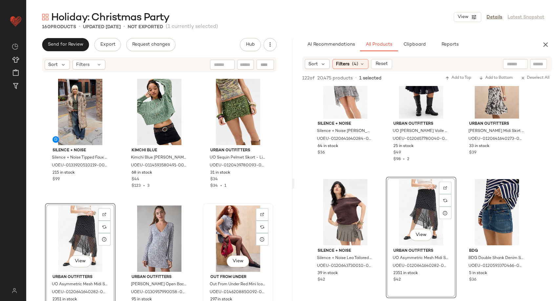
scroll to position [36, 0]
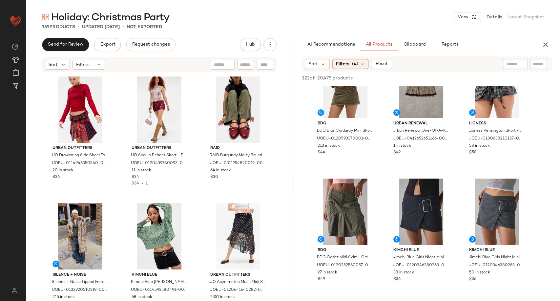
scroll to position [73, 0]
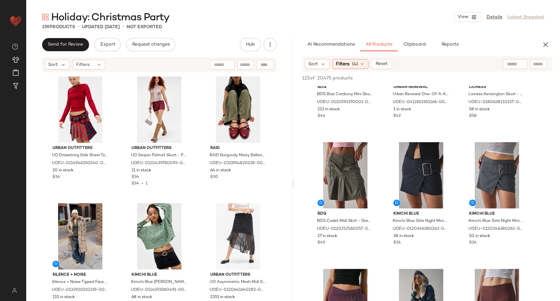
click at [195, 196] on div "Urban Outfitters UO Drawstring Side Sheer Top - Red XS at Urban Outfitters UOEU…" at bounding box center [159, 197] width 228 height 246
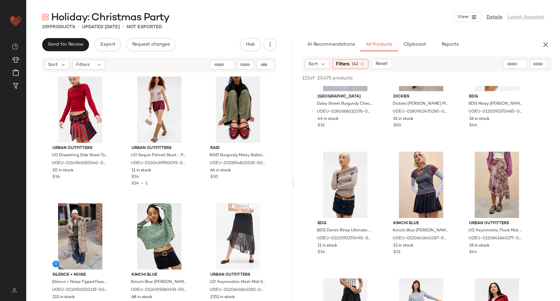
scroll to position [1457, 0]
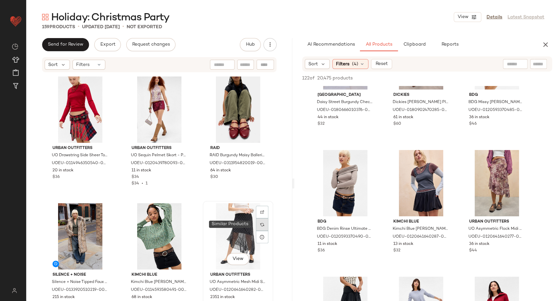
click at [260, 225] on img at bounding box center [262, 224] width 4 height 4
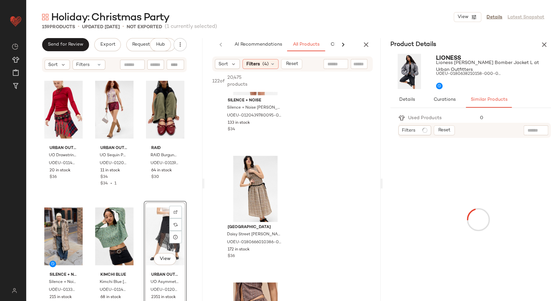
scroll to position [4243, 0]
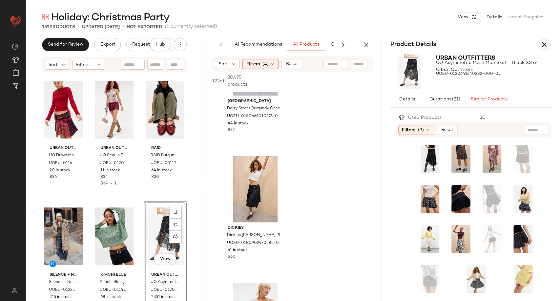
click at [542, 45] on icon "button" at bounding box center [544, 45] width 8 height 8
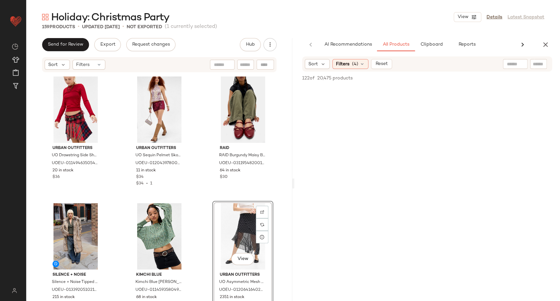
scroll to position [1457, 0]
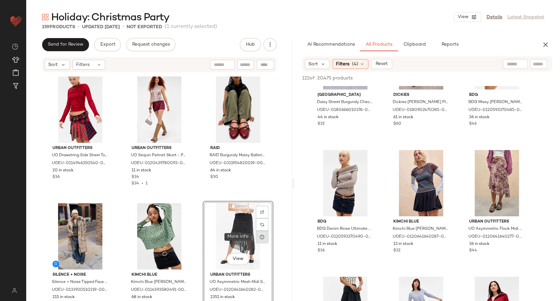
click at [262, 238] on icon at bounding box center [261, 236] width 5 height 5
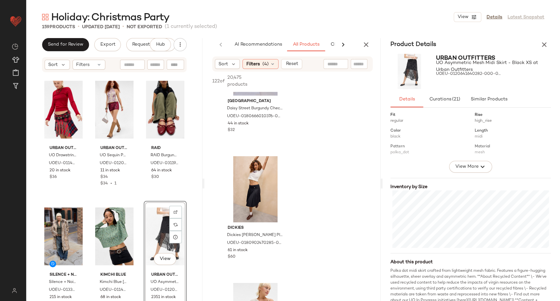
scroll to position [94, 0]
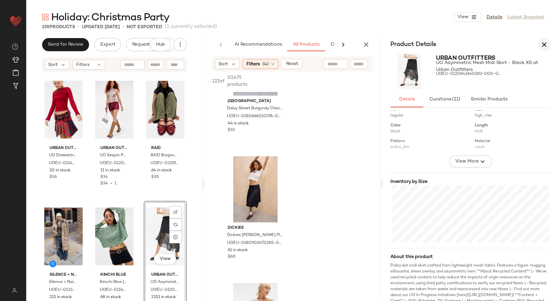
click at [546, 44] on icon "button" at bounding box center [544, 45] width 8 height 8
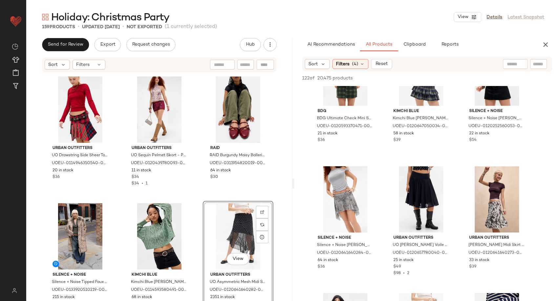
scroll to position [2332, 0]
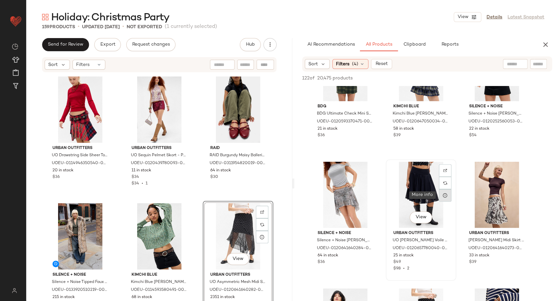
click at [444, 197] on icon at bounding box center [444, 195] width 5 height 5
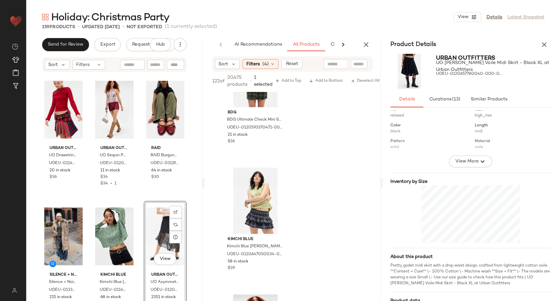
scroll to position [90, 0]
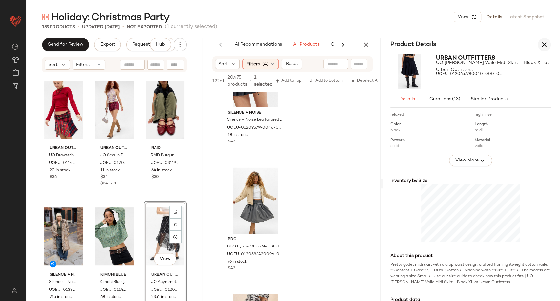
click at [546, 44] on icon "button" at bounding box center [544, 45] width 8 height 8
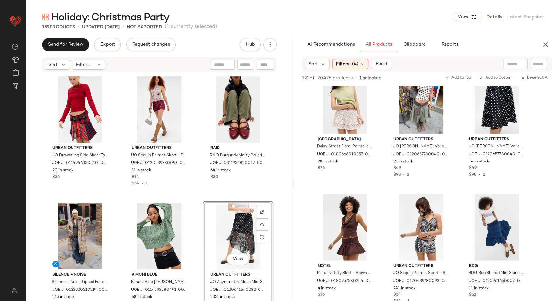
scroll to position [2697, 0]
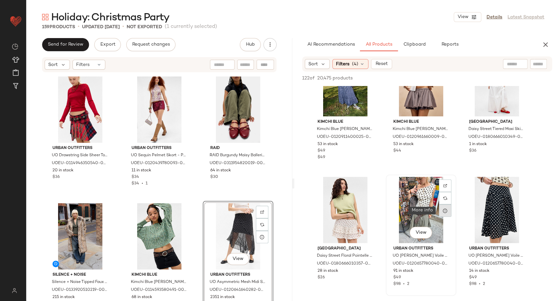
click at [448, 209] on div at bounding box center [445, 210] width 12 height 12
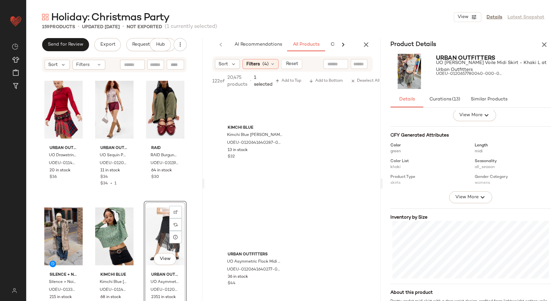
scroll to position [73, 0]
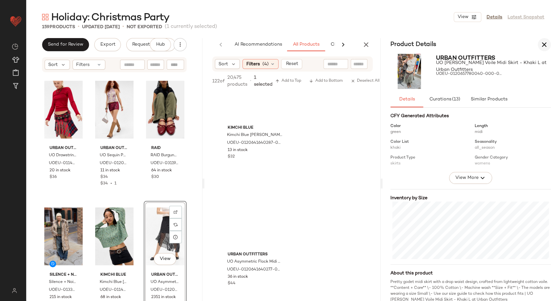
click at [542, 45] on icon "button" at bounding box center [544, 45] width 8 height 8
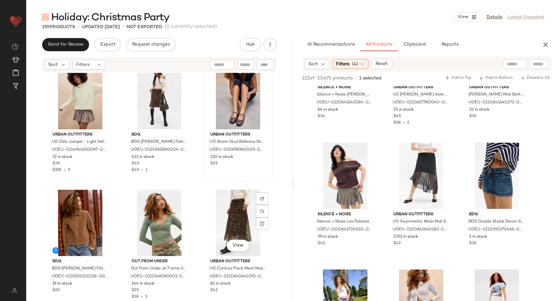
scroll to position [2046, 0]
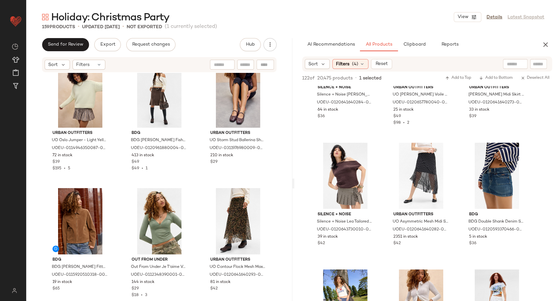
click at [288, 152] on div "Urban Outfitters UO Oslo Jumper - Light Yellow S at Urban Outfitters UOEU-01149…" at bounding box center [159, 197] width 266 height 248
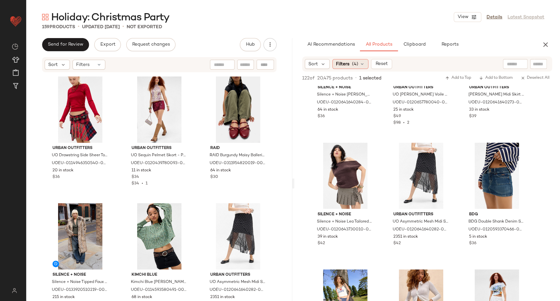
click at [362, 63] on icon at bounding box center [361, 63] width 5 height 5
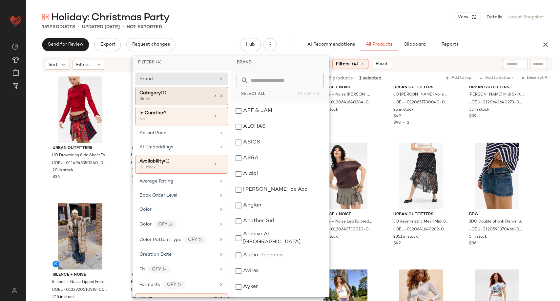
click at [183, 98] on div "Skirts" at bounding box center [172, 99] width 66 height 6
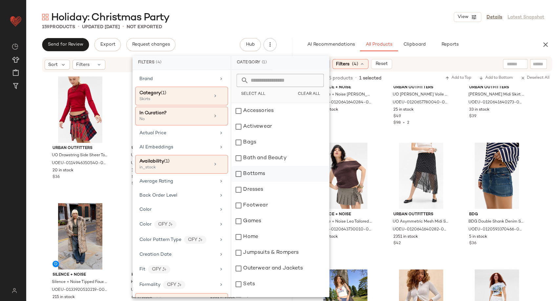
click at [246, 177] on div "Bottoms" at bounding box center [280, 174] width 98 height 16
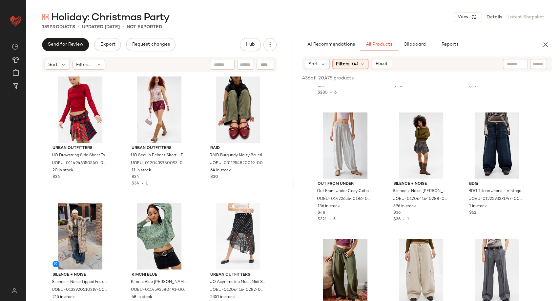
scroll to position [2041, 0]
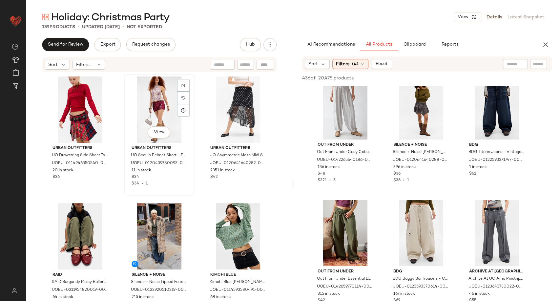
click at [157, 104] on div "View" at bounding box center [159, 109] width 66 height 66
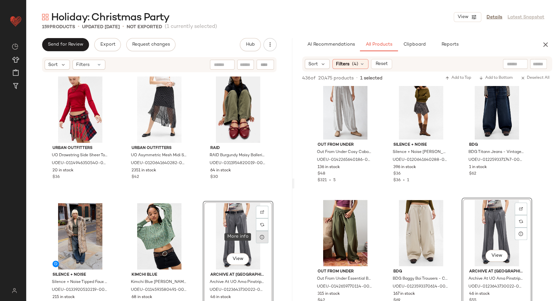
click at [262, 236] on icon at bounding box center [261, 236] width 5 height 5
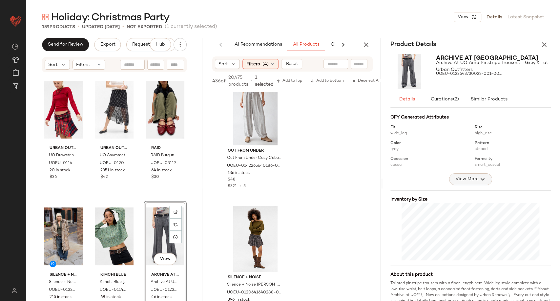
scroll to position [77, 0]
click at [543, 45] on icon "button" at bounding box center [544, 45] width 8 height 8
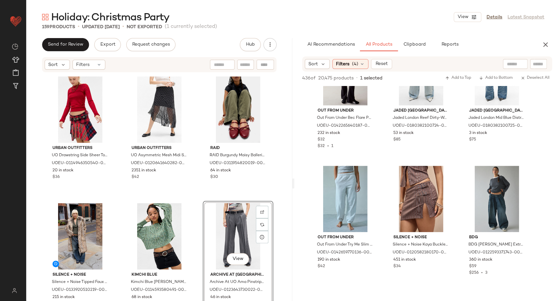
scroll to position [3608, 0]
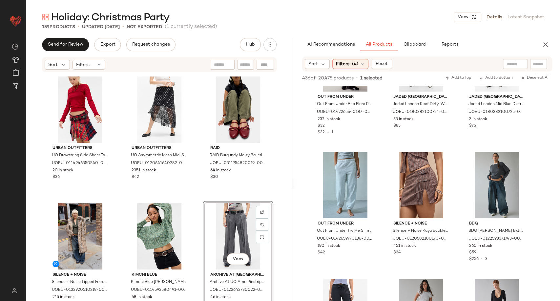
click at [510, 64] on input "text" at bounding box center [515, 64] width 17 height 7
type input "********"
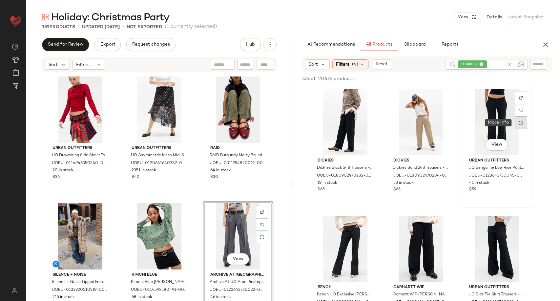
click at [522, 121] on icon at bounding box center [520, 122] width 5 height 5
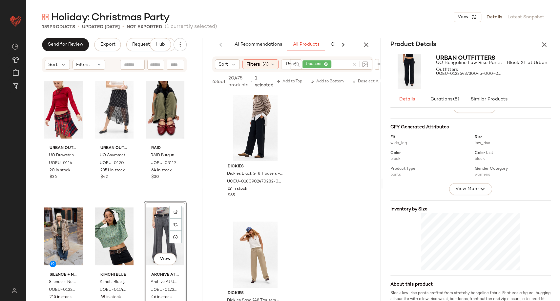
scroll to position [65, 0]
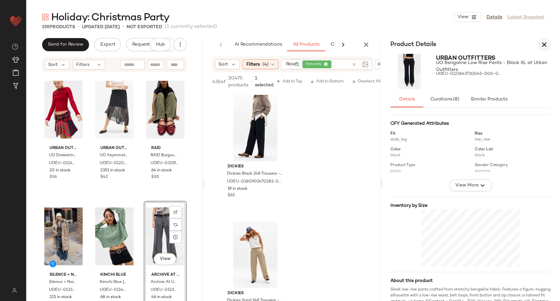
click at [546, 44] on icon "button" at bounding box center [544, 45] width 8 height 8
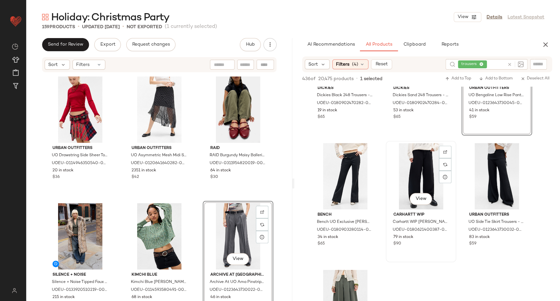
scroll to position [73, 0]
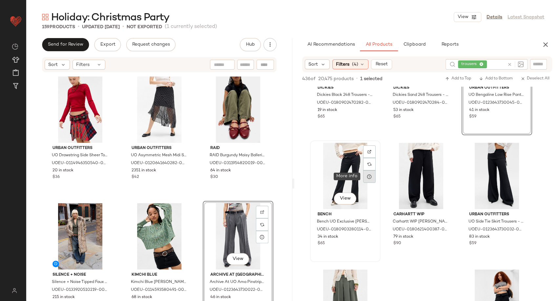
click at [369, 177] on icon at bounding box center [369, 176] width 5 height 5
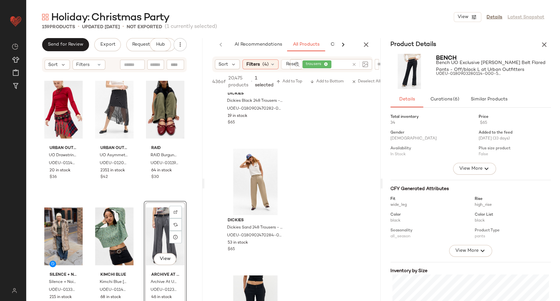
scroll to position [59, 0]
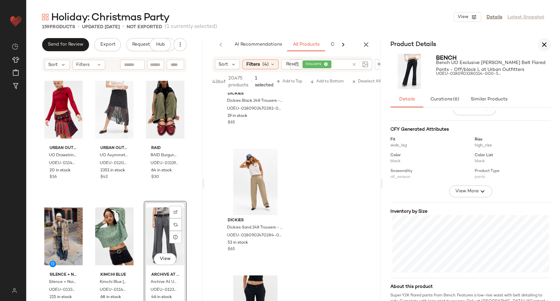
click at [546, 45] on icon "button" at bounding box center [544, 45] width 8 height 8
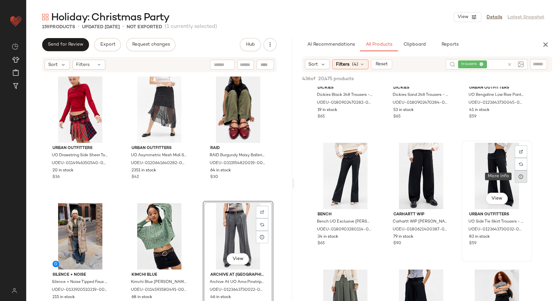
click at [520, 178] on icon at bounding box center [520, 176] width 5 height 5
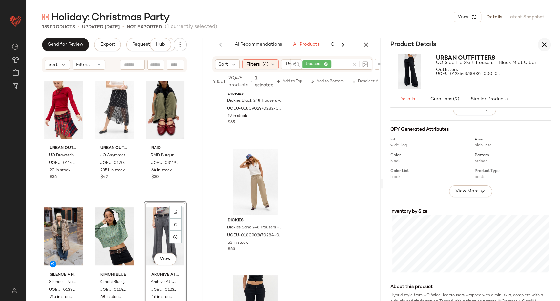
click at [545, 45] on icon "button" at bounding box center [544, 45] width 8 height 8
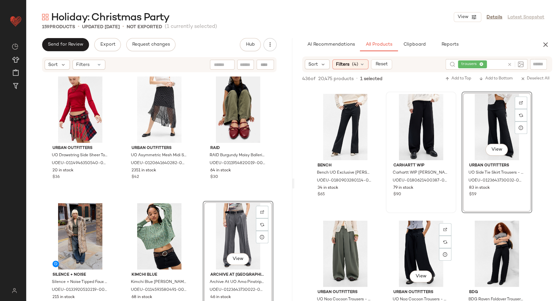
scroll to position [109, 0]
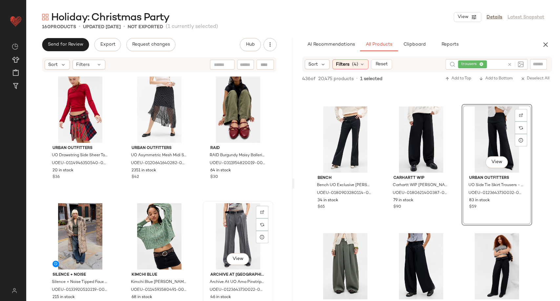
click at [241, 219] on div "View" at bounding box center [238, 236] width 66 height 66
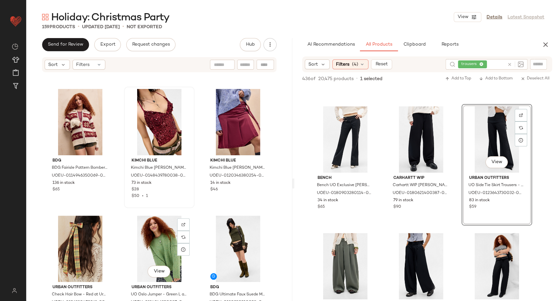
scroll to position [370, 0]
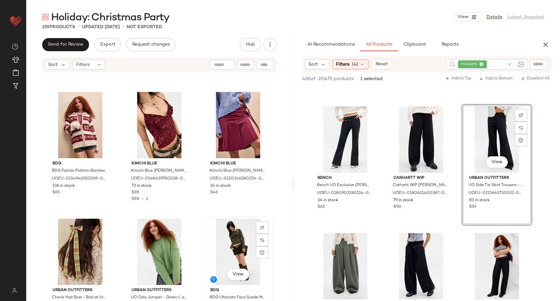
click at [237, 246] on div "View" at bounding box center [238, 251] width 66 height 66
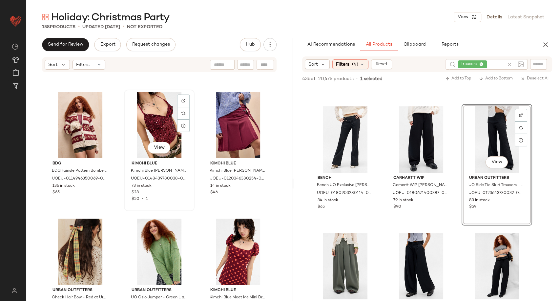
click at [155, 122] on div "View" at bounding box center [159, 125] width 66 height 66
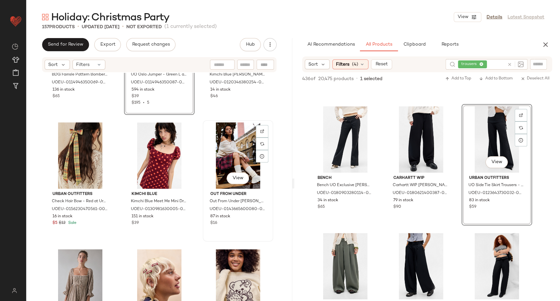
scroll to position [479, 0]
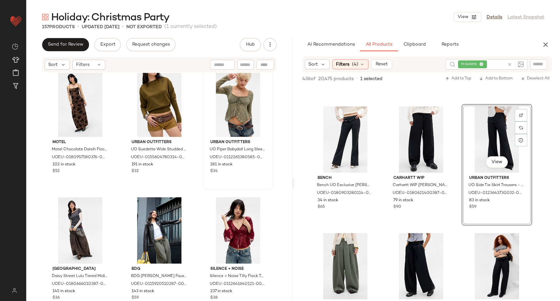
scroll to position [1404, 0]
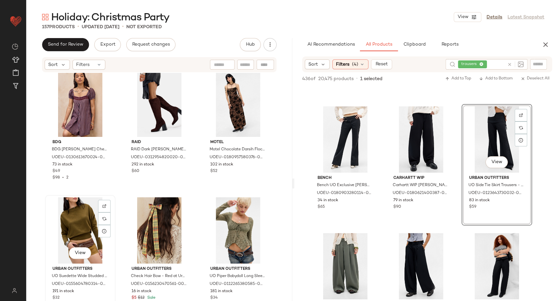
click at [72, 230] on div "View" at bounding box center [80, 230] width 66 height 66
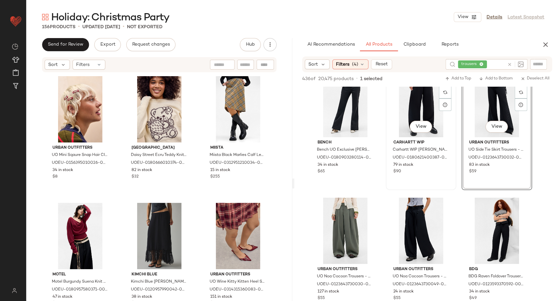
scroll to position [182, 0]
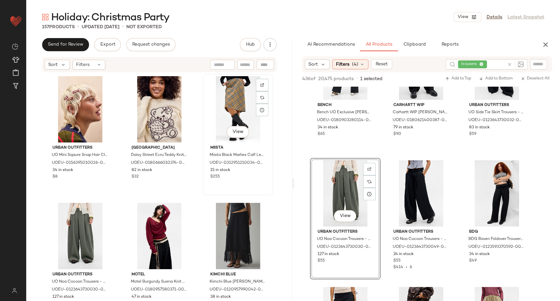
click at [230, 104] on div "View" at bounding box center [238, 109] width 66 height 66
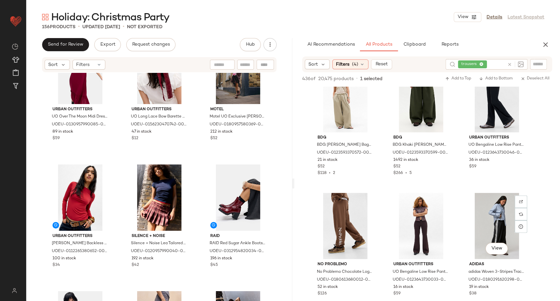
scroll to position [729, 0]
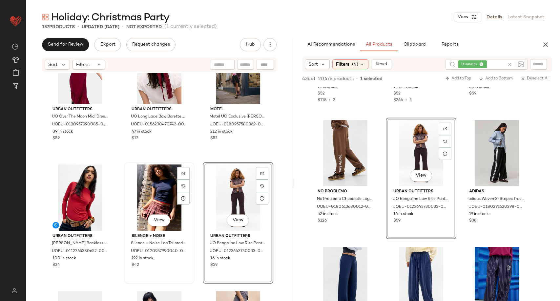
click at [160, 191] on div "View" at bounding box center [159, 197] width 66 height 66
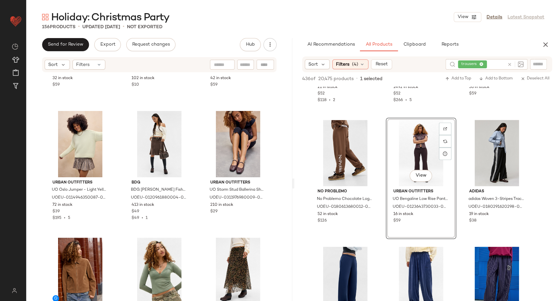
scroll to position [1878, 0]
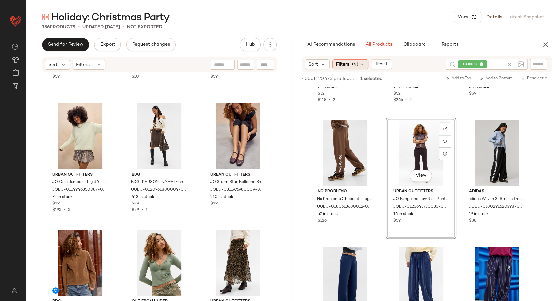
click at [362, 64] on icon at bounding box center [361, 64] width 5 height 5
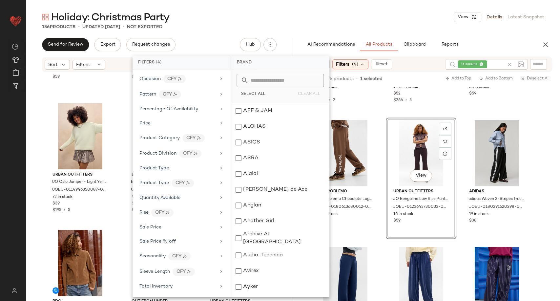
scroll to position [437, 0]
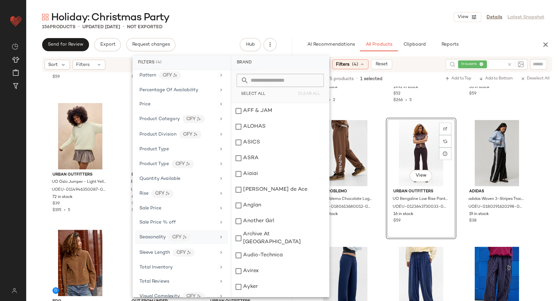
click at [208, 237] on div "Seasonality CFY" at bounding box center [177, 237] width 76 height 8
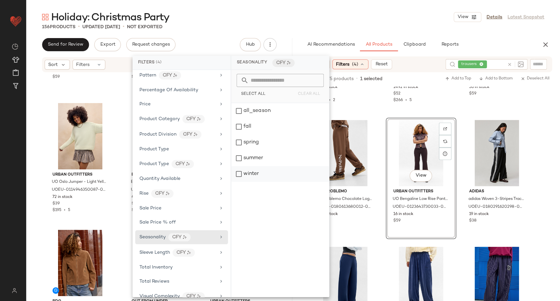
click at [254, 175] on div "winter" at bounding box center [280, 174] width 98 height 16
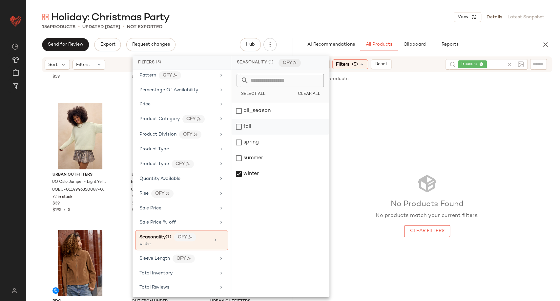
click at [256, 129] on div "fall" at bounding box center [280, 127] width 98 height 16
click at [397, 98] on div "No Products Found No products match your current filters. Clear Filters" at bounding box center [427, 205] width 266 height 236
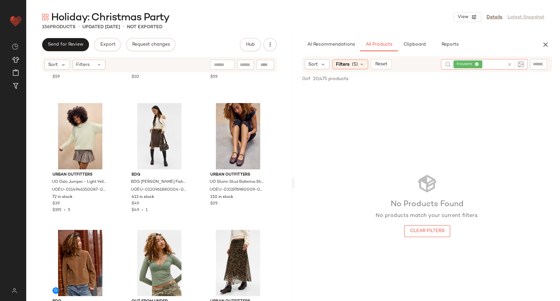
click at [509, 64] on icon at bounding box center [509, 64] width 5 height 5
click at [362, 64] on icon at bounding box center [361, 63] width 5 height 5
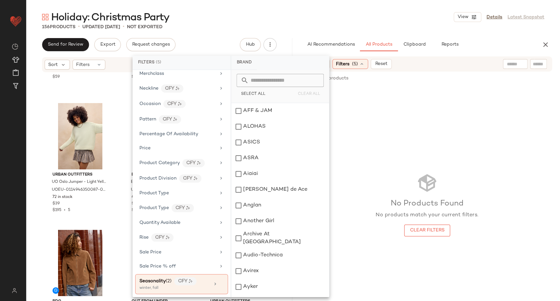
scroll to position [437, 0]
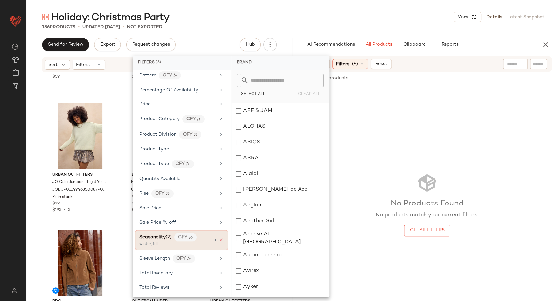
click at [221, 237] on icon at bounding box center [221, 239] width 5 height 5
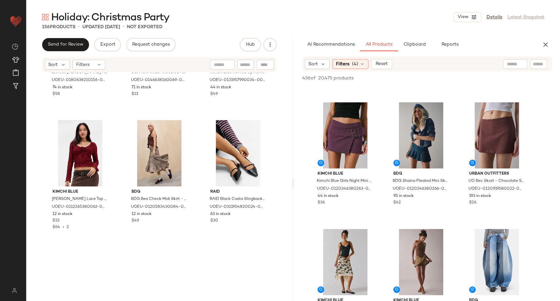
scroll to position [3904, 0]
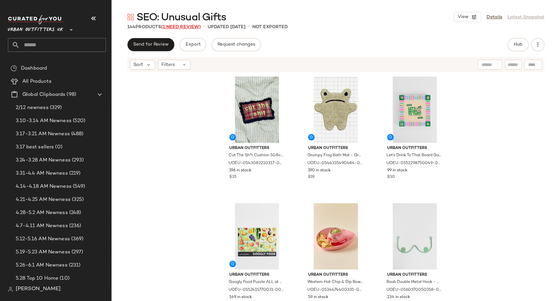
click at [189, 27] on span "(1 Need Review)" at bounding box center [181, 27] width 40 height 5
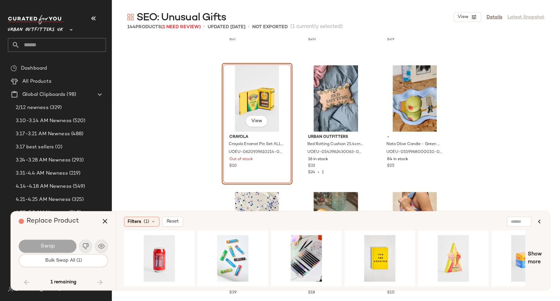
scroll to position [4920, 0]
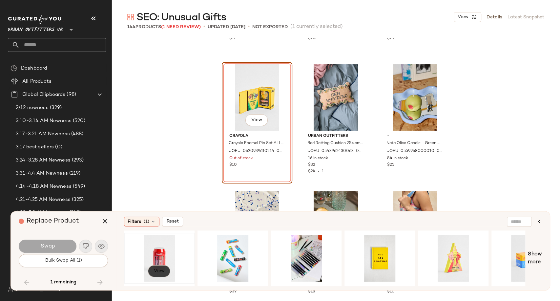
click at [157, 269] on span "View" at bounding box center [158, 270] width 11 height 5
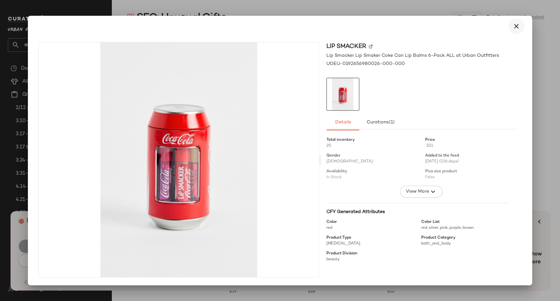
click at [513, 26] on icon "button" at bounding box center [516, 26] width 8 height 8
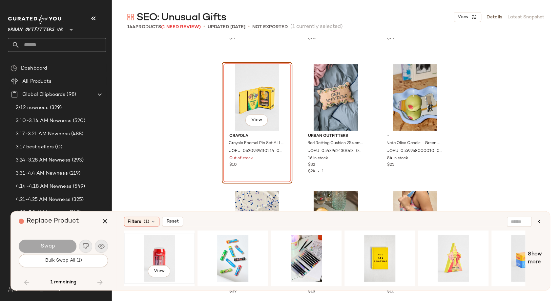
click at [166, 256] on div "View" at bounding box center [159, 258] width 66 height 47
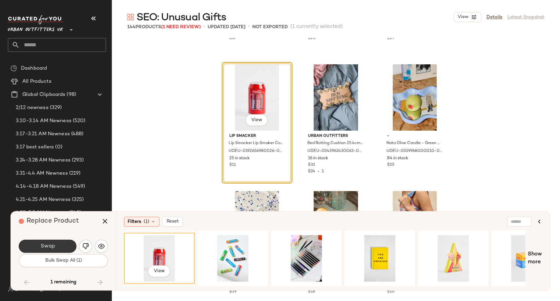
click at [53, 246] on span "Swap" at bounding box center [47, 246] width 15 height 6
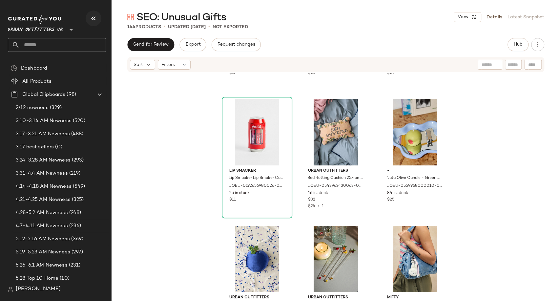
click at [93, 20] on icon "button" at bounding box center [94, 18] width 8 height 8
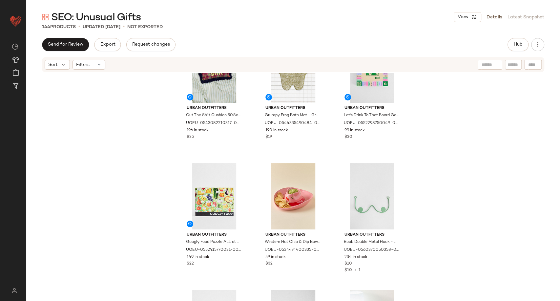
scroll to position [109, 0]
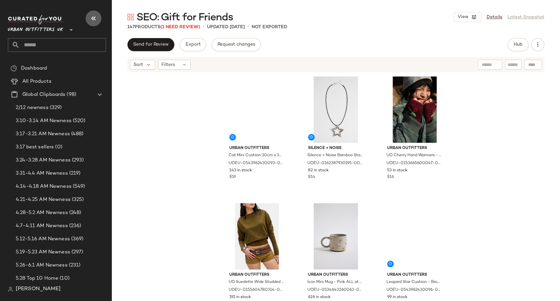
click at [96, 18] on icon "button" at bounding box center [94, 18] width 8 height 8
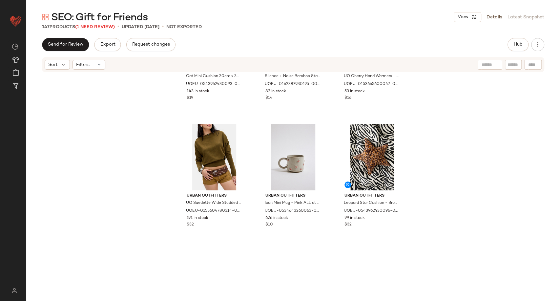
scroll to position [109, 0]
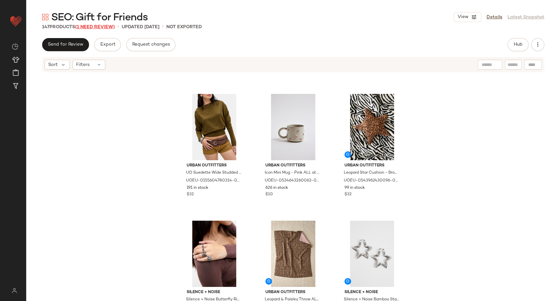
click at [110, 25] on span "(1 Need Review)" at bounding box center [95, 27] width 40 height 5
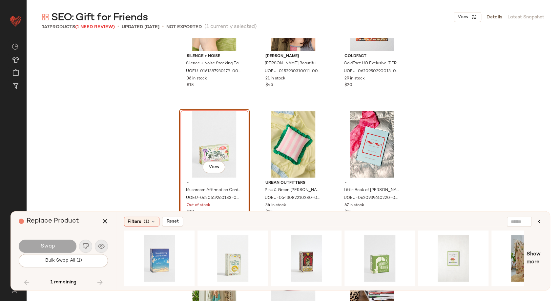
scroll to position [4630, 0]
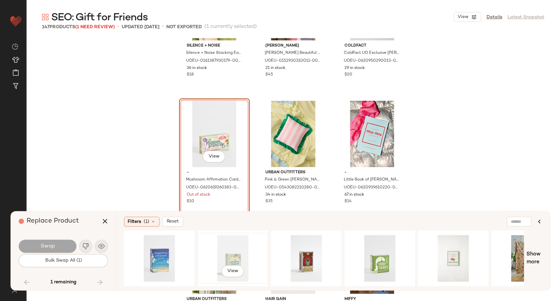
click at [231, 255] on div "View" at bounding box center [233, 258] width 66 height 47
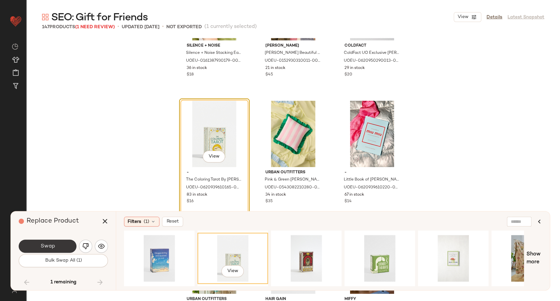
click at [43, 245] on span "Swap" at bounding box center [47, 246] width 15 height 6
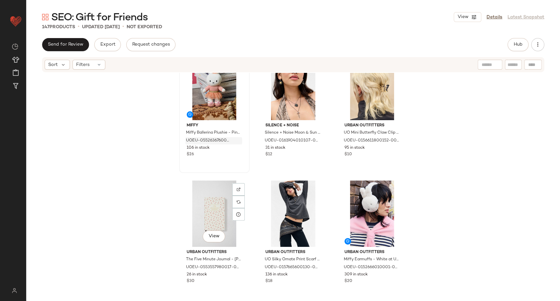
scroll to position [661, 0]
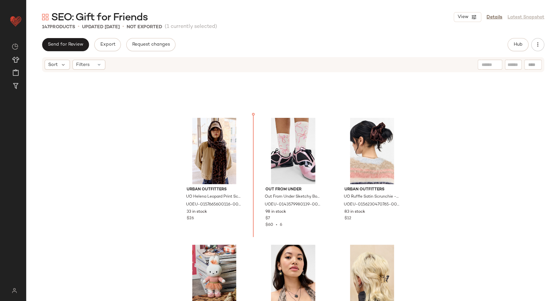
scroll to position [470, 0]
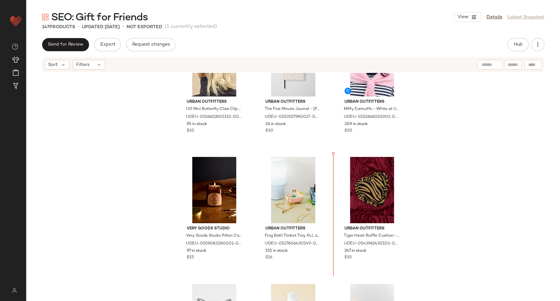
scroll to position [812, 0]
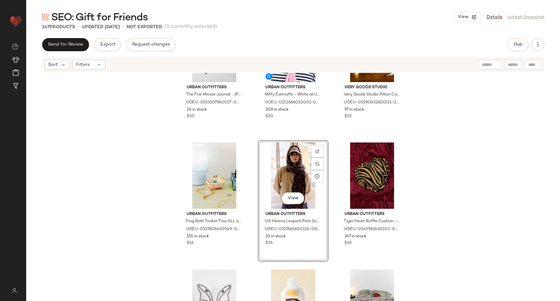
scroll to position [812, 0]
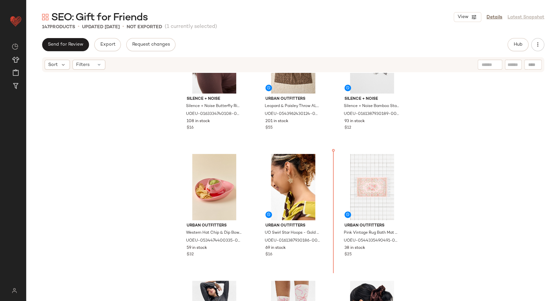
scroll to position [312, 0]
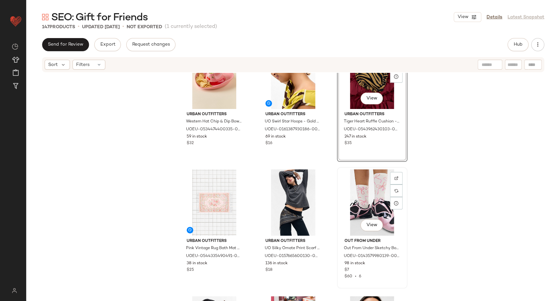
scroll to position [421, 0]
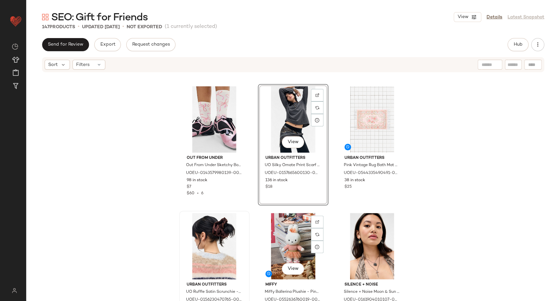
scroll to position [494, 0]
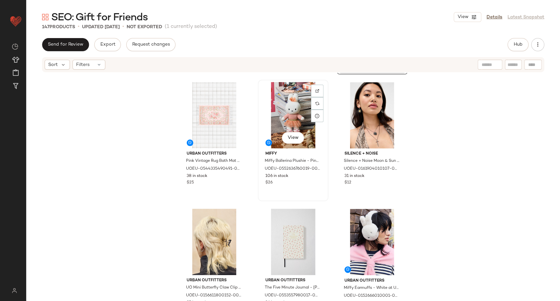
scroll to position [640, 0]
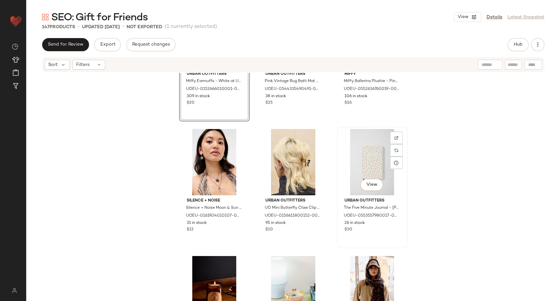
scroll to position [785, 0]
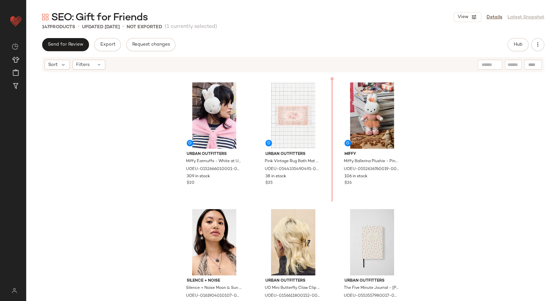
scroll to position [632, 0]
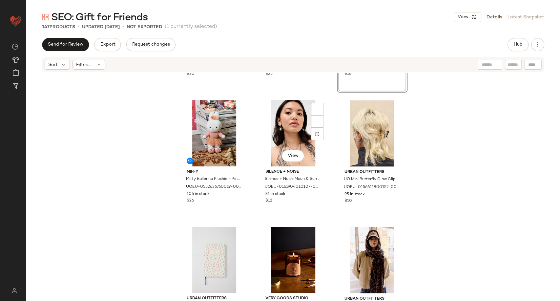
scroll to position [742, 0]
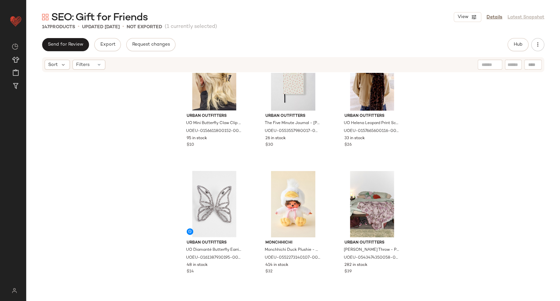
scroll to position [924, 0]
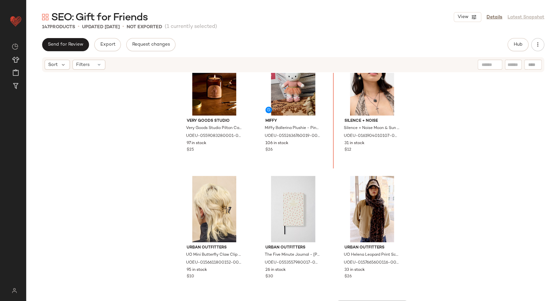
scroll to position [786, 0]
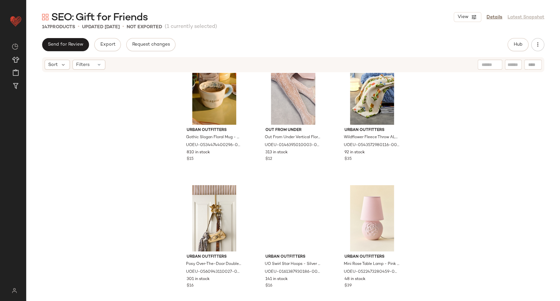
scroll to position [3321, 0]
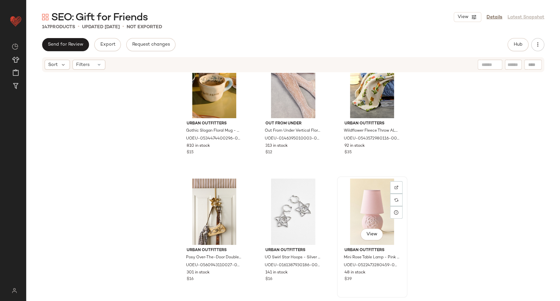
click at [376, 209] on div "View" at bounding box center [372, 211] width 66 height 66
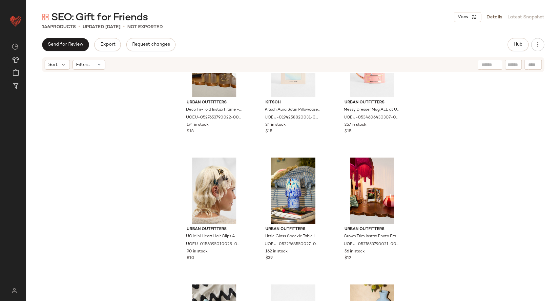
scroll to position [3758, 0]
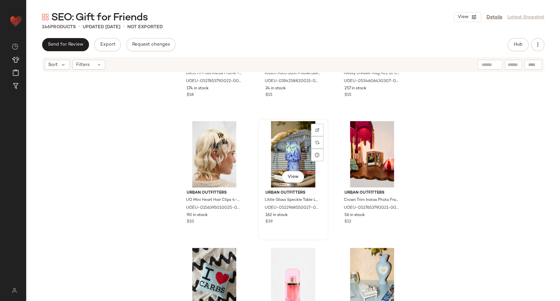
click at [298, 158] on div "View" at bounding box center [293, 154] width 66 height 66
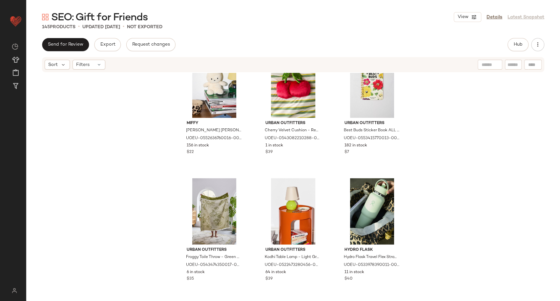
scroll to position [4852, 0]
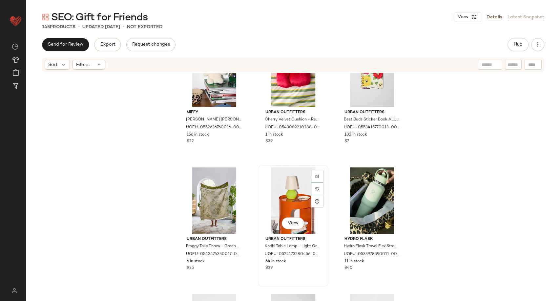
click at [288, 190] on div "View" at bounding box center [293, 200] width 66 height 66
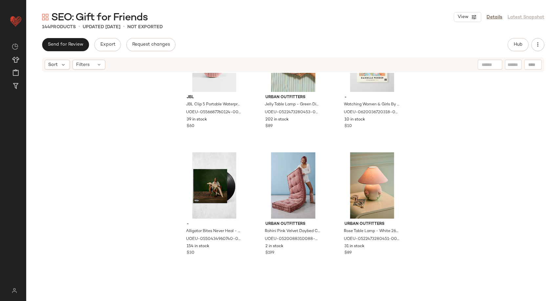
scroll to position [5253, 0]
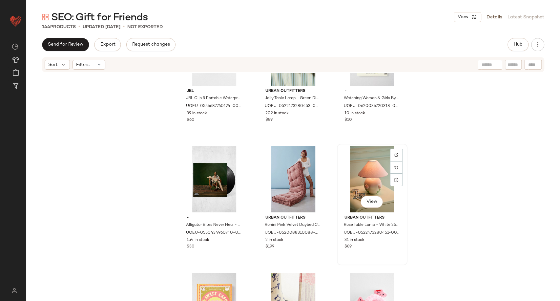
click at [376, 175] on div "View" at bounding box center [372, 179] width 66 height 66
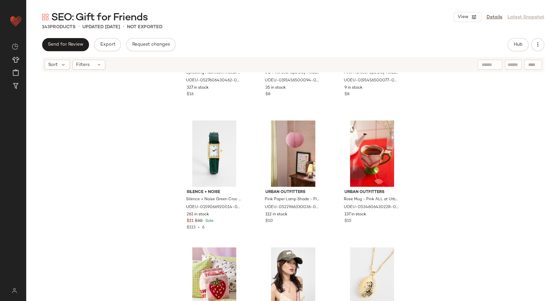
scroll to position [5544, 0]
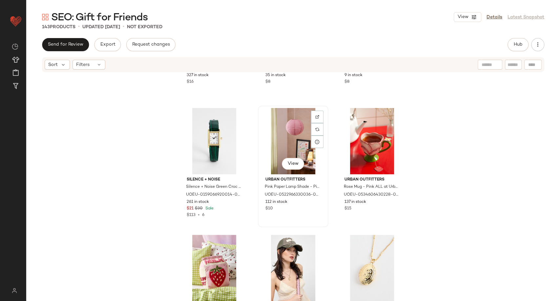
click at [290, 147] on div "View" at bounding box center [293, 141] width 66 height 66
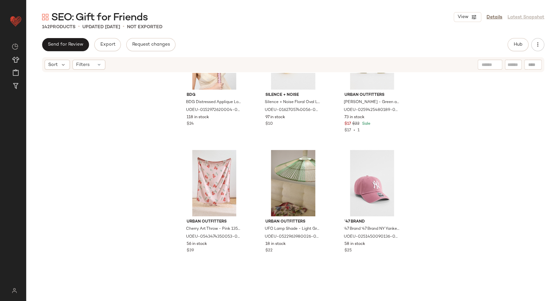
scroll to position [5763, 0]
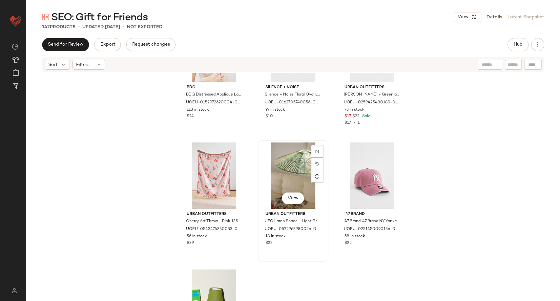
click at [284, 169] on div "View" at bounding box center [293, 175] width 66 height 66
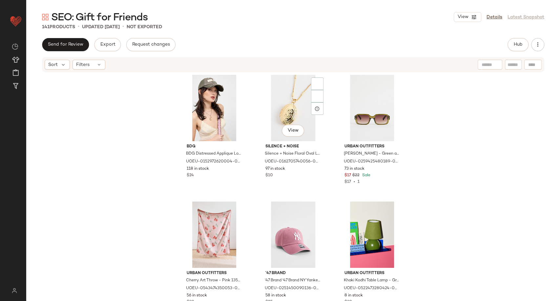
scroll to position [5703, 0]
click at [373, 236] on div "View" at bounding box center [372, 235] width 66 height 66
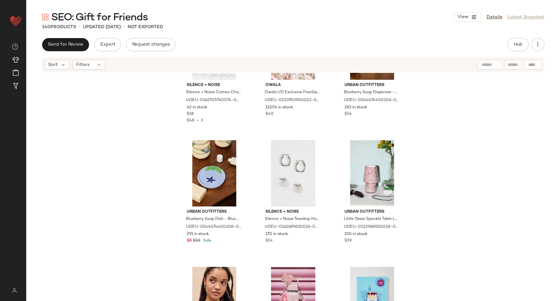
scroll to position [2606, 0]
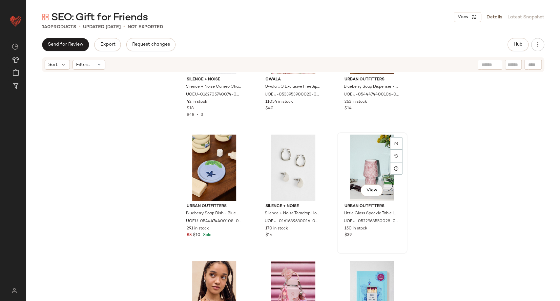
click at [357, 164] on div "View" at bounding box center [372, 167] width 66 height 66
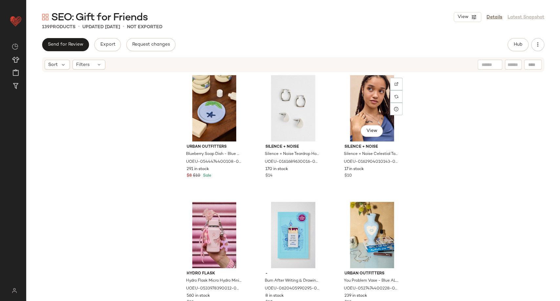
scroll to position [2679, 0]
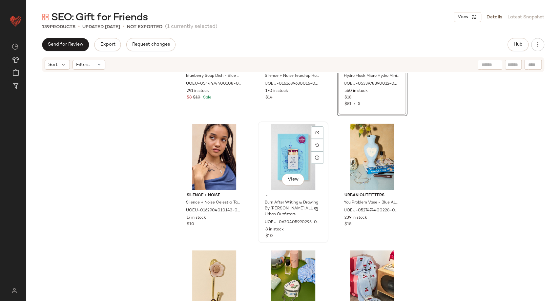
scroll to position [2752, 0]
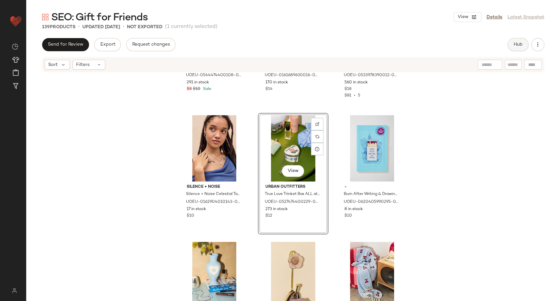
click at [517, 44] on span "Hub" at bounding box center [517, 44] width 9 height 5
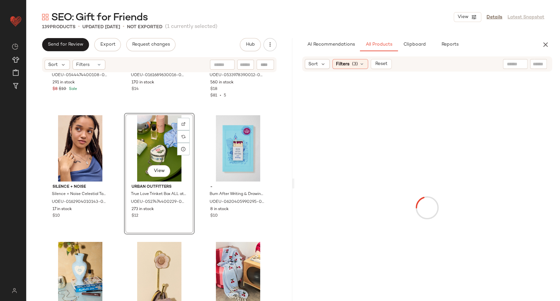
click at [289, 195] on div "Urban Outfitters Blueberry Soap Dish - Blue ALL at Urban Outfitters UOEU-054447…" at bounding box center [159, 197] width 266 height 248
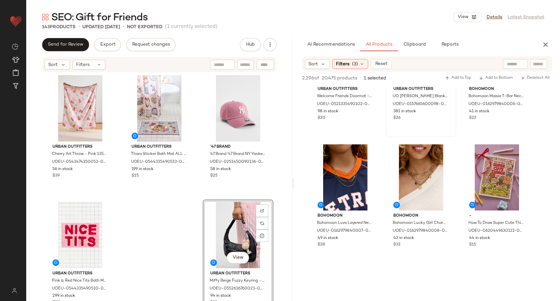
scroll to position [583, 0]
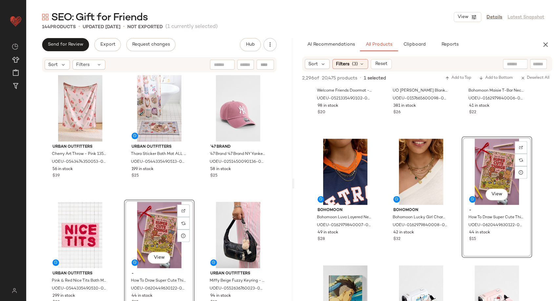
click at [193, 190] on div "Silence + Noise Silence + Noise Floral Oval Locket Necklace - Gold at Urban Out…" at bounding box center [159, 197] width 266 height 248
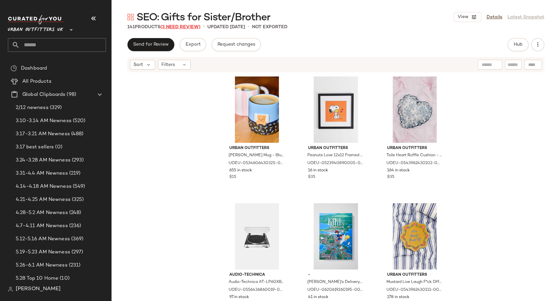
click at [176, 29] on span "(3 Need Review)" at bounding box center [180, 27] width 40 height 5
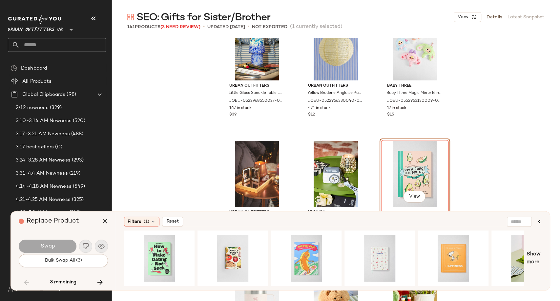
scroll to position [3274, 0]
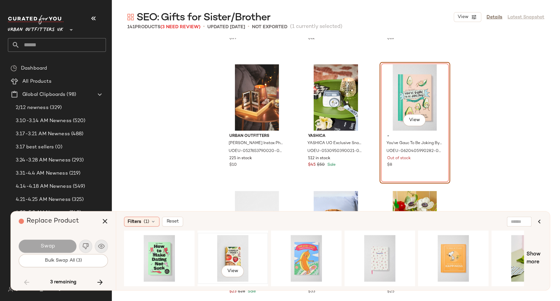
click at [236, 255] on div "View" at bounding box center [233, 258] width 66 height 47
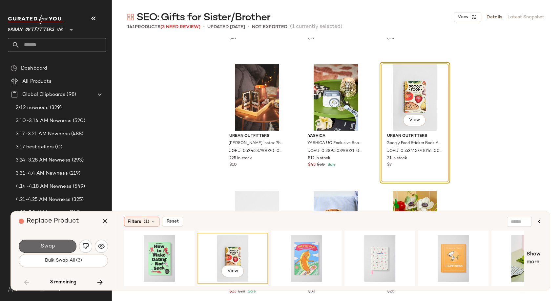
click at [63, 244] on button "Swap" at bounding box center [48, 245] width 58 height 13
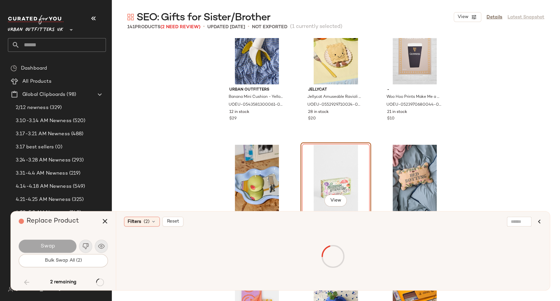
scroll to position [3997, 0]
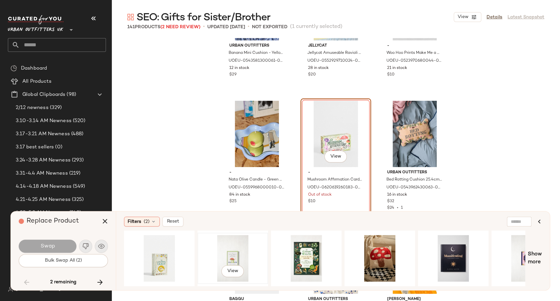
click at [230, 249] on div "View" at bounding box center [233, 258] width 66 height 47
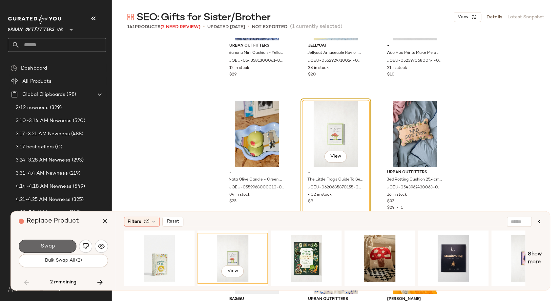
click at [55, 248] on button "Swap" at bounding box center [48, 245] width 58 height 13
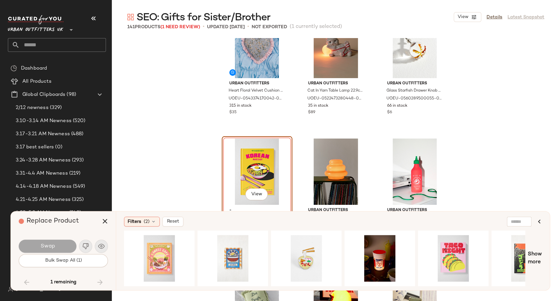
scroll to position [4667, 0]
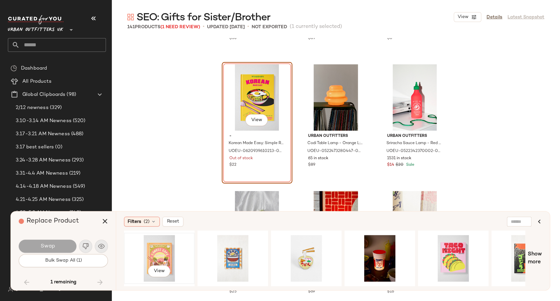
click at [162, 254] on div "View" at bounding box center [159, 258] width 66 height 47
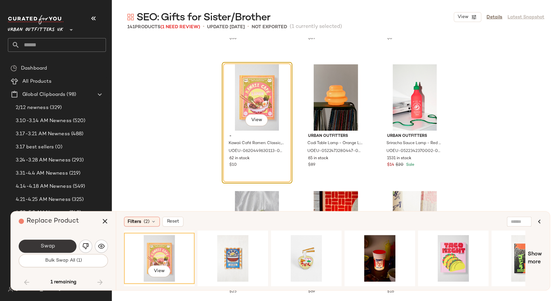
click at [56, 247] on button "Swap" at bounding box center [48, 245] width 58 height 13
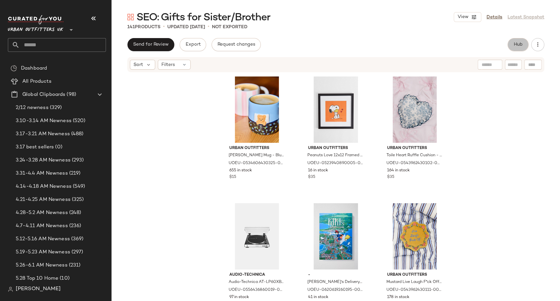
click at [514, 45] on span "Hub" at bounding box center [517, 44] width 9 height 5
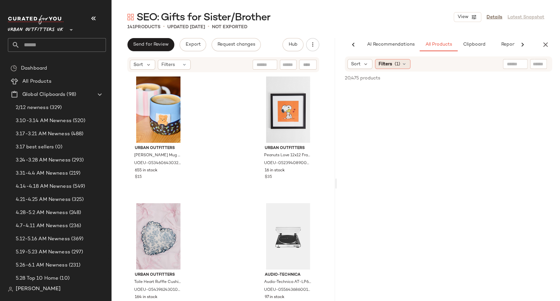
scroll to position [0, 14]
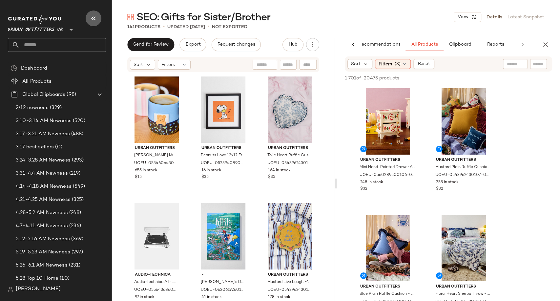
click at [96, 20] on icon "button" at bounding box center [94, 18] width 8 height 8
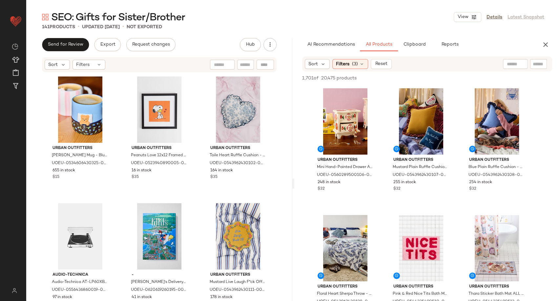
scroll to position [0, 0]
click at [509, 63] on input "text" at bounding box center [486, 64] width 57 height 7
click at [363, 63] on icon at bounding box center [361, 63] width 5 height 5
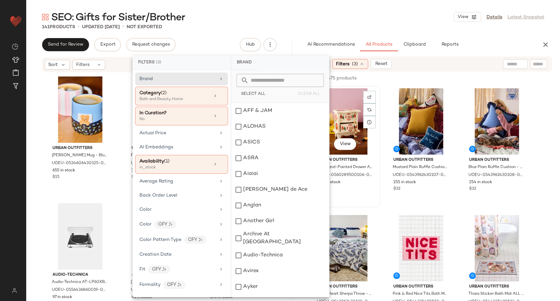
click at [377, 131] on div "View" at bounding box center [345, 121] width 66 height 66
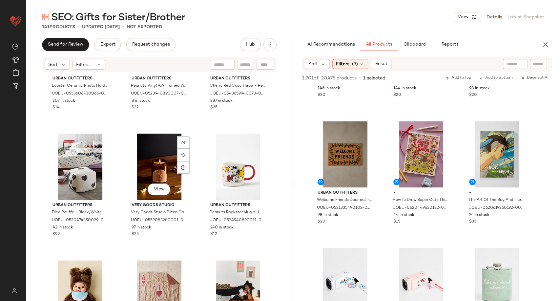
scroll to position [442, 0]
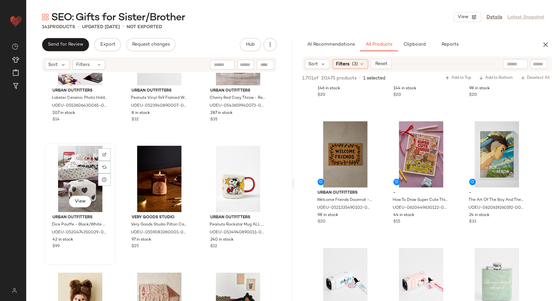
click at [74, 183] on div "View" at bounding box center [80, 179] width 66 height 66
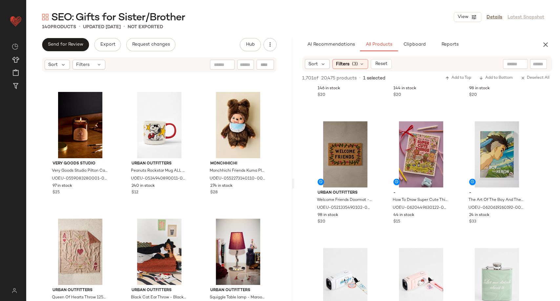
scroll to position [515, 0]
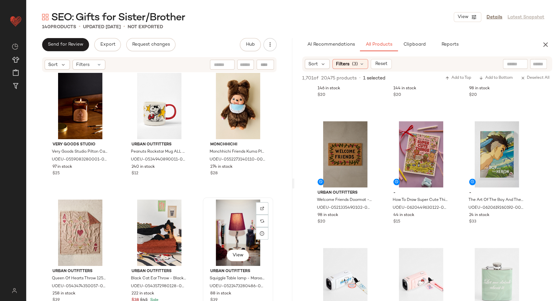
click at [223, 226] on div "View" at bounding box center [238, 232] width 66 height 66
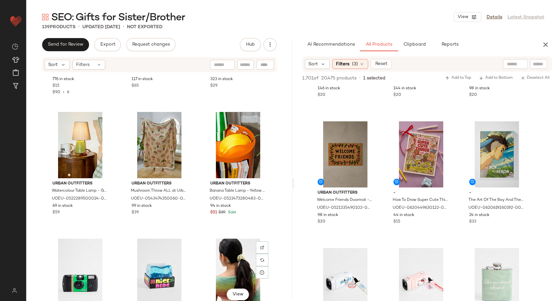
scroll to position [1572, 0]
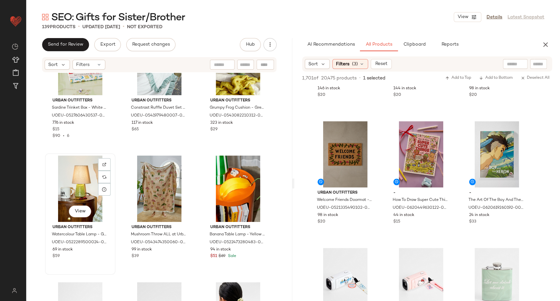
click at [83, 185] on div "View" at bounding box center [80, 188] width 66 height 66
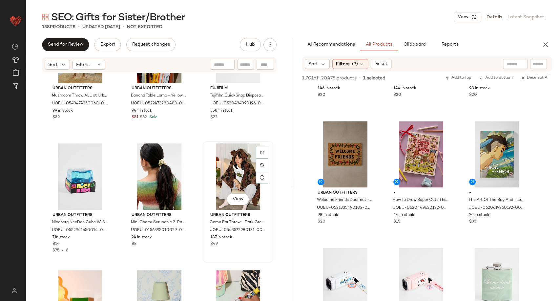
scroll to position [1791, 0]
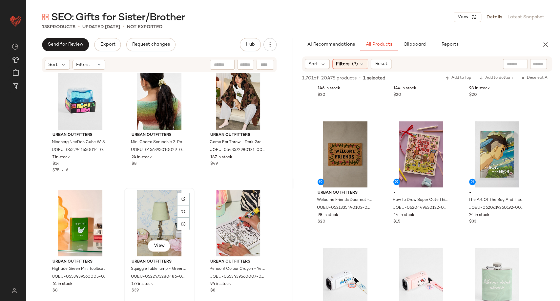
click at [158, 216] on div "View" at bounding box center [159, 223] width 66 height 66
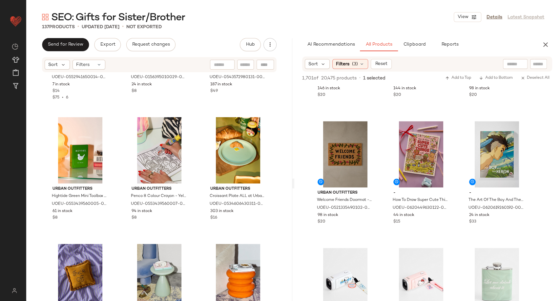
scroll to position [1936, 0]
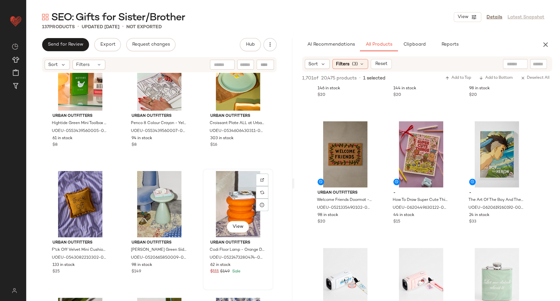
click at [225, 216] on div "View" at bounding box center [238, 204] width 66 height 66
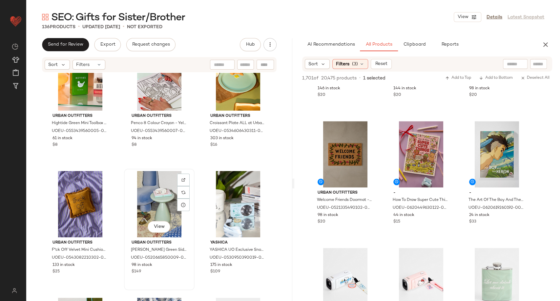
click at [163, 208] on div "View" at bounding box center [159, 204] width 66 height 66
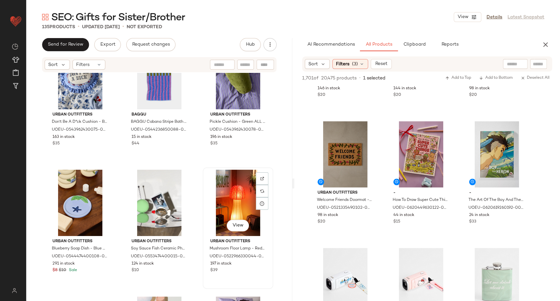
scroll to position [2191, 0]
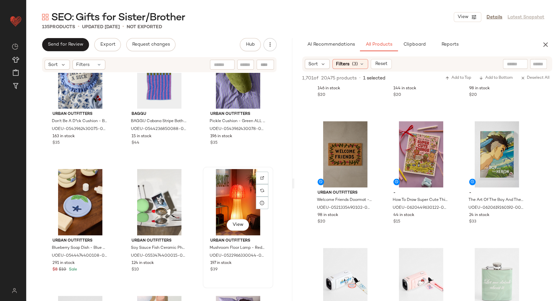
click at [214, 209] on div "View" at bounding box center [238, 202] width 66 height 66
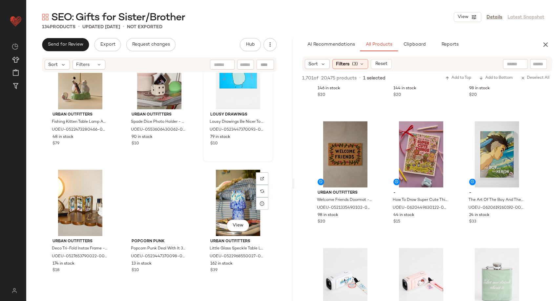
scroll to position [2702, 0]
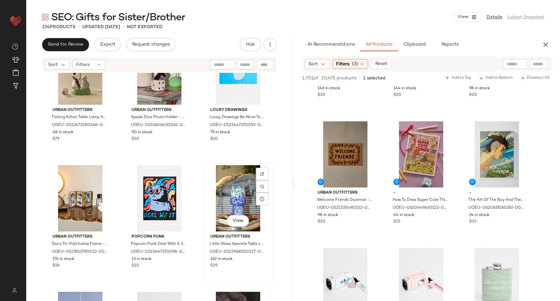
click at [226, 204] on div "View" at bounding box center [238, 198] width 66 height 66
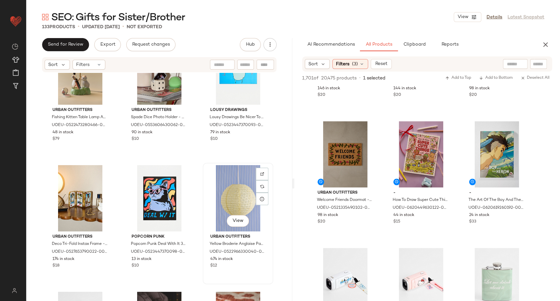
click at [223, 199] on div "View" at bounding box center [238, 198] width 66 height 66
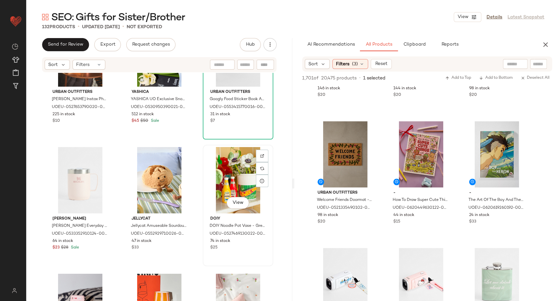
scroll to position [3030, 0]
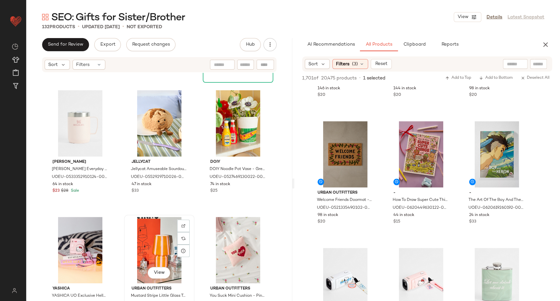
click at [157, 230] on div "View" at bounding box center [159, 250] width 66 height 66
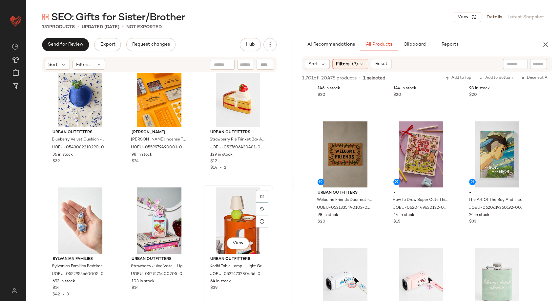
scroll to position [3831, 0]
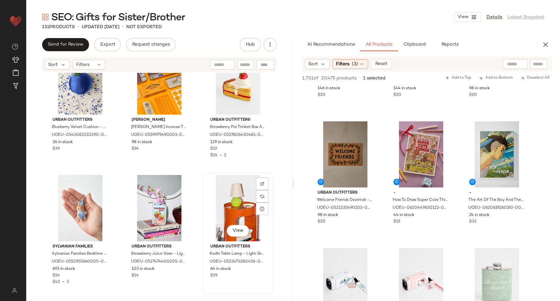
click at [229, 209] on div "View" at bounding box center [238, 208] width 66 height 66
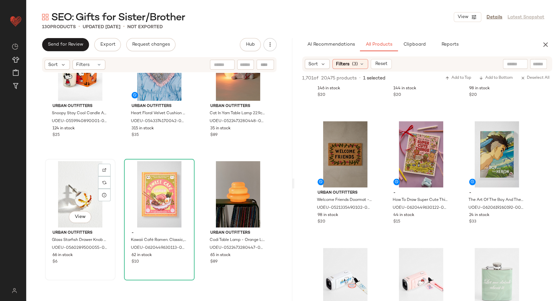
scroll to position [4123, 0]
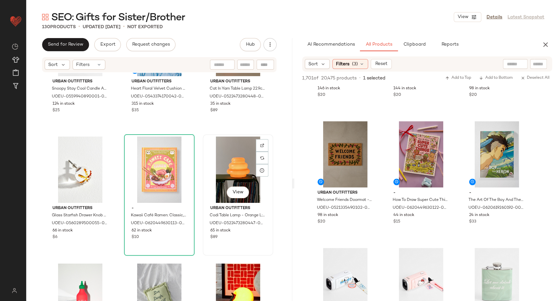
click at [234, 179] on div "View" at bounding box center [238, 169] width 66 height 66
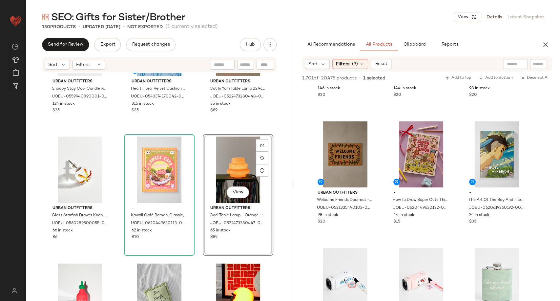
click at [197, 202] on div "Urban Outfitters Snoopy Stay Cool Candle ALL at Urban Outfitters UOEU-055994089…" at bounding box center [159, 197] width 266 height 248
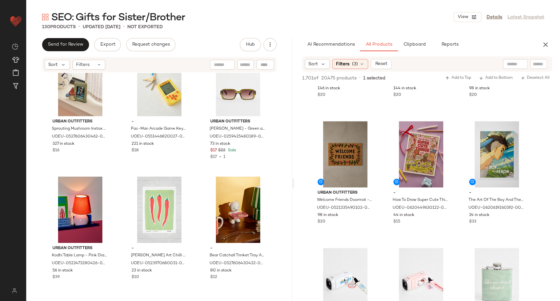
scroll to position [4487, 0]
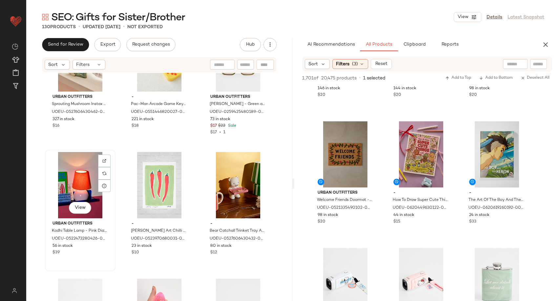
click at [89, 197] on div "View" at bounding box center [80, 185] width 66 height 66
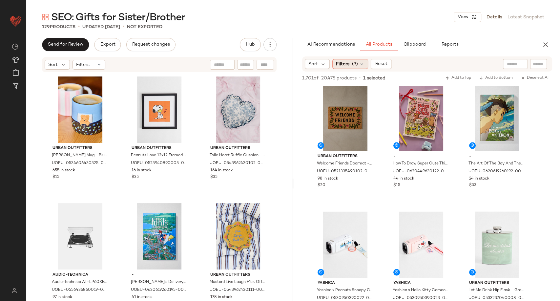
click at [360, 61] on icon at bounding box center [361, 63] width 5 height 5
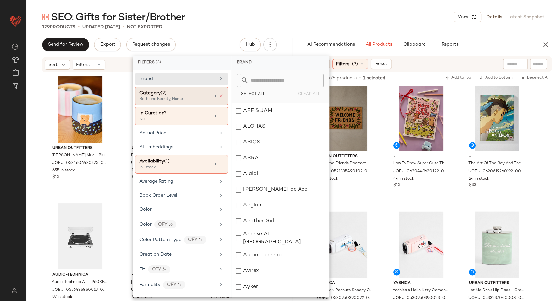
click at [219, 97] on icon at bounding box center [221, 95] width 5 height 5
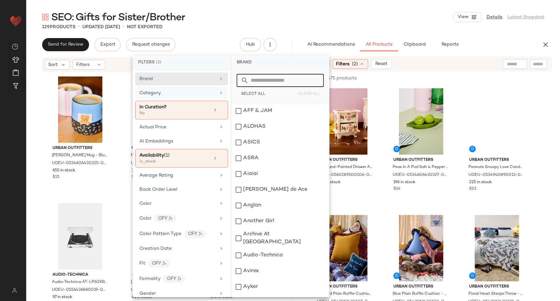
click at [273, 81] on input "text" at bounding box center [283, 80] width 71 height 13
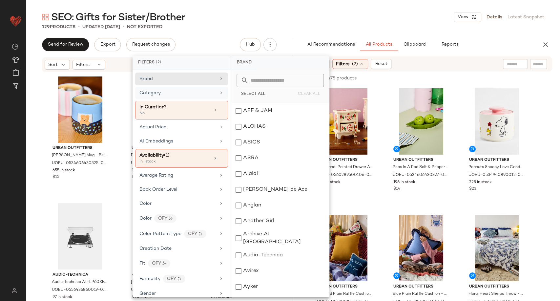
click at [380, 84] on div "6,347 of 20,475 products • 0 selected Add to Top Add to Bottom Deselect All" at bounding box center [427, 78] width 266 height 14
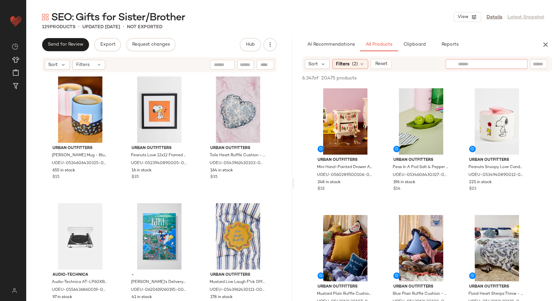
click at [516, 62] on div at bounding box center [486, 64] width 82 height 10
type input "*******"
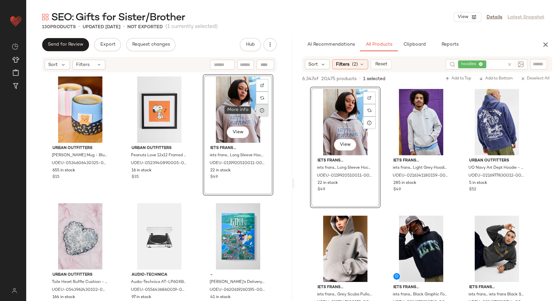
click at [259, 109] on icon at bounding box center [261, 110] width 5 height 5
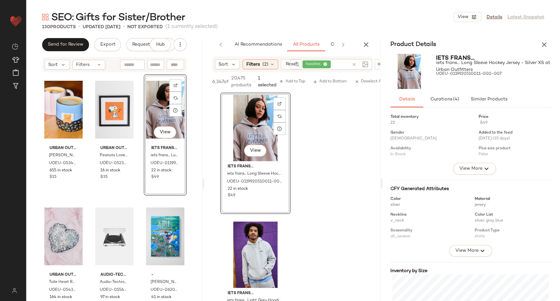
scroll to position [65, 0]
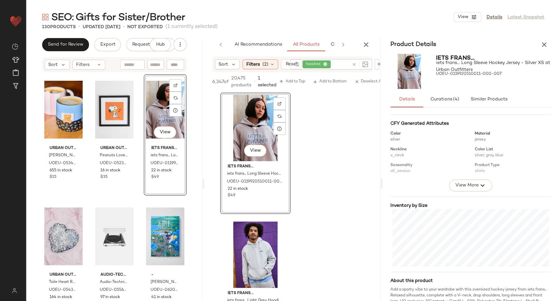
click at [541, 53] on div "iets frans... iets frans... Long Sleeve Hockey Jersey - Silver XS at Urban Outf…" at bounding box center [470, 71] width 176 height 40
click at [541, 48] on icon "button" at bounding box center [544, 45] width 8 height 8
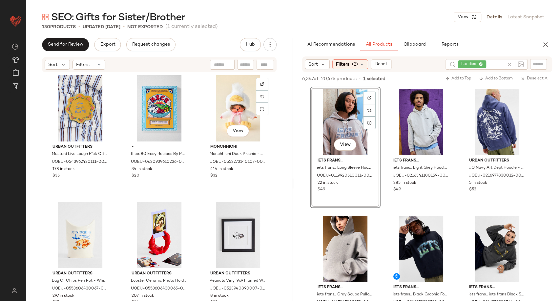
scroll to position [296, 0]
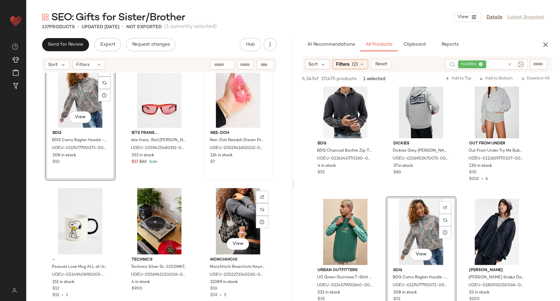
scroll to position [4961, 0]
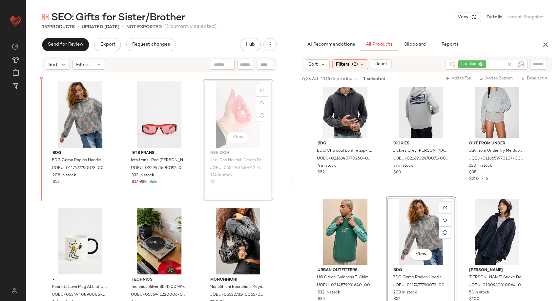
scroll to position [4938, 0]
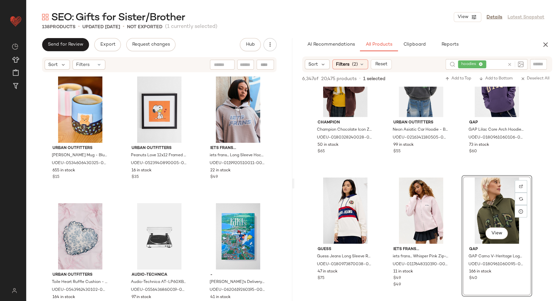
click at [507, 66] on icon at bounding box center [509, 64] width 5 height 5
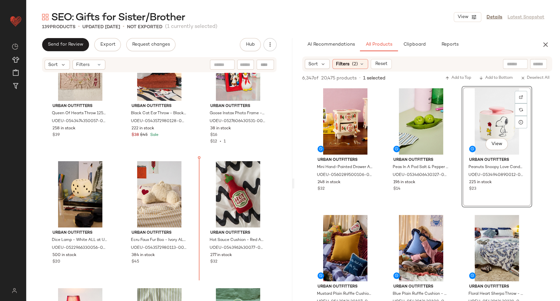
scroll to position [815, 0]
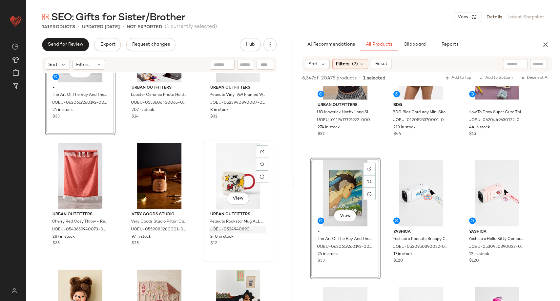
scroll to position [588, 0]
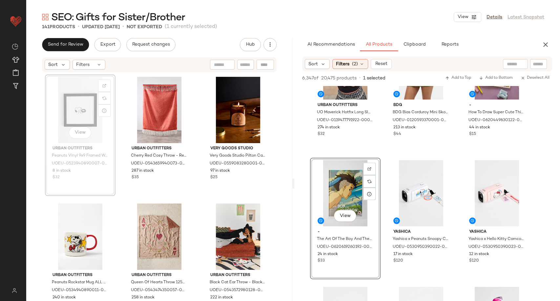
scroll to position [637, 0]
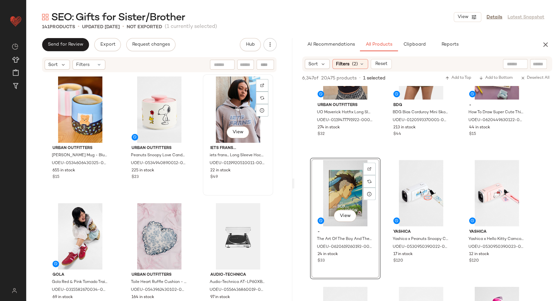
click at [240, 106] on div "View" at bounding box center [238, 109] width 66 height 66
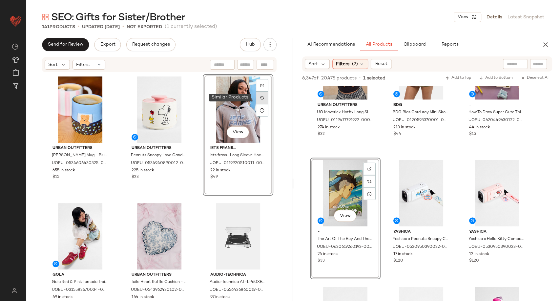
click at [256, 99] on div at bounding box center [262, 98] width 12 height 12
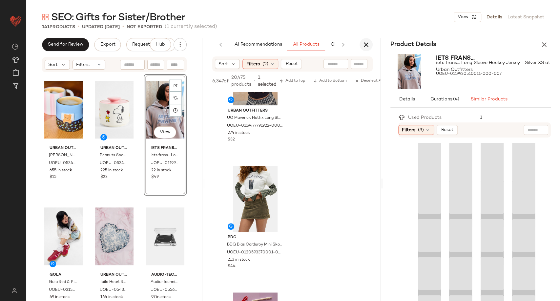
scroll to position [5119, 0]
click at [365, 47] on icon "button" at bounding box center [366, 45] width 8 height 8
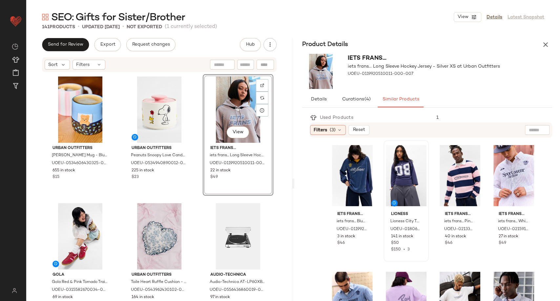
scroll to position [0, 0]
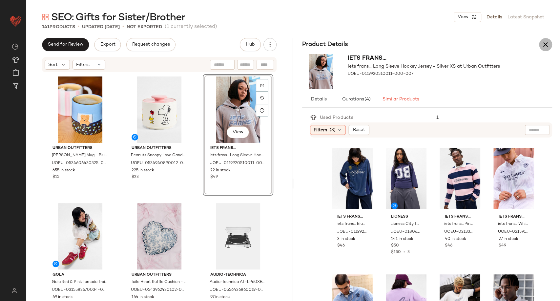
click at [548, 43] on icon "button" at bounding box center [545, 45] width 8 height 8
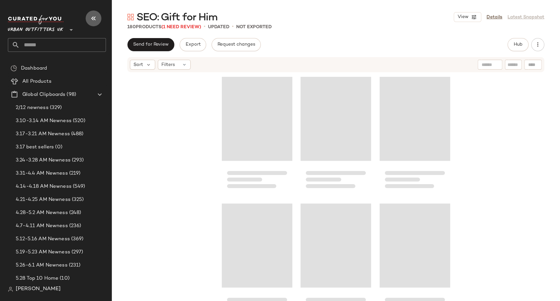
click at [95, 16] on icon "button" at bounding box center [94, 18] width 8 height 8
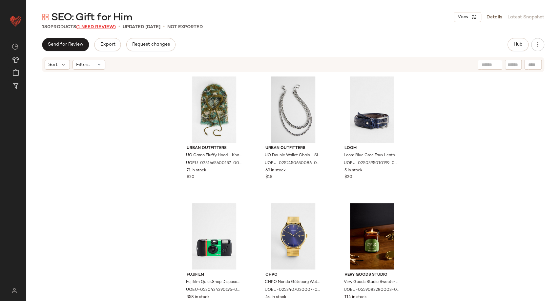
click at [99, 27] on span "(1 Need Review)" at bounding box center [96, 27] width 40 height 5
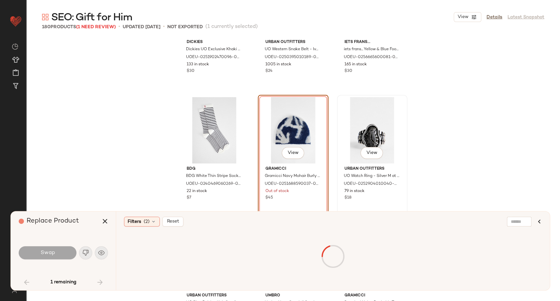
scroll to position [458, 0]
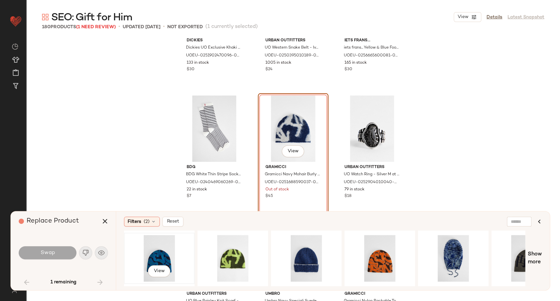
click at [151, 253] on div "View" at bounding box center [159, 258] width 66 height 47
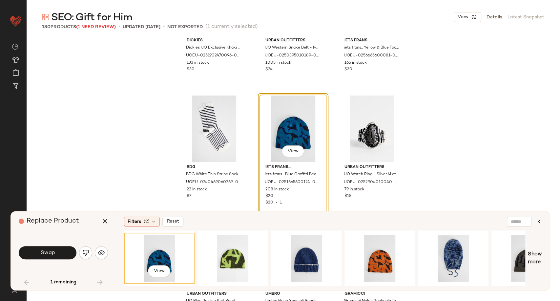
click at [42, 253] on span "Swap" at bounding box center [47, 253] width 15 height 6
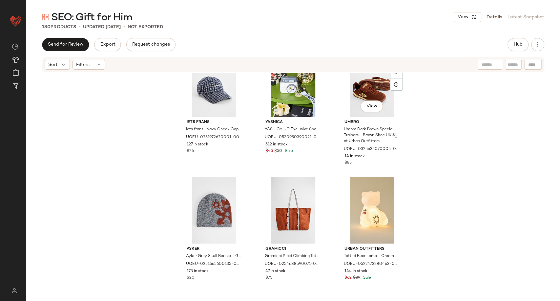
scroll to position [1171, 0]
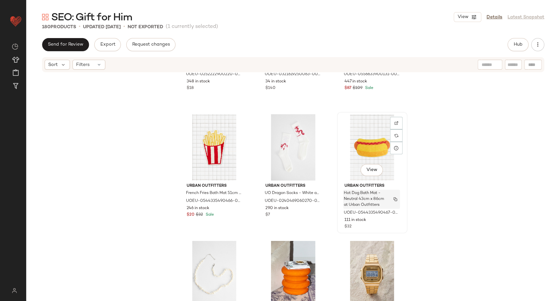
scroll to position [1499, 0]
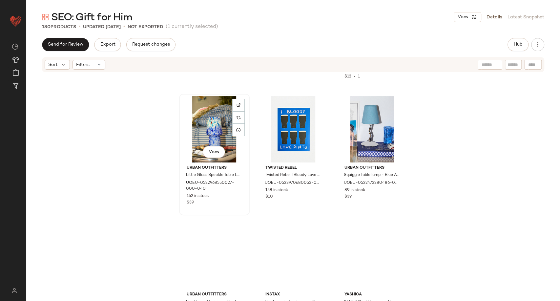
scroll to position [2775, 0]
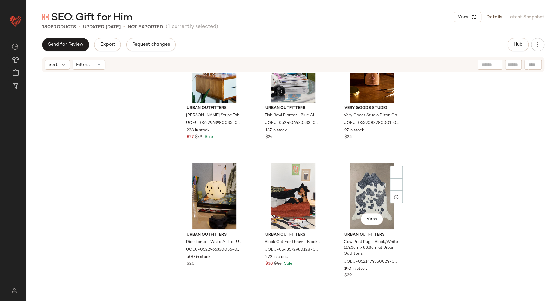
scroll to position [4487, 0]
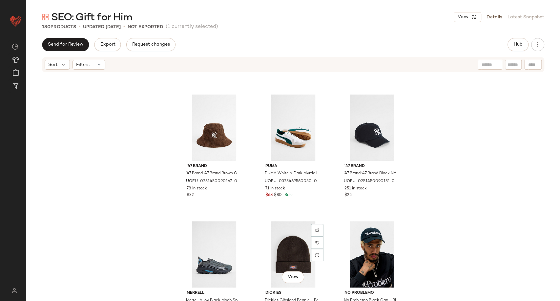
scroll to position [7349, 0]
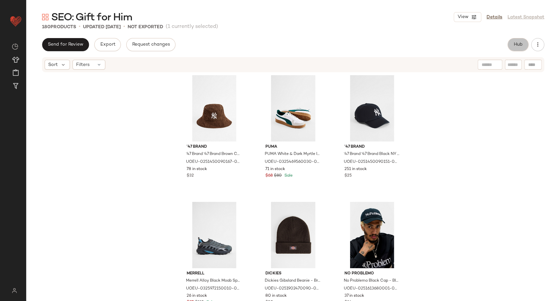
click at [512, 47] on button "Hub" at bounding box center [517, 44] width 21 height 13
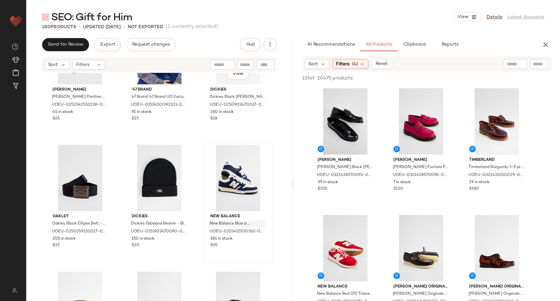
scroll to position [7094, 0]
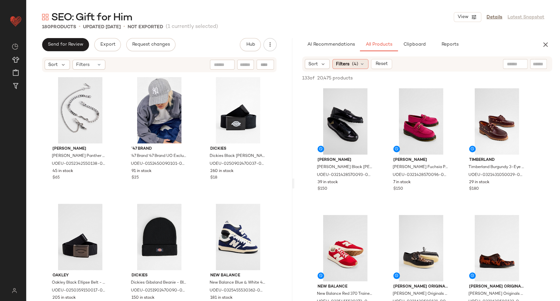
click at [362, 64] on icon at bounding box center [361, 63] width 5 height 5
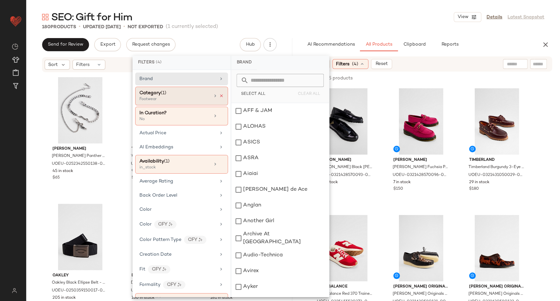
click at [219, 96] on icon at bounding box center [221, 95] width 5 height 5
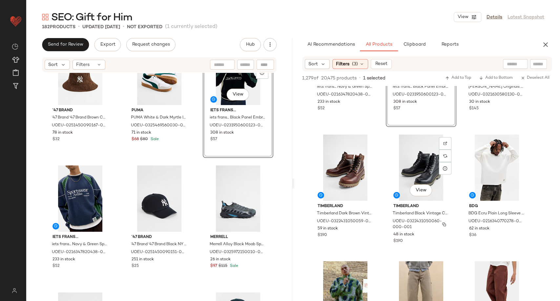
scroll to position [1202, 0]
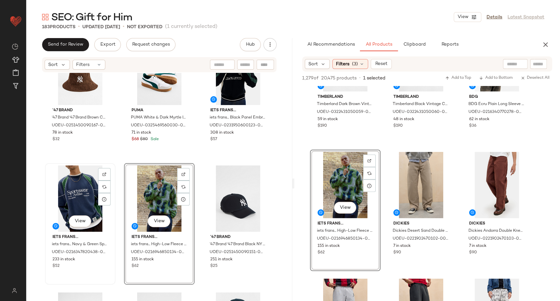
click at [80, 198] on div "View" at bounding box center [80, 198] width 66 height 66
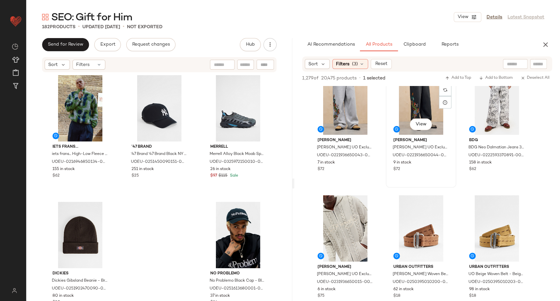
scroll to position [1421, 0]
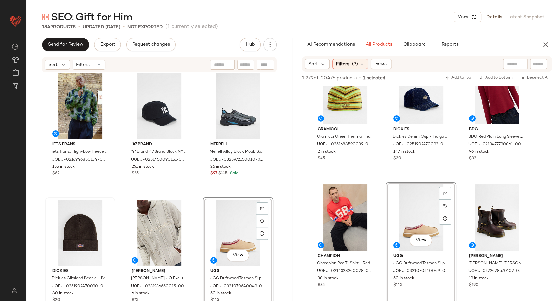
scroll to position [7480, 0]
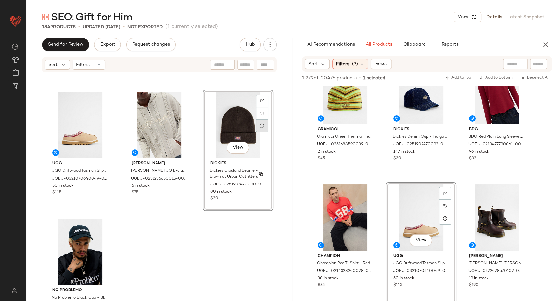
scroll to position [7589, 0]
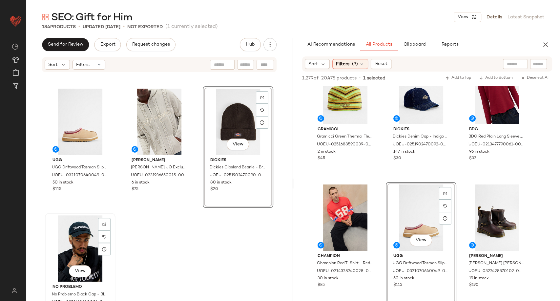
click at [79, 251] on div "View" at bounding box center [80, 248] width 66 height 66
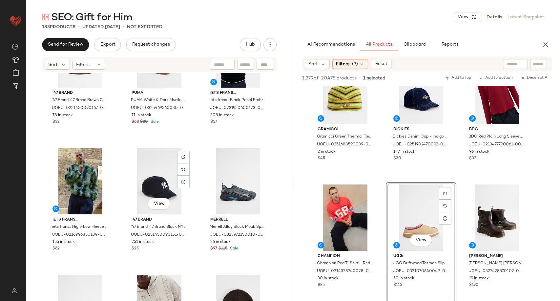
scroll to position [7330, 0]
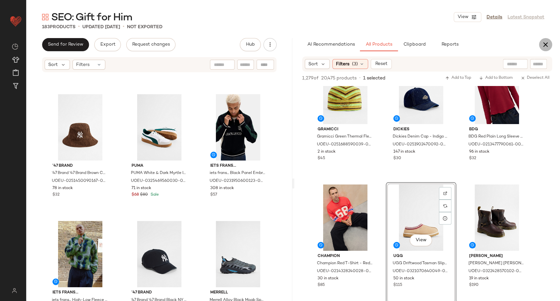
click at [548, 42] on icon "button" at bounding box center [545, 45] width 8 height 8
